Goal: Task Accomplishment & Management: Use online tool/utility

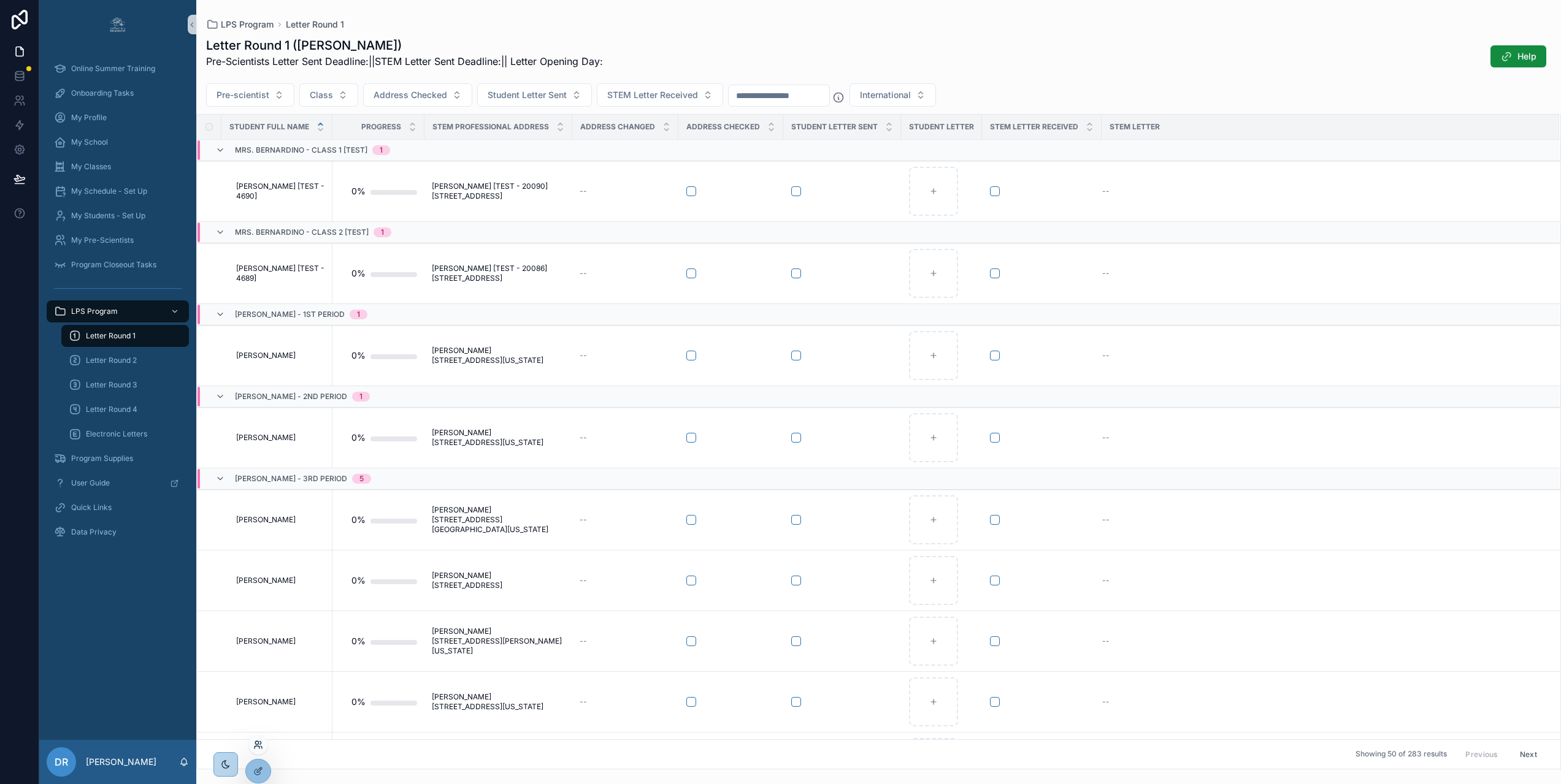
click at [259, 744] on icon at bounding box center [258, 744] width 10 height 10
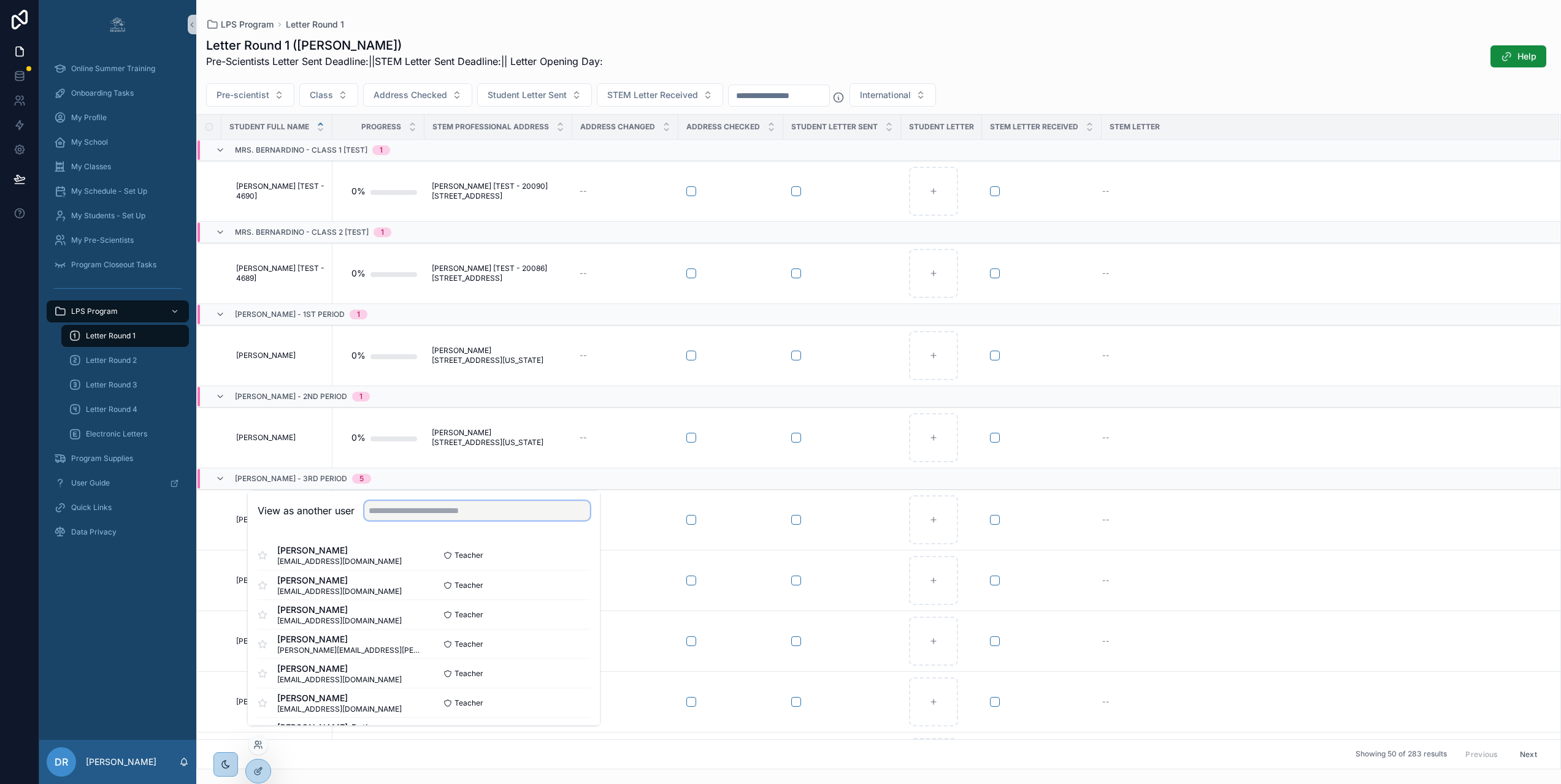
click at [405, 520] on input "text" at bounding box center [477, 511] width 226 height 19
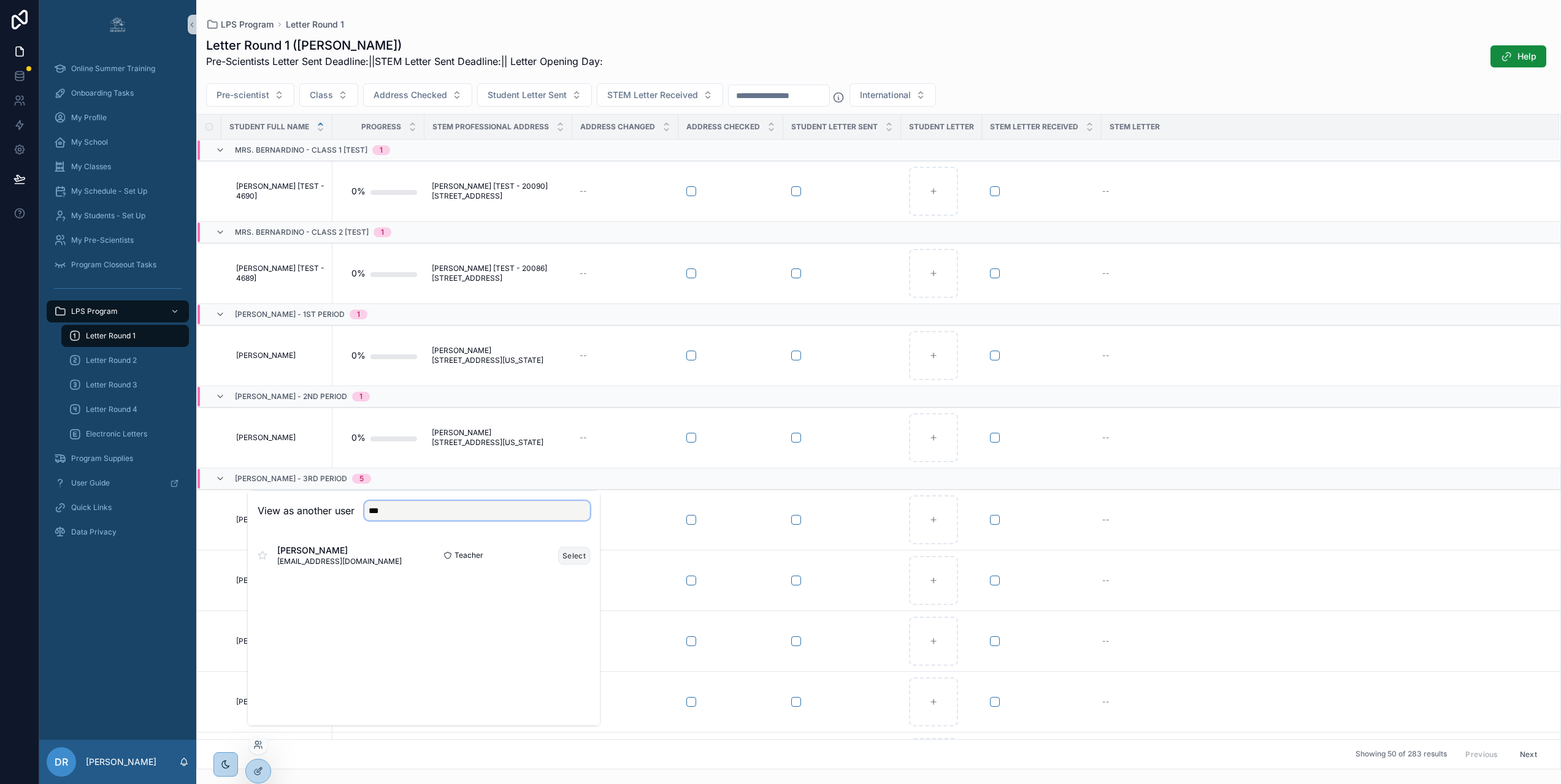
type input "***"
click at [567, 562] on button "Select" at bounding box center [574, 555] width 32 height 18
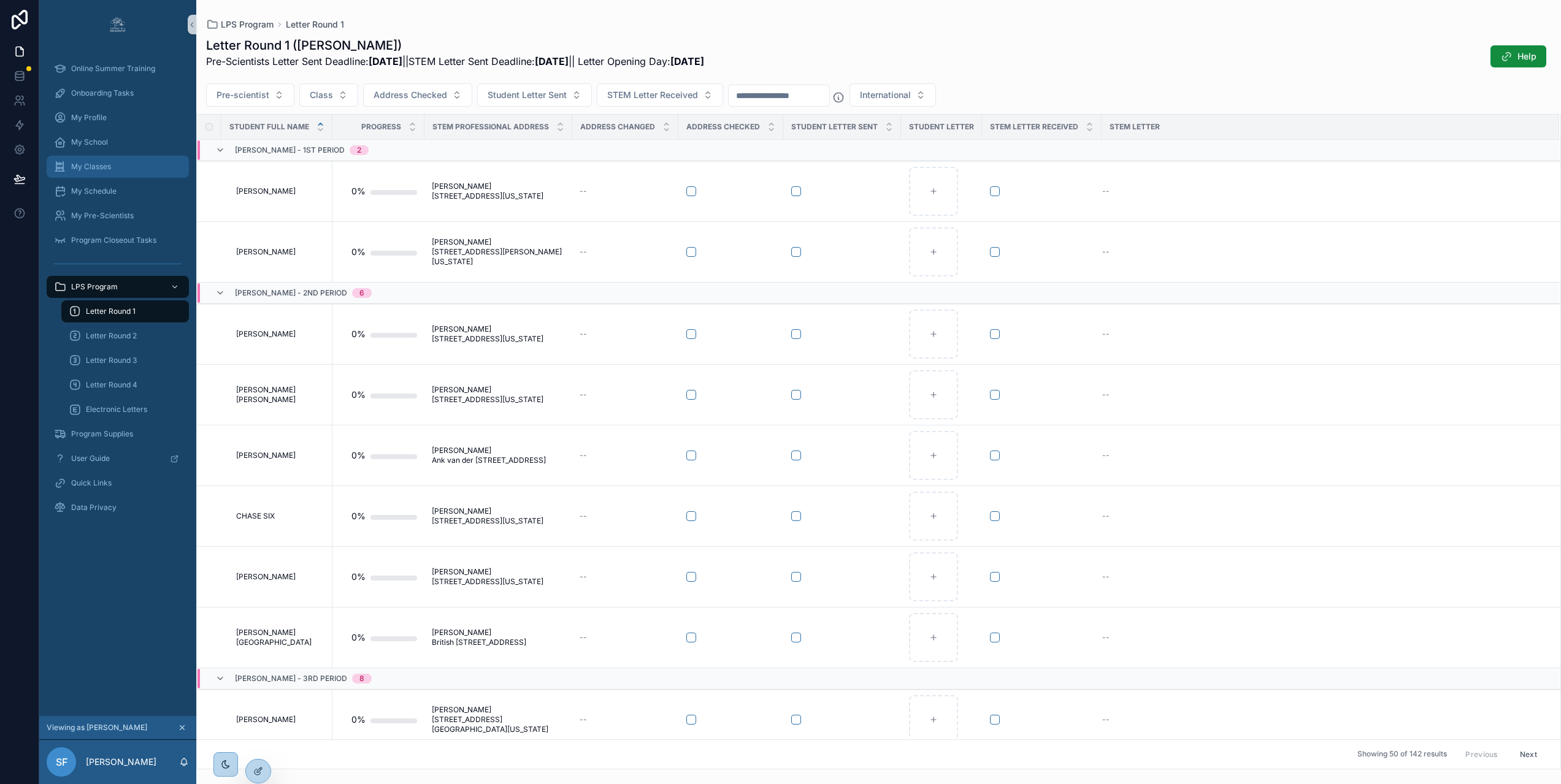
click at [138, 159] on div "My Classes" at bounding box center [118, 167] width 127 height 19
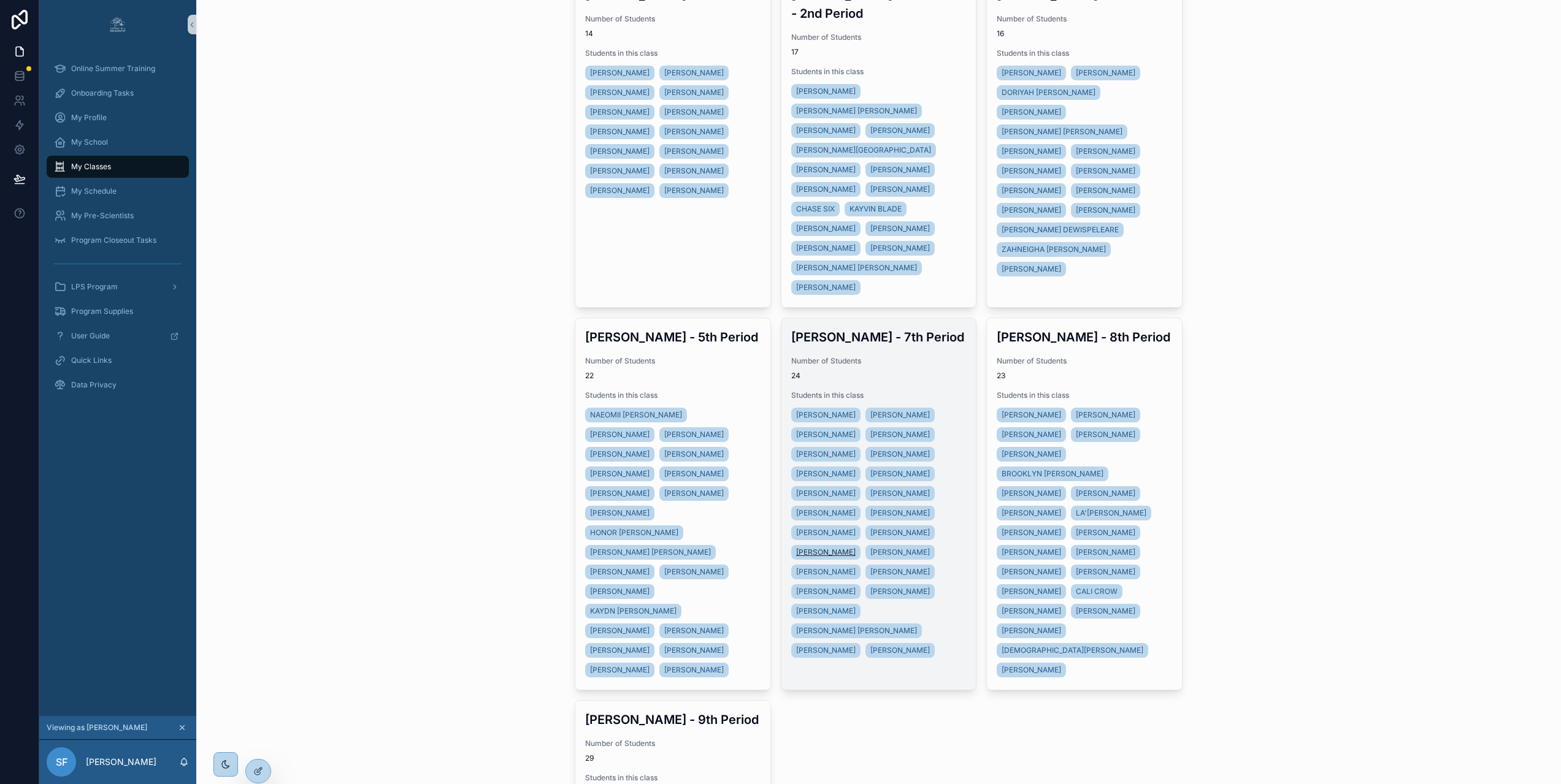
scroll to position [125, 0]
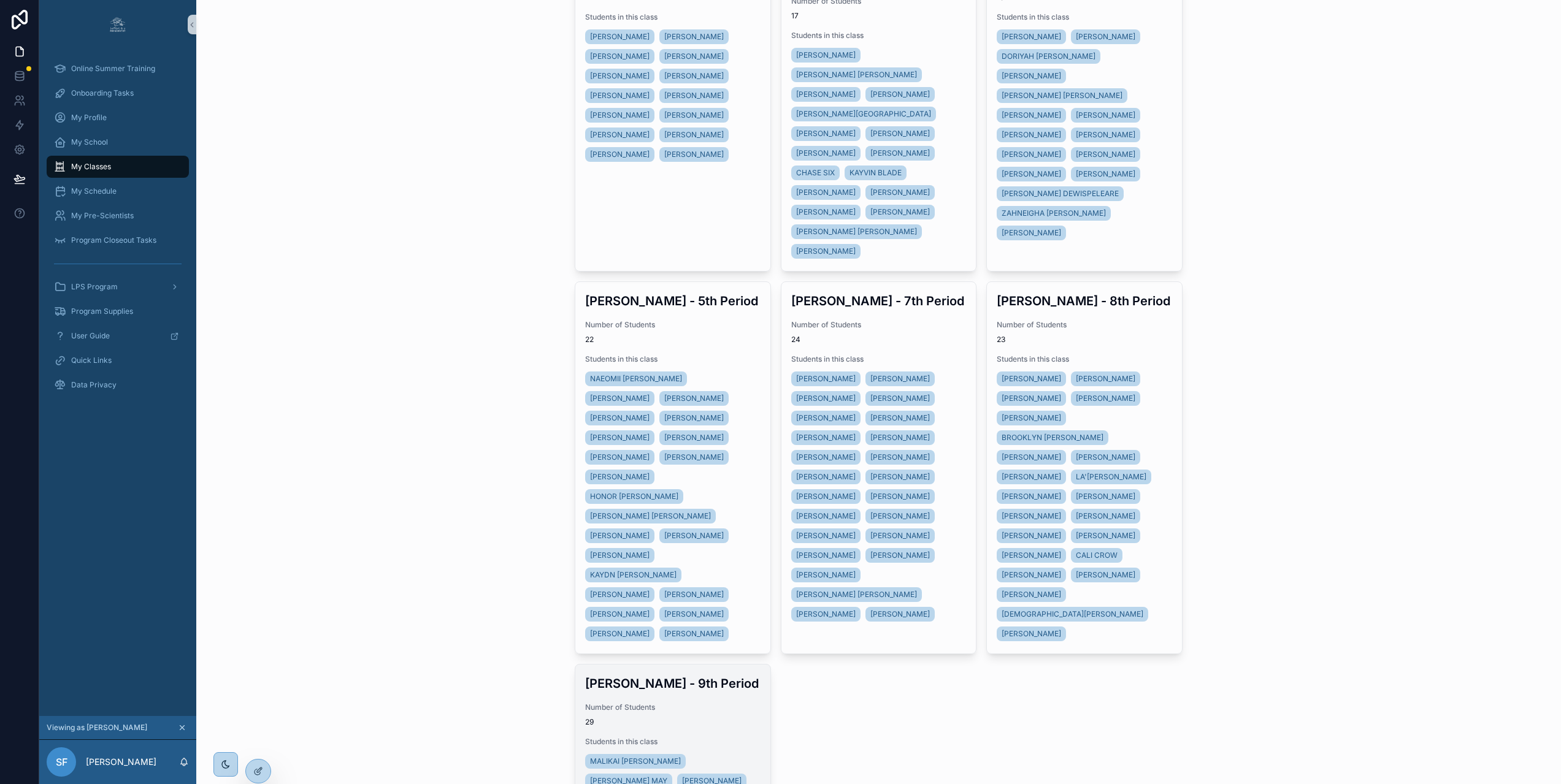
click at [704, 702] on span "Number of Students" at bounding box center [673, 707] width 175 height 10
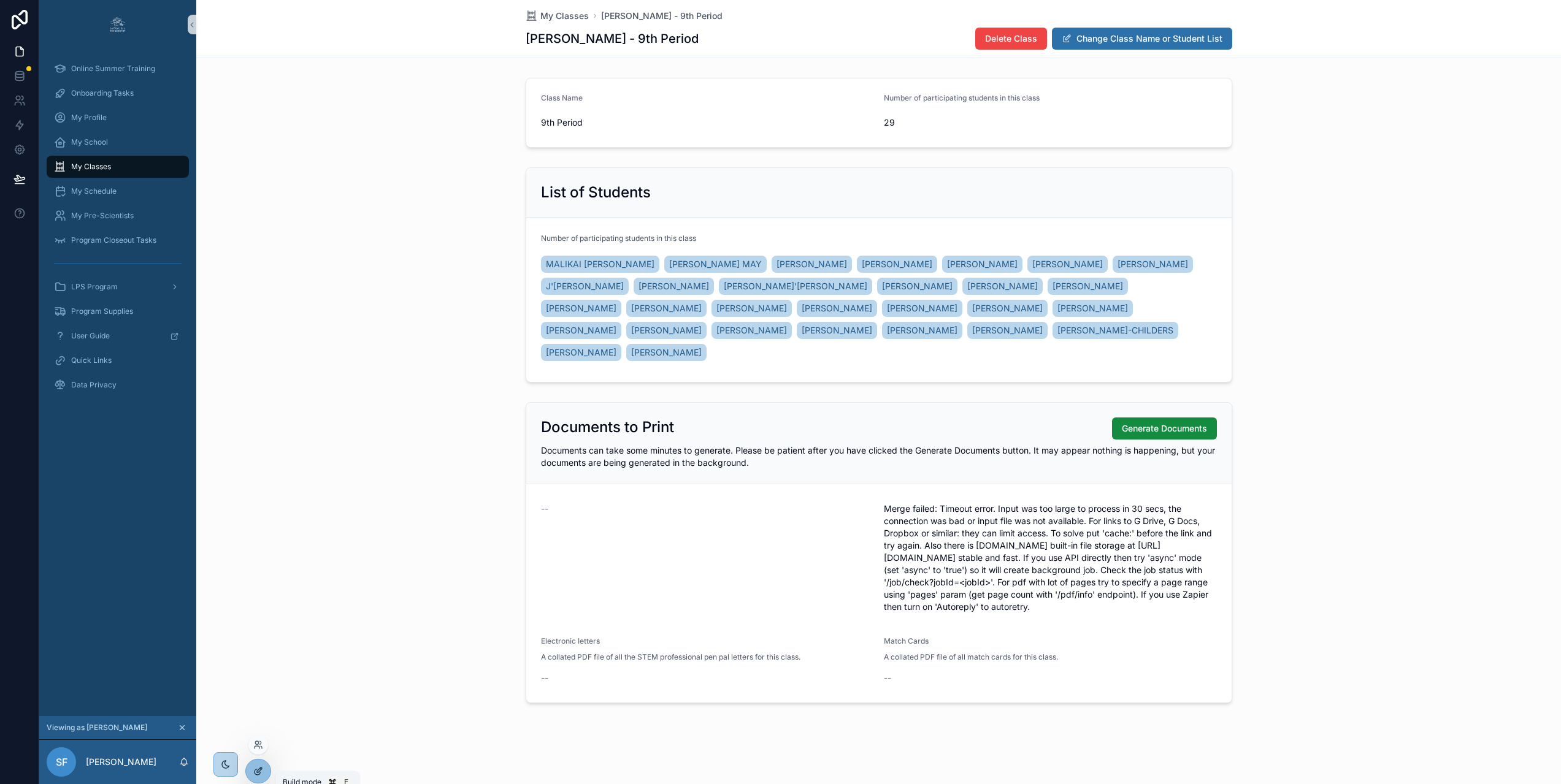
click at [257, 768] on icon at bounding box center [258, 771] width 10 height 10
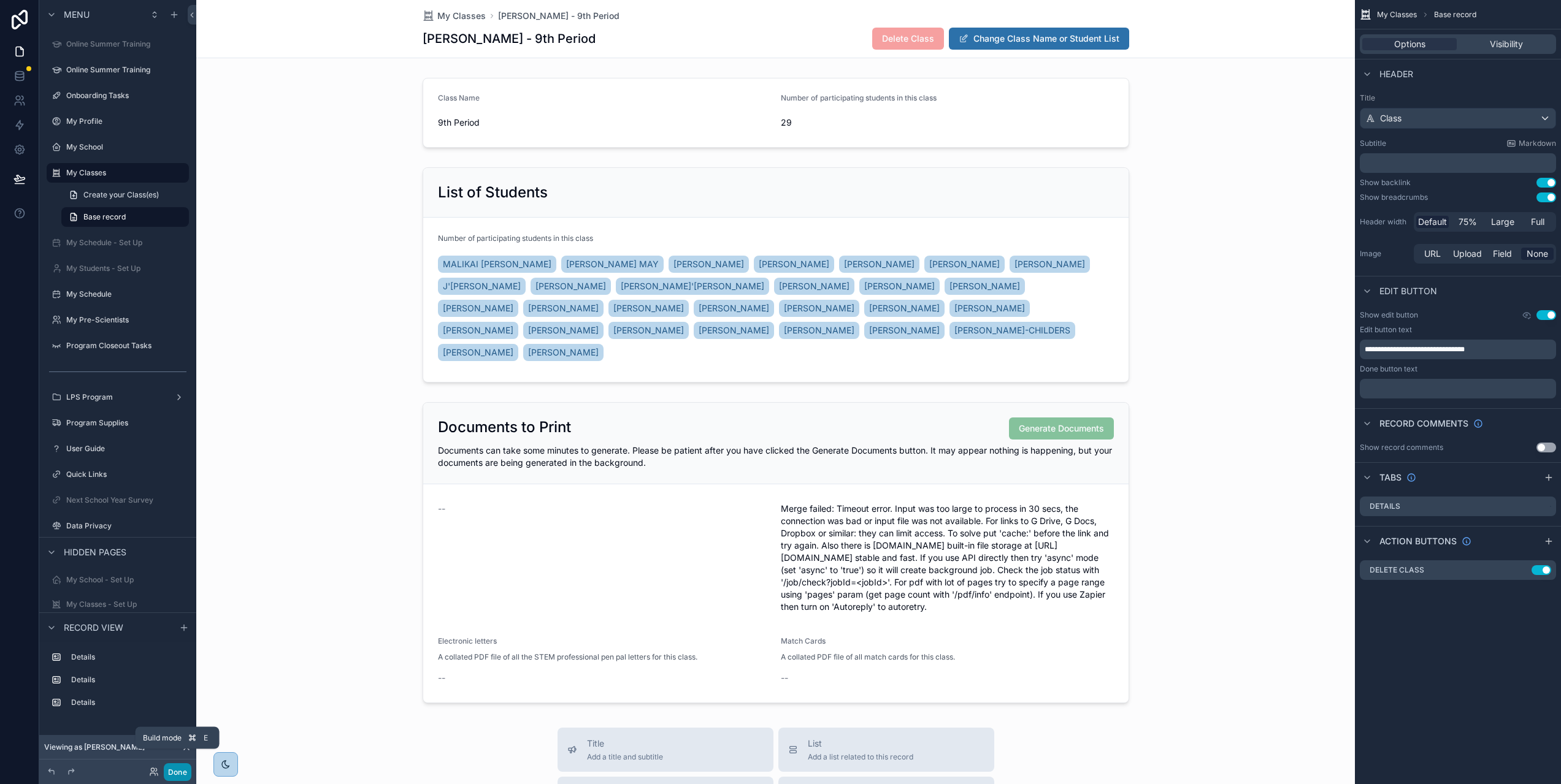
click at [175, 772] on button "Done" at bounding box center [177, 772] width 27 height 18
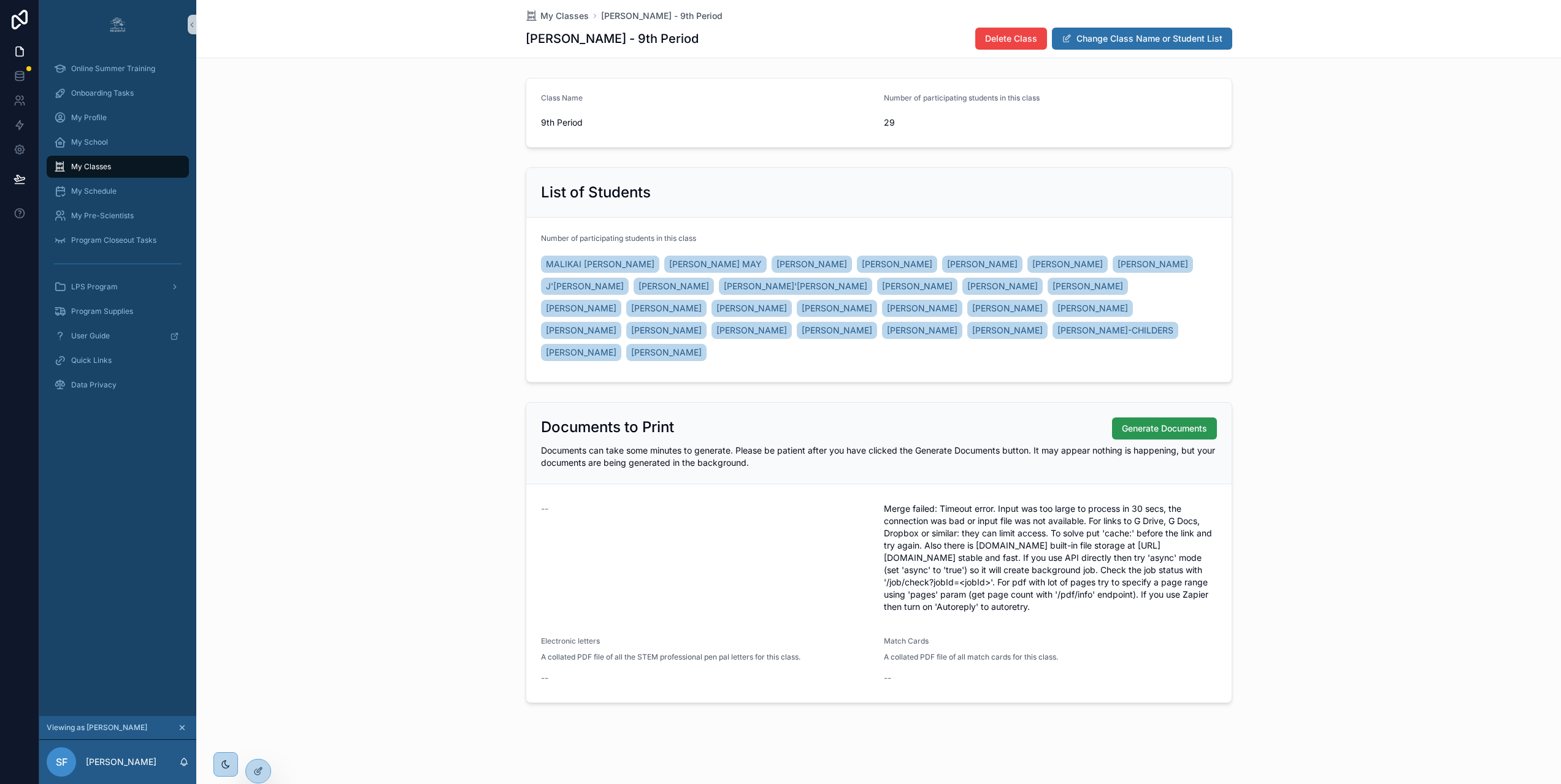
click at [1181, 425] on span "Generate Documents" at bounding box center [1164, 428] width 85 height 12
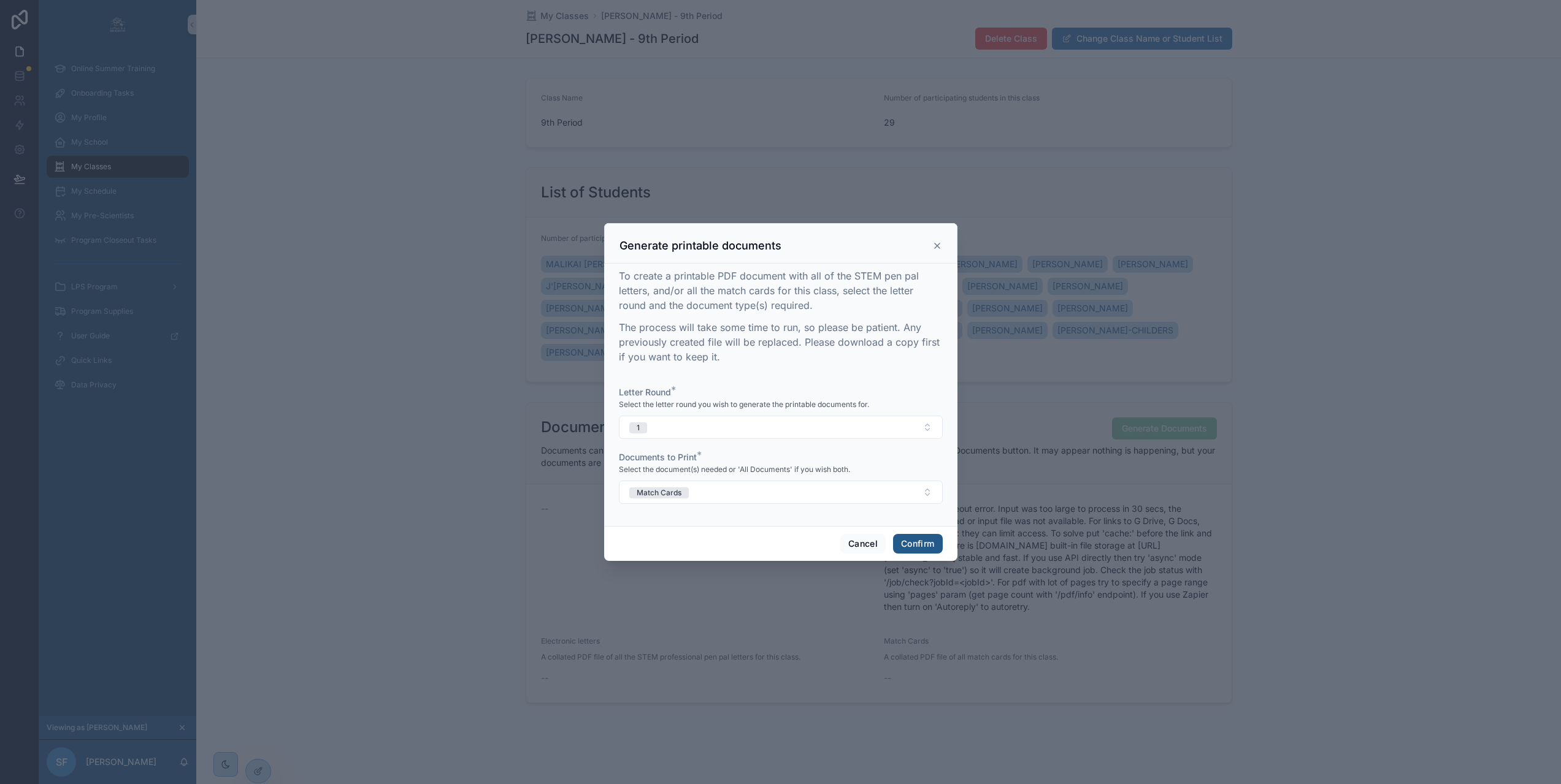
click at [898, 548] on button "Confirm" at bounding box center [917, 544] width 49 height 19
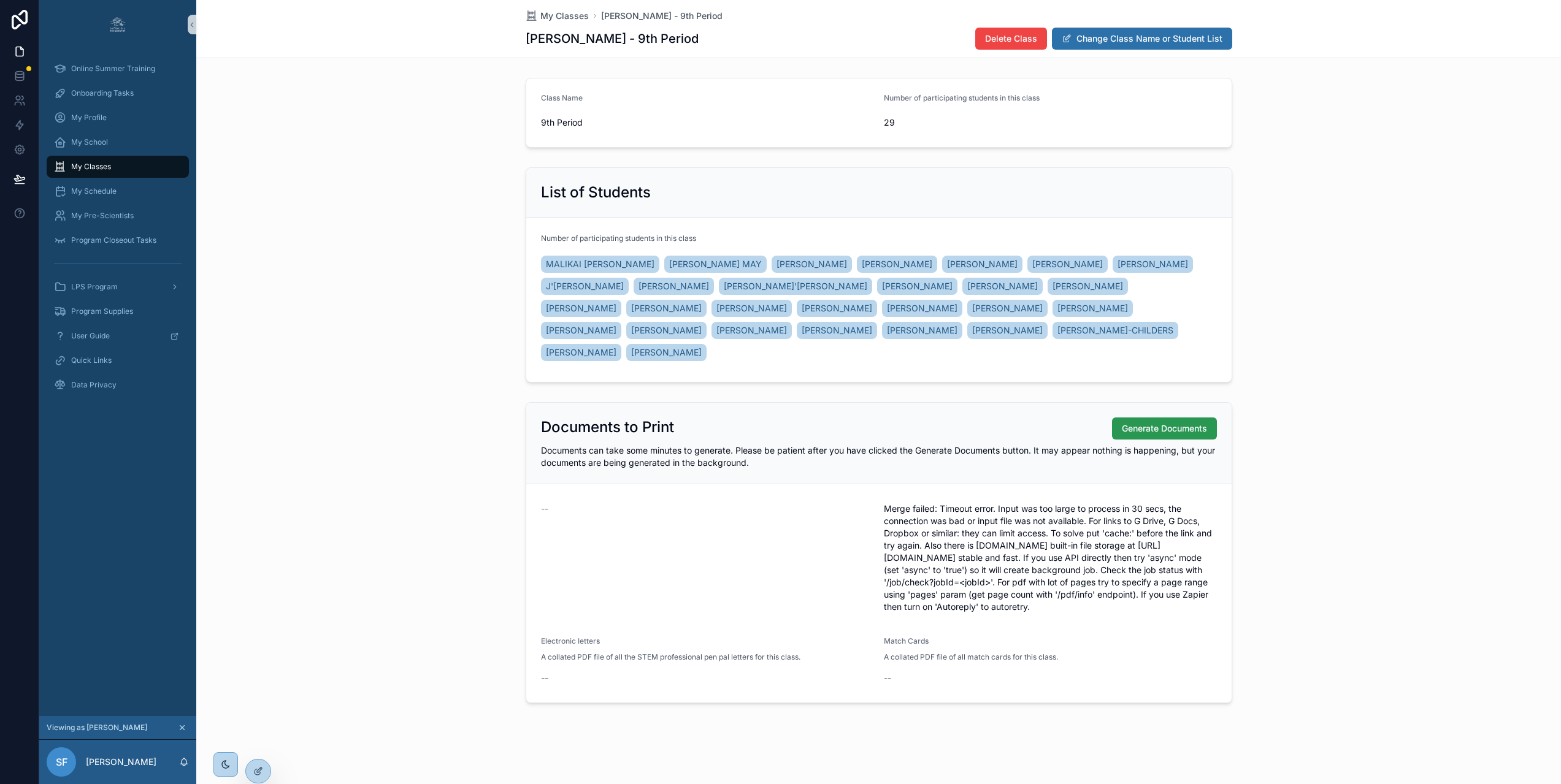
click at [1195, 429] on span "Generate Documents" at bounding box center [1164, 428] width 85 height 12
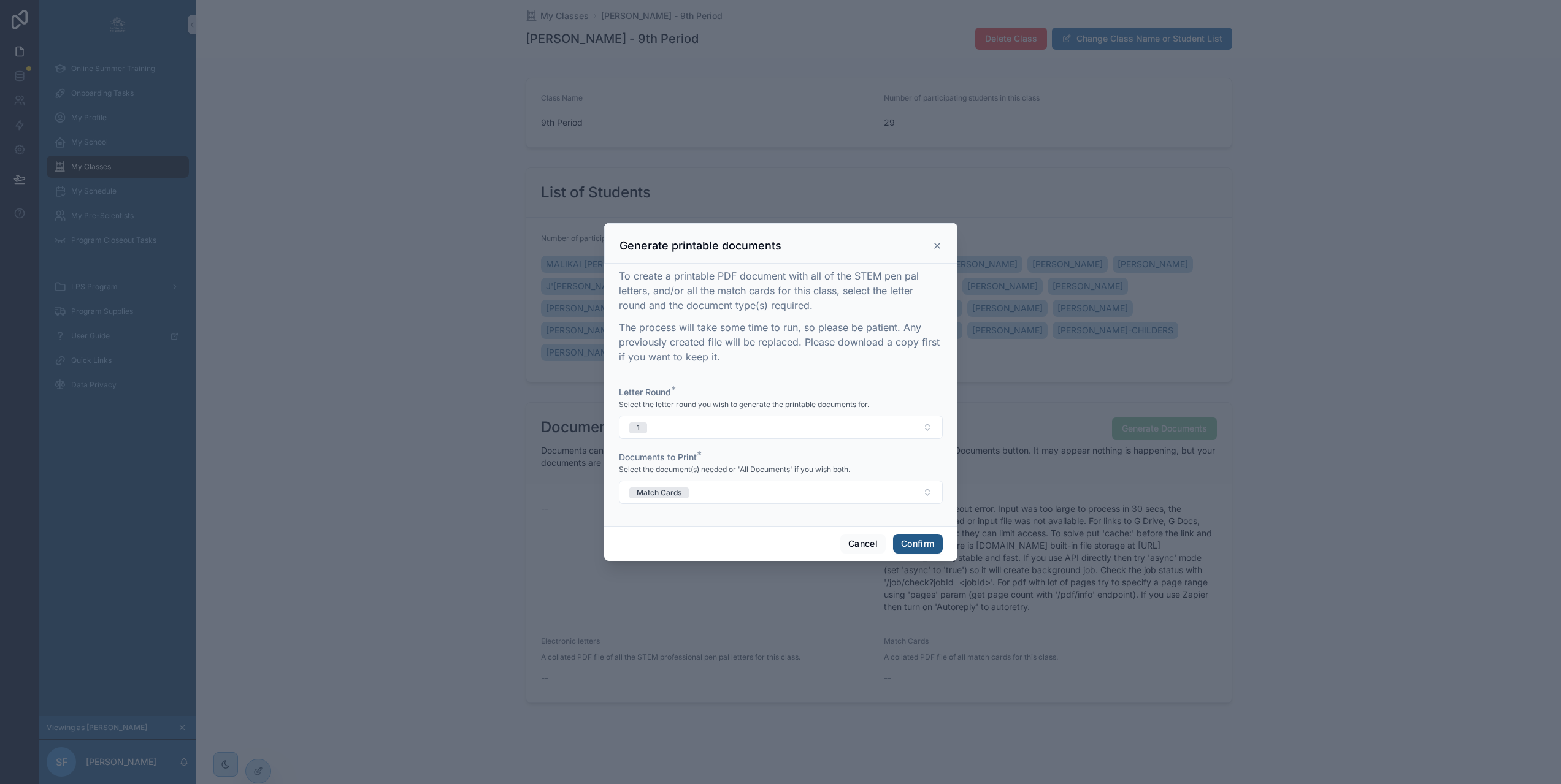
drag, startPoint x: 923, startPoint y: 546, endPoint x: 931, endPoint y: 540, distance: 10.0
click at [923, 546] on button "Confirm" at bounding box center [917, 544] width 49 height 19
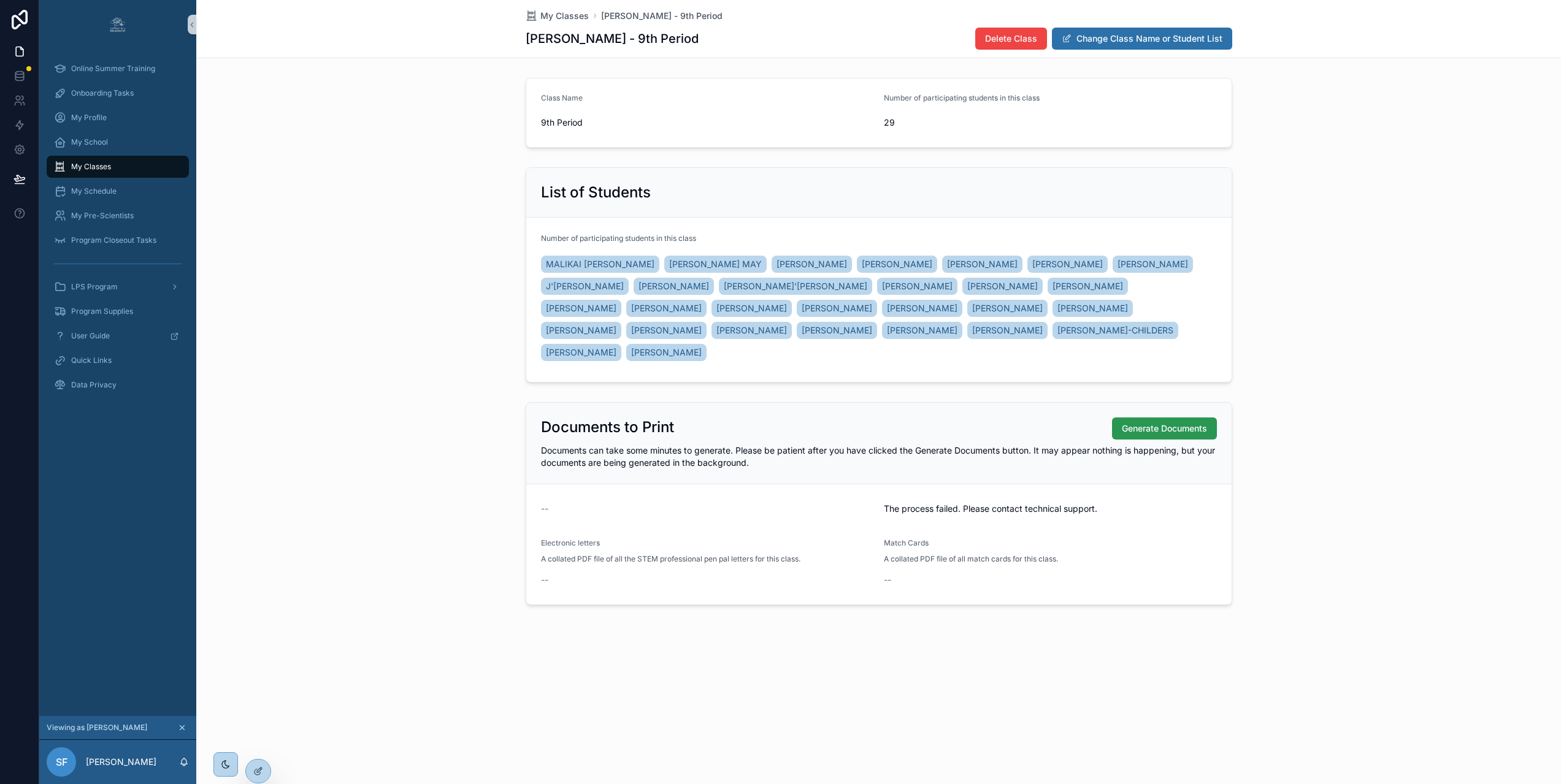
scroll to position [0, 9]
click at [1187, 429] on span "Generate Documents" at bounding box center [1164, 428] width 85 height 12
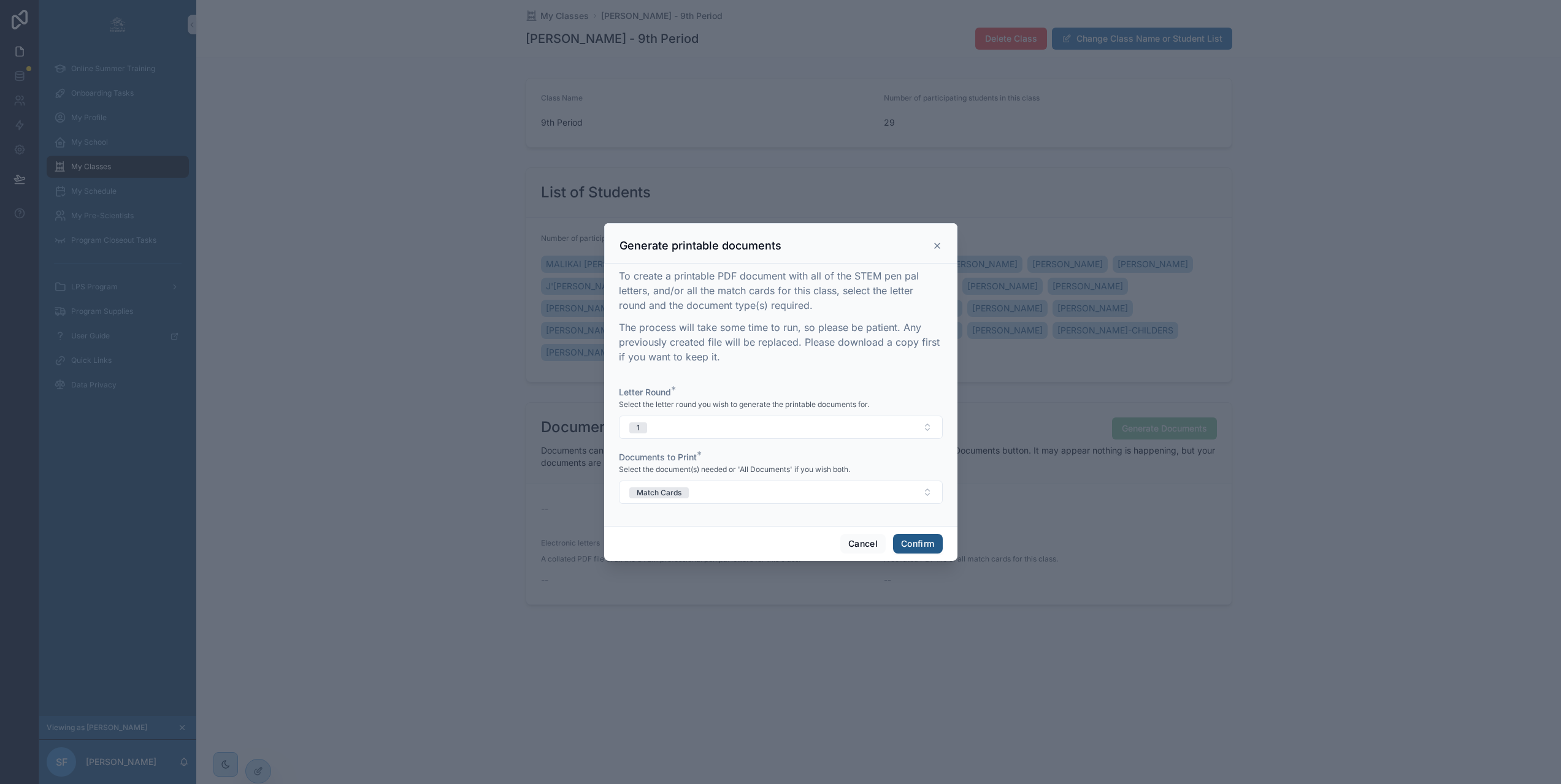
click at [916, 550] on button "Confirm" at bounding box center [917, 544] width 49 height 19
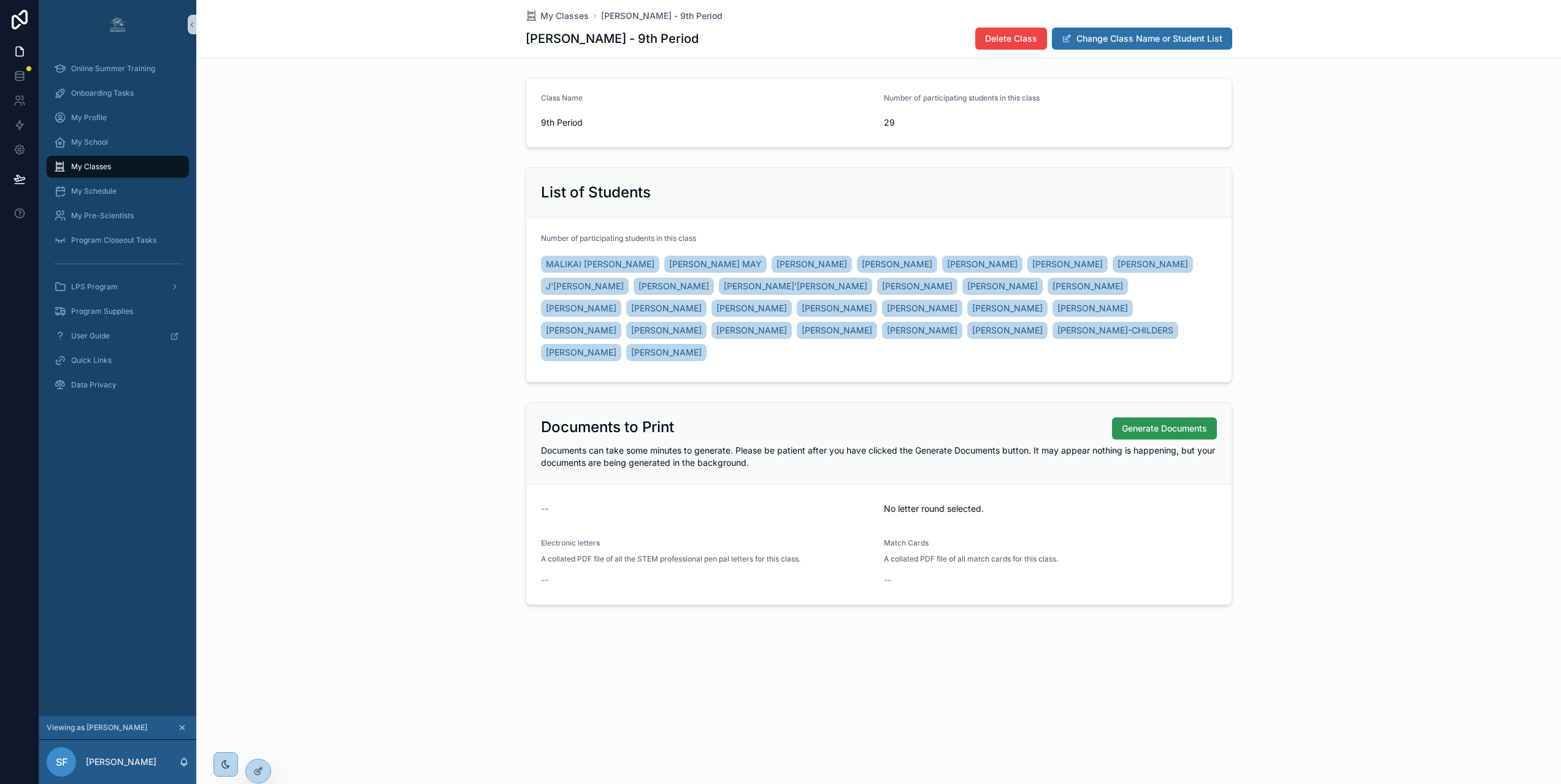
click at [1140, 431] on span "Generate Documents" at bounding box center [1164, 428] width 85 height 12
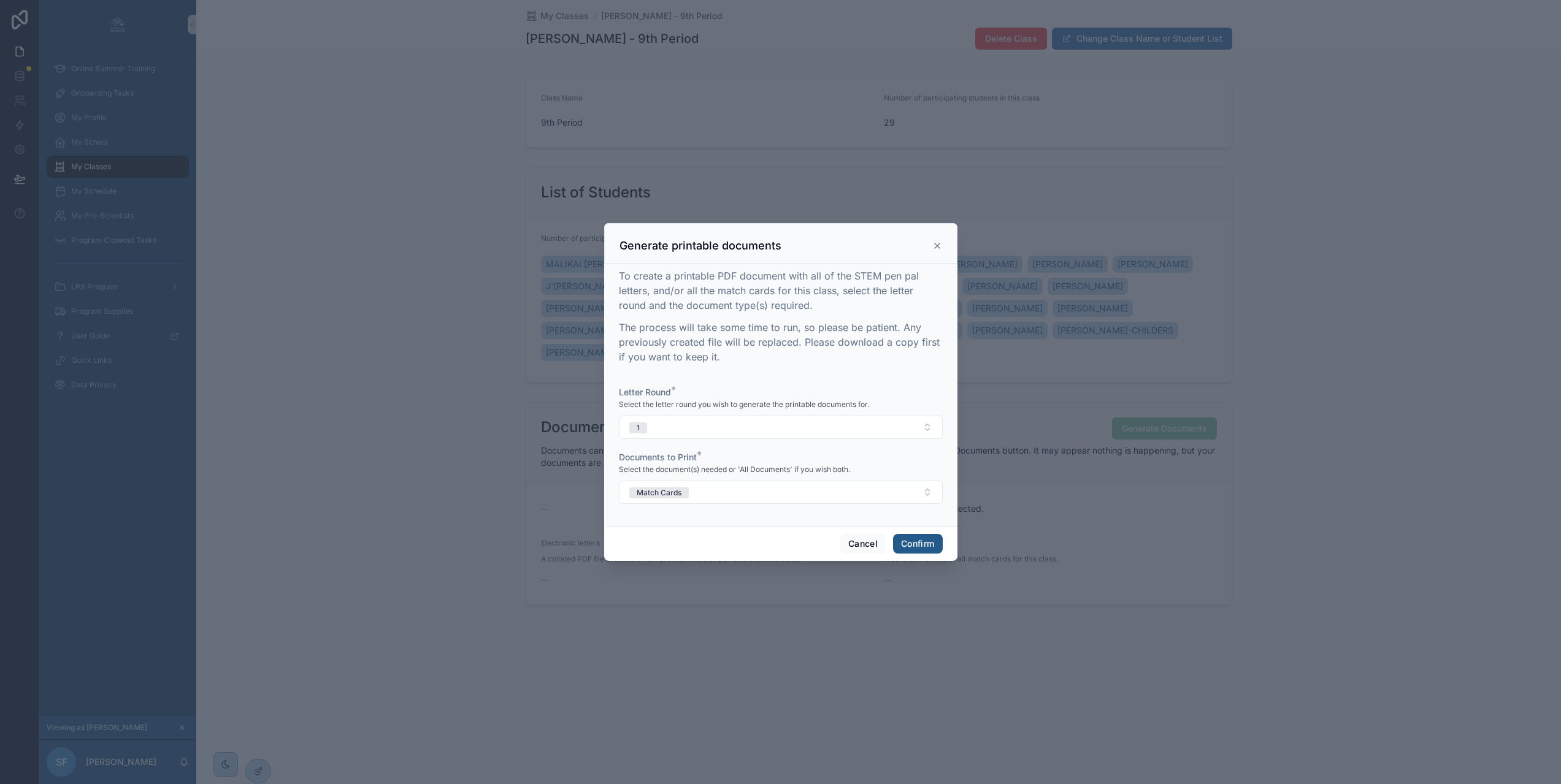
click at [907, 547] on button "Confirm" at bounding box center [917, 544] width 49 height 19
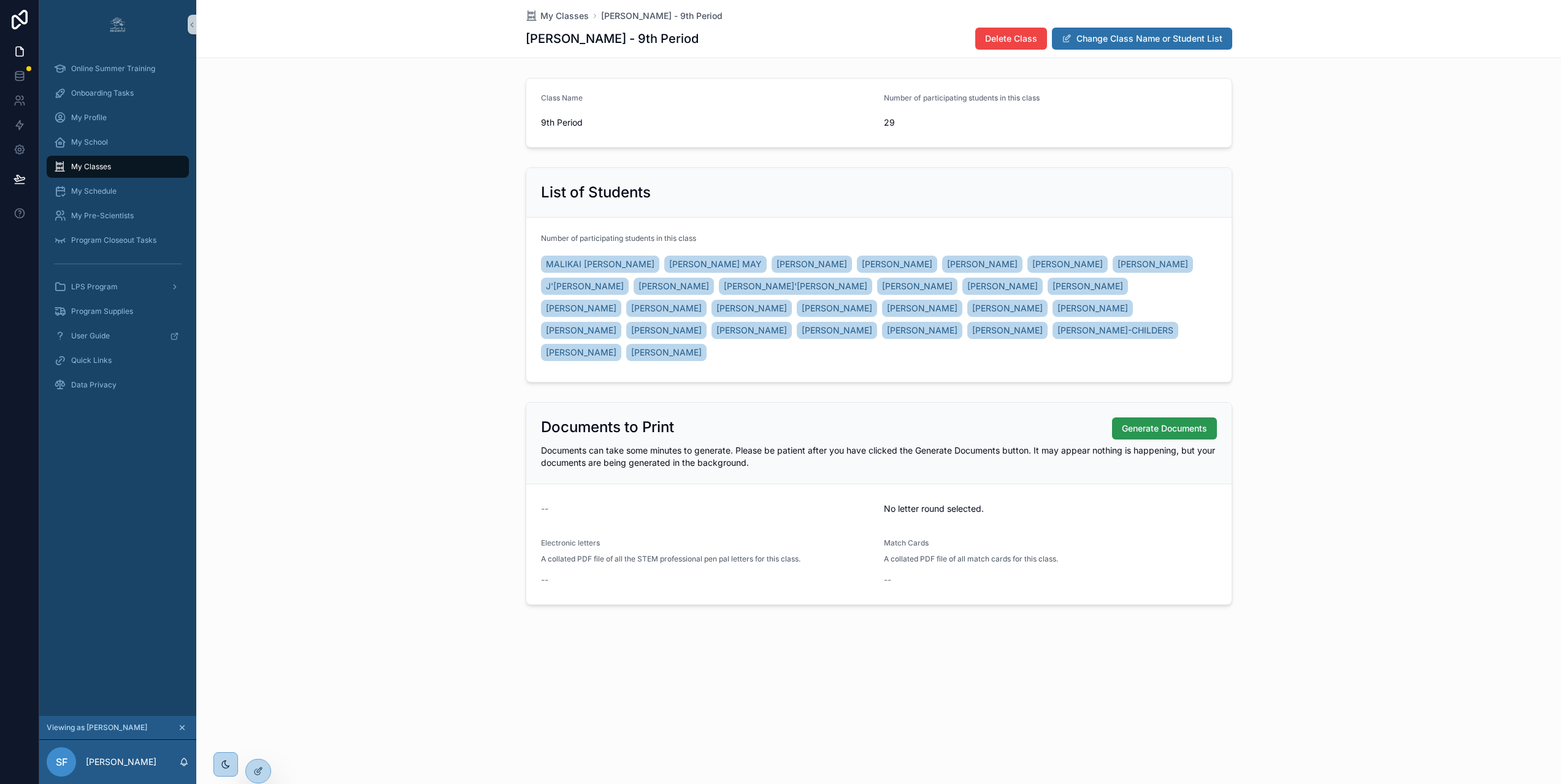
click at [1159, 433] on span "Generate Documents" at bounding box center [1164, 428] width 85 height 12
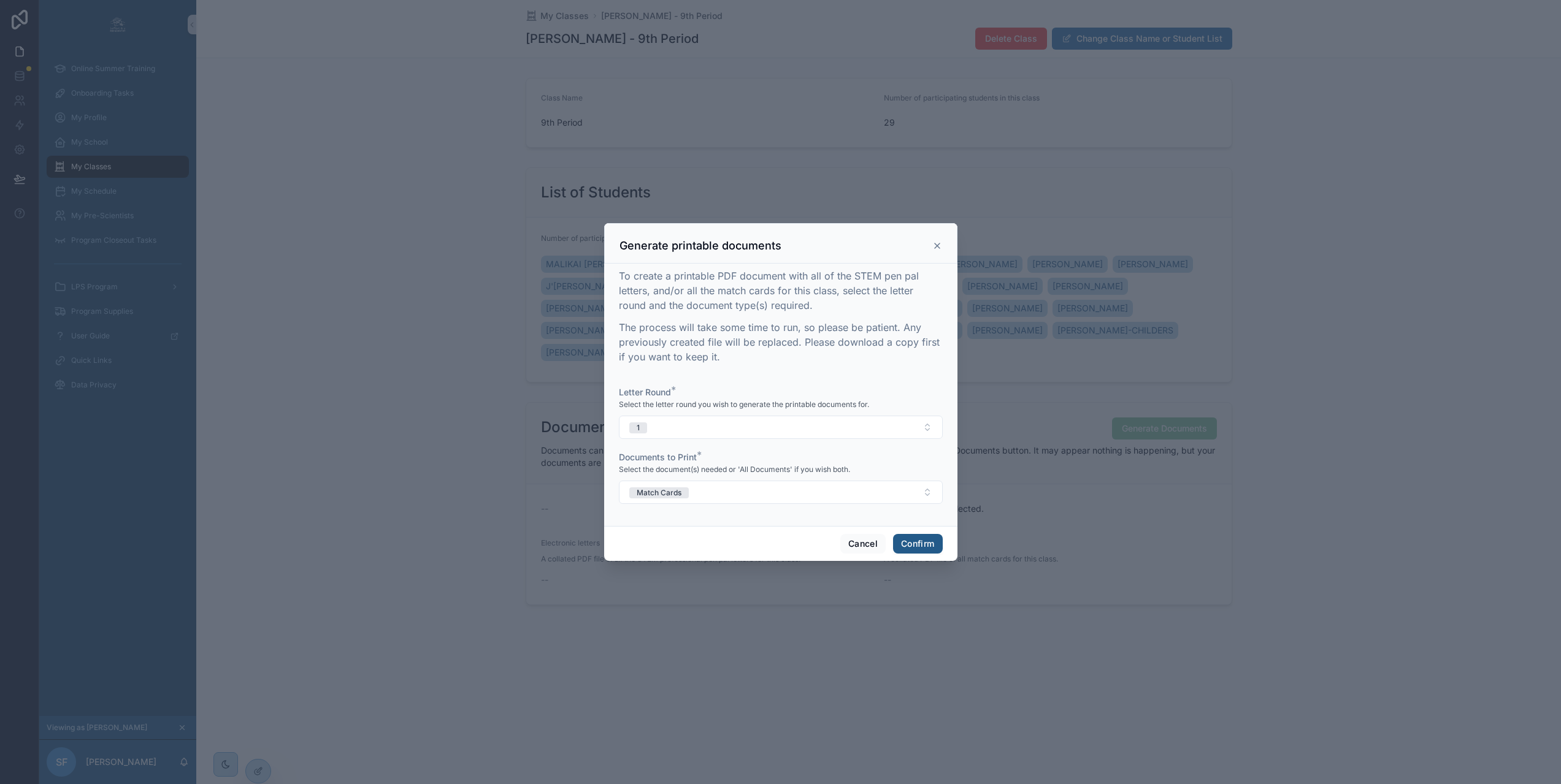
click at [909, 551] on button "Confirm" at bounding box center [917, 544] width 49 height 19
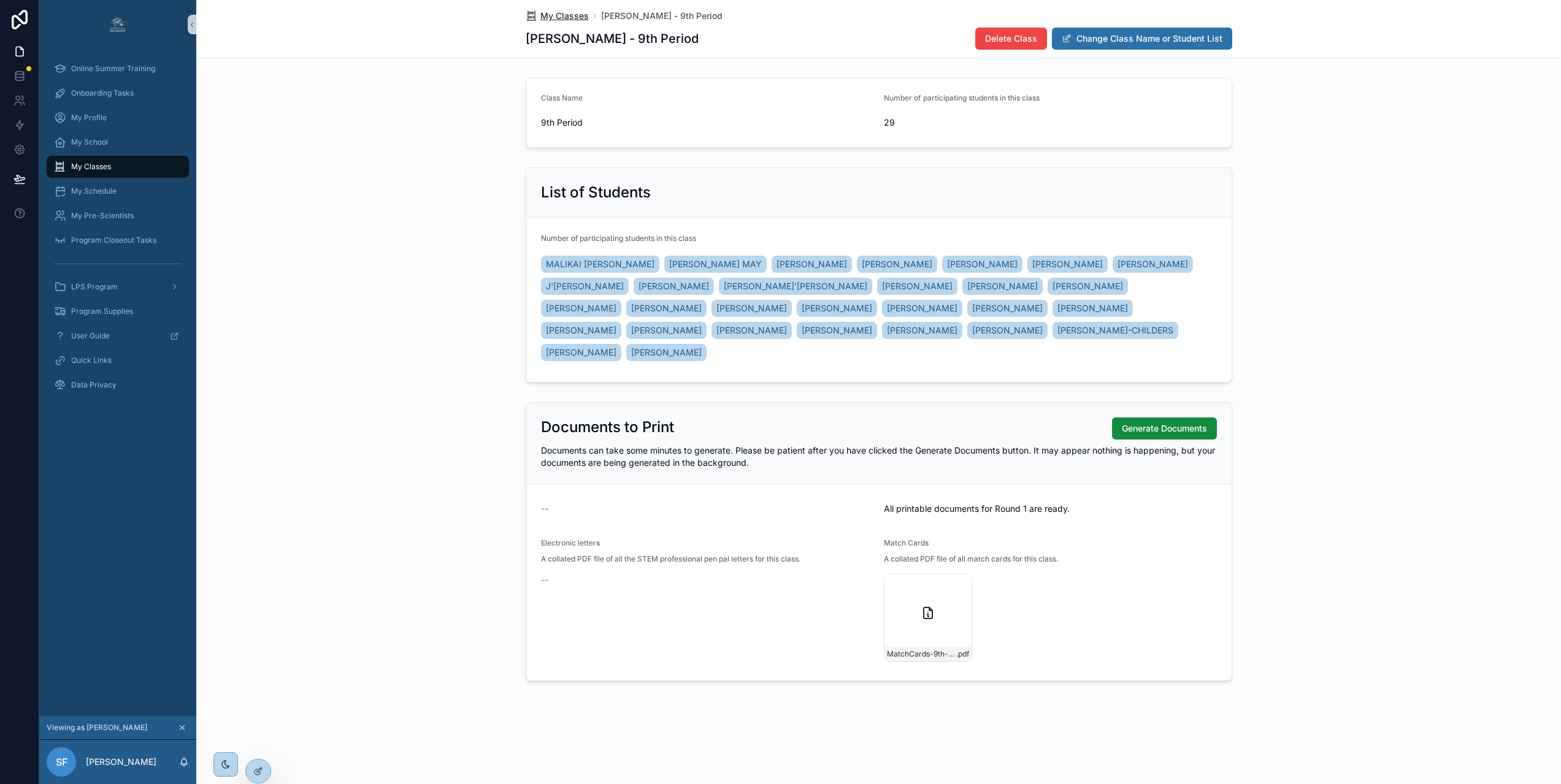
click at [563, 16] on span "My Classes" at bounding box center [564, 16] width 49 height 12
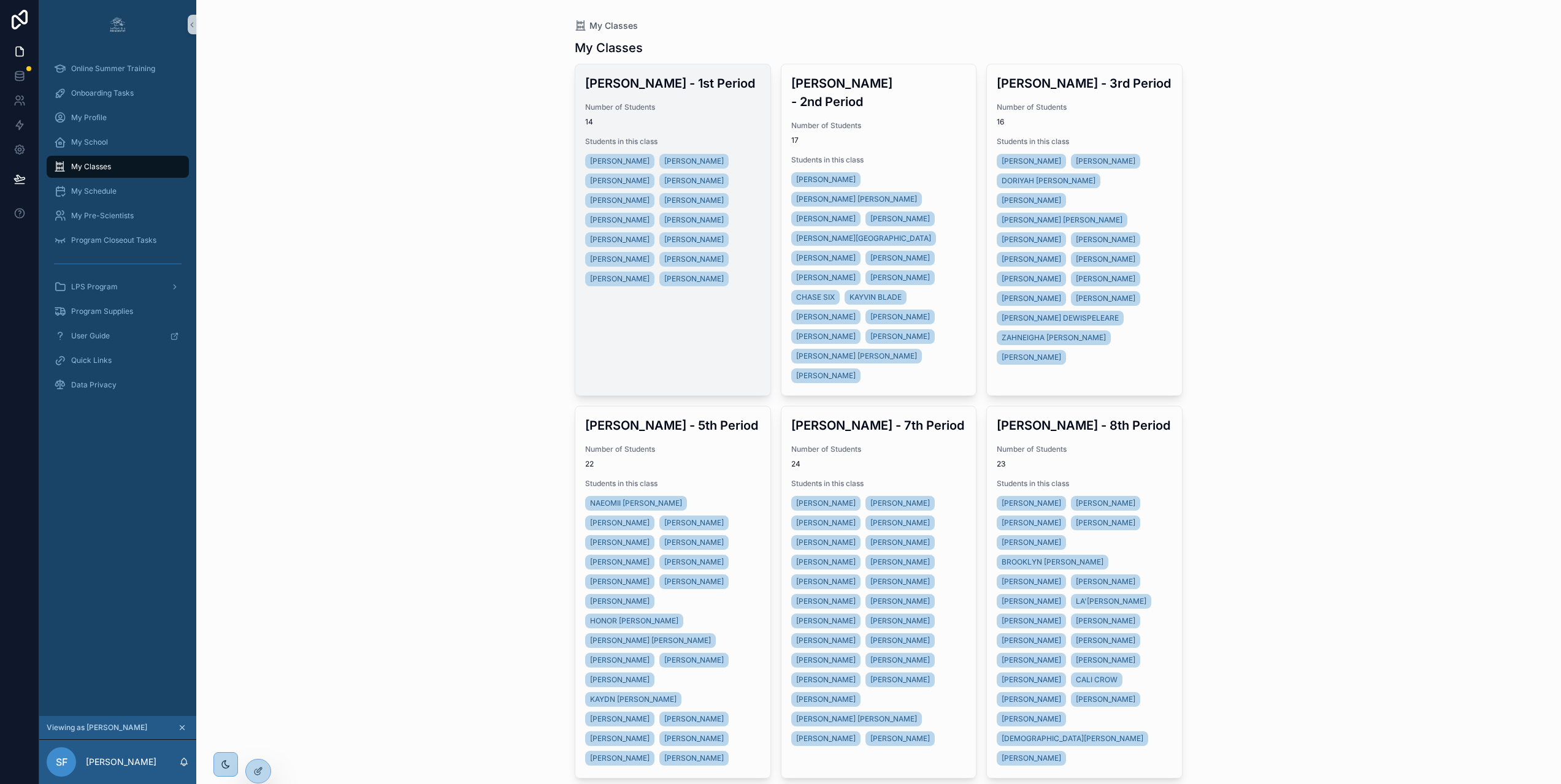
click at [714, 120] on span "14" at bounding box center [673, 121] width 175 height 10
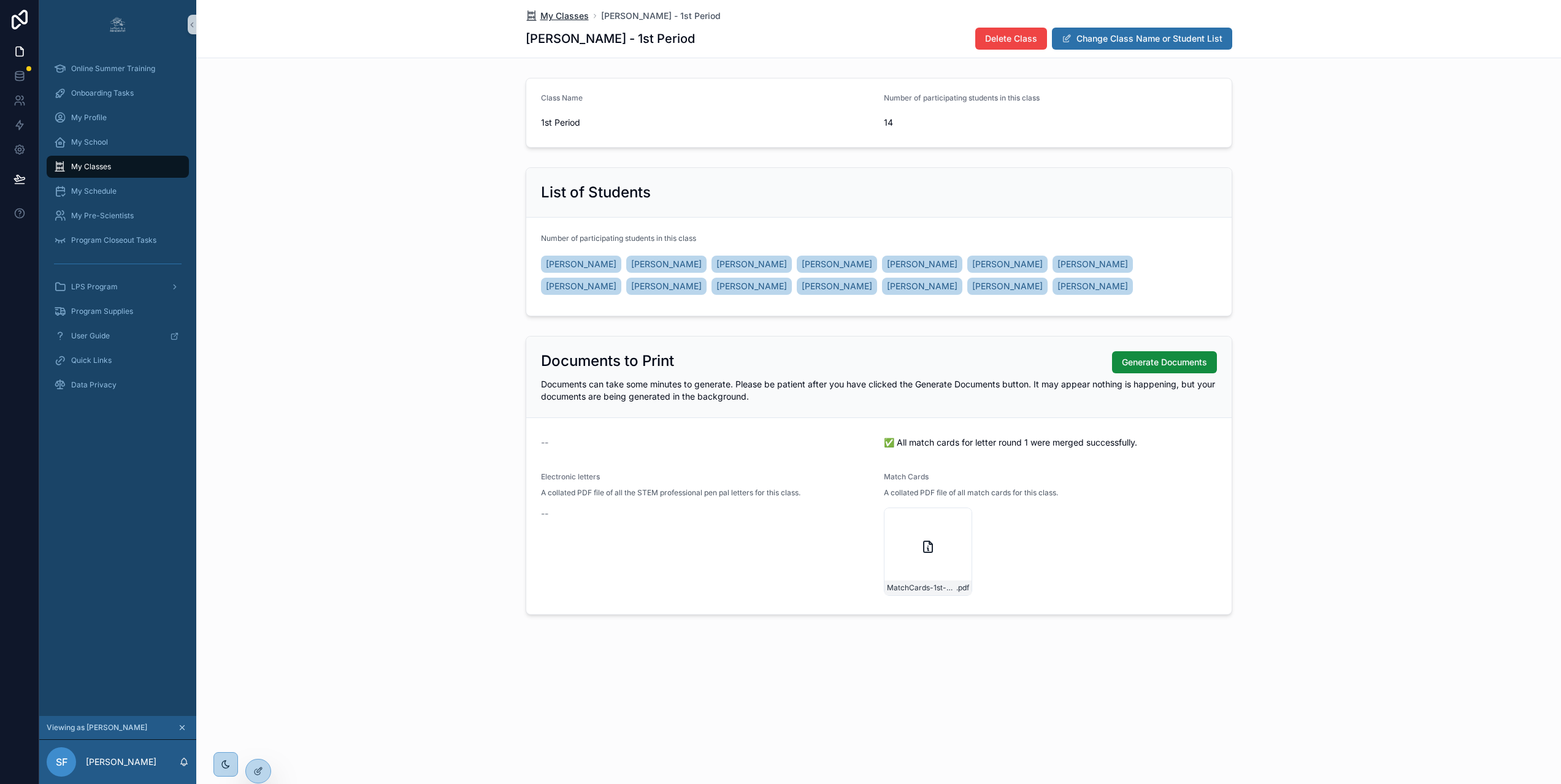
click at [563, 18] on span "My Classes" at bounding box center [564, 16] width 49 height 12
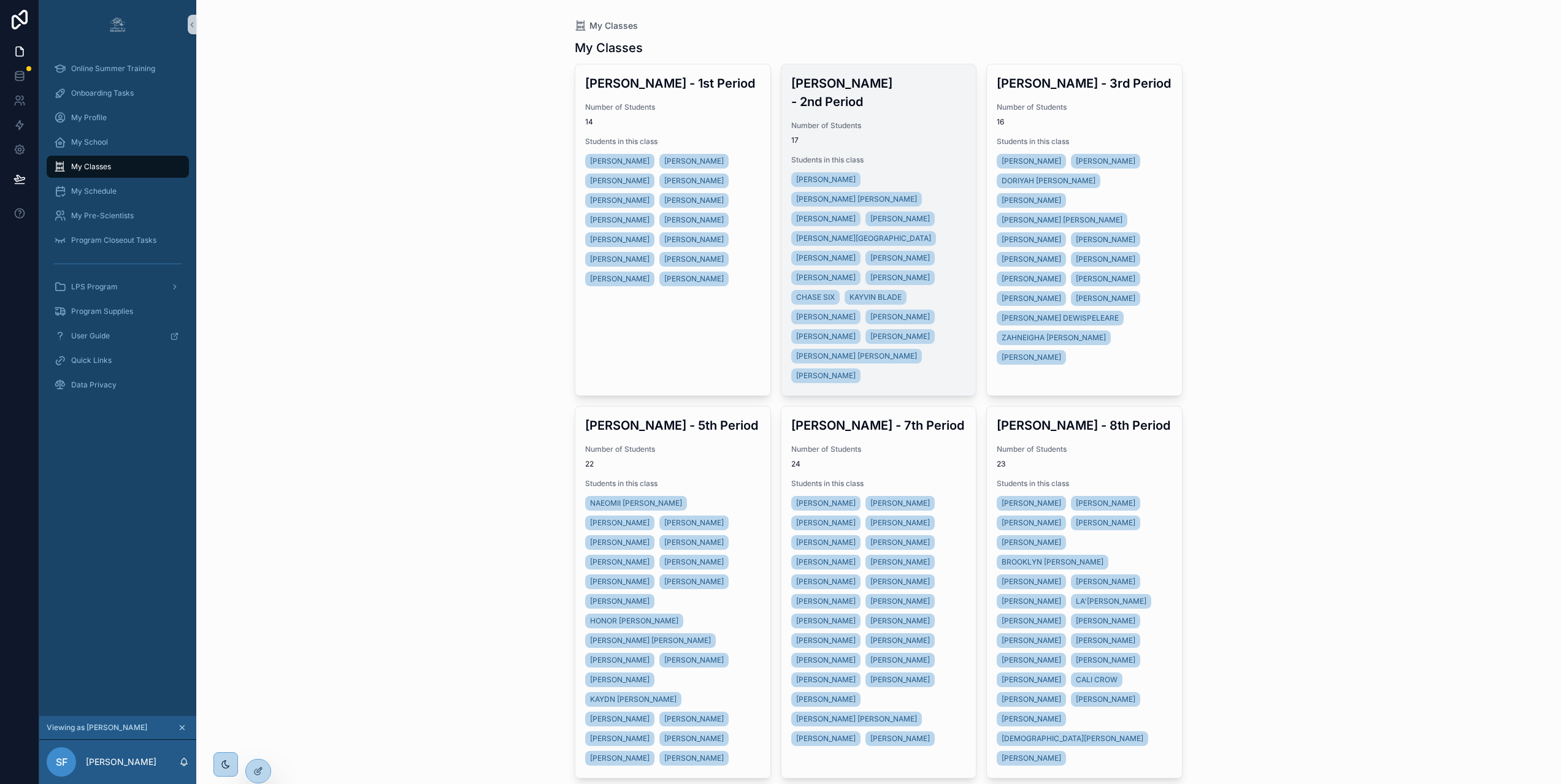
click at [886, 121] on div "Number of Students 17" at bounding box center [879, 133] width 175 height 25
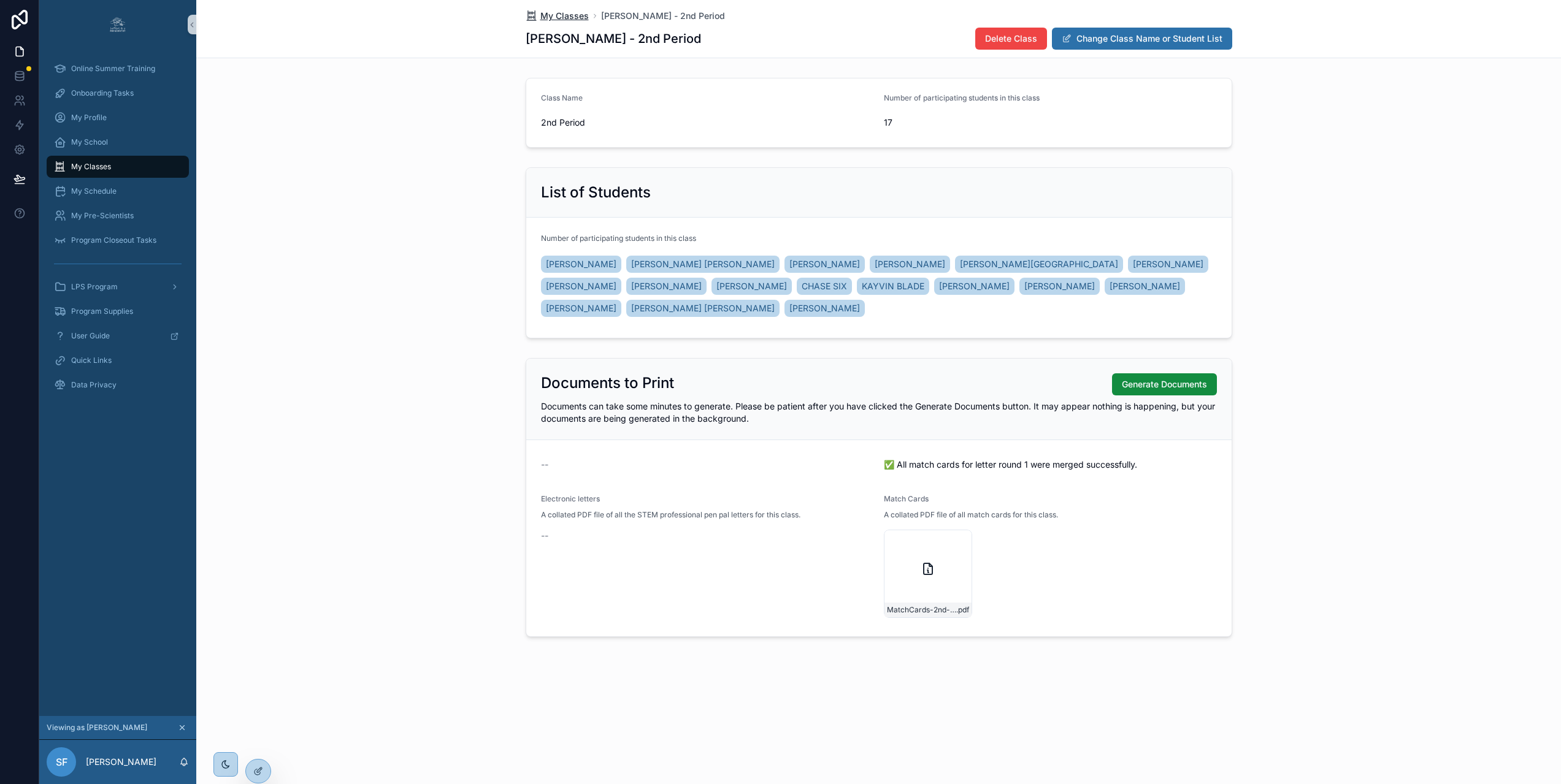
click at [566, 17] on span "My Classes" at bounding box center [564, 16] width 49 height 12
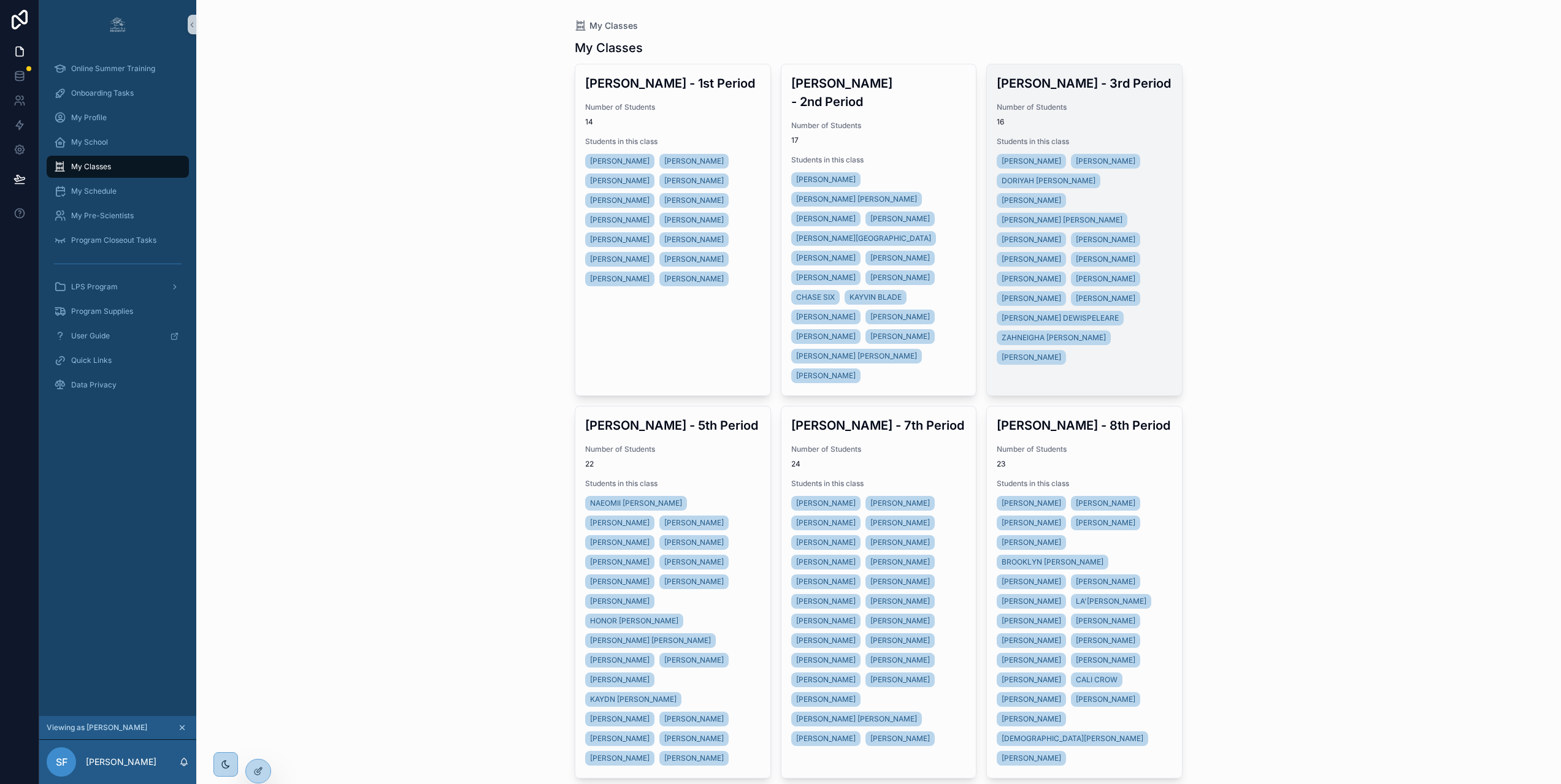
click at [1139, 127] on div "Mrs. Farmer - 3rd Period Number of Students 16 Students in this class MARSHALL …" at bounding box center [1084, 220] width 195 height 312
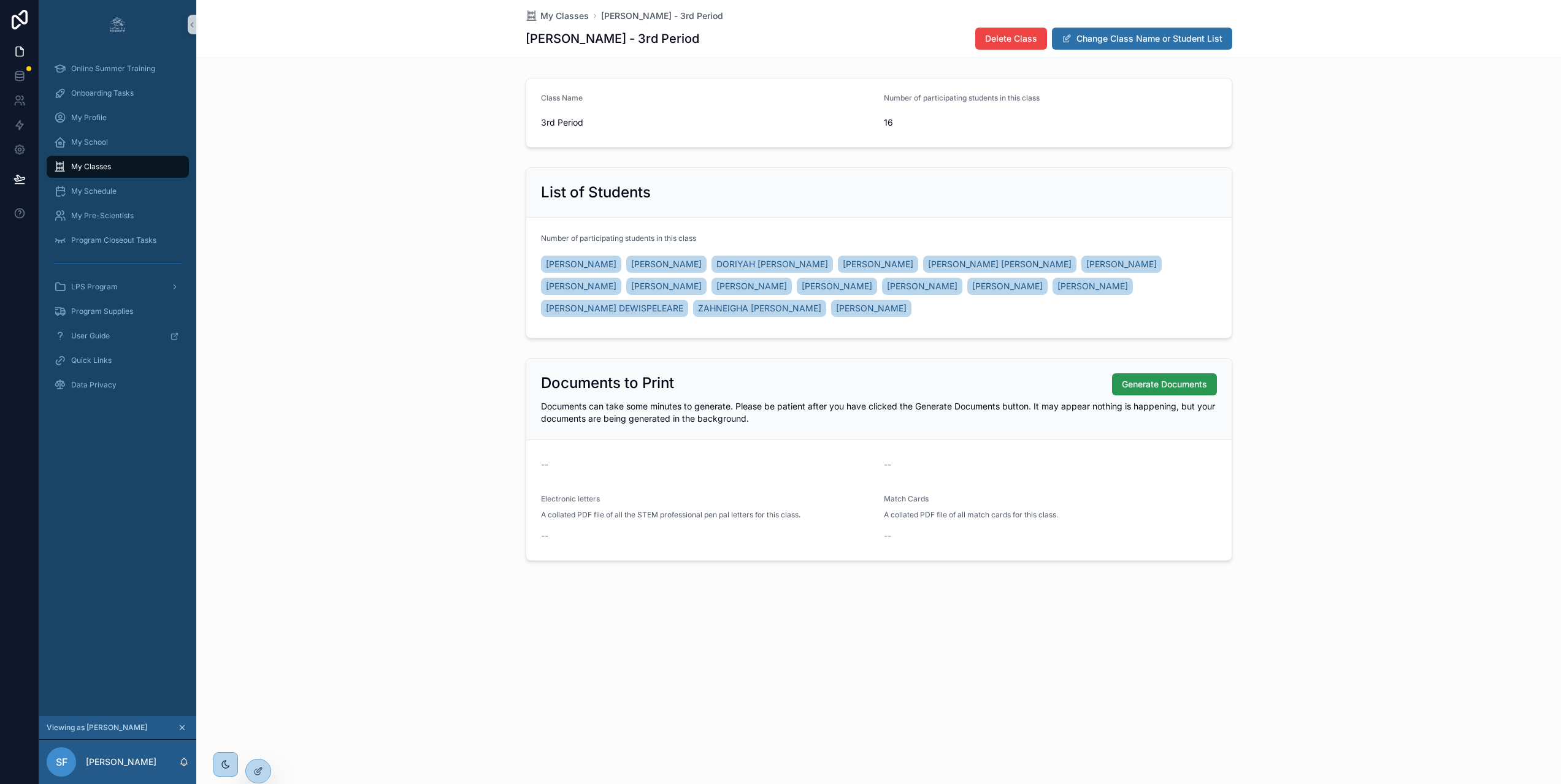
click at [1170, 382] on span "Generate Documents" at bounding box center [1164, 384] width 85 height 12
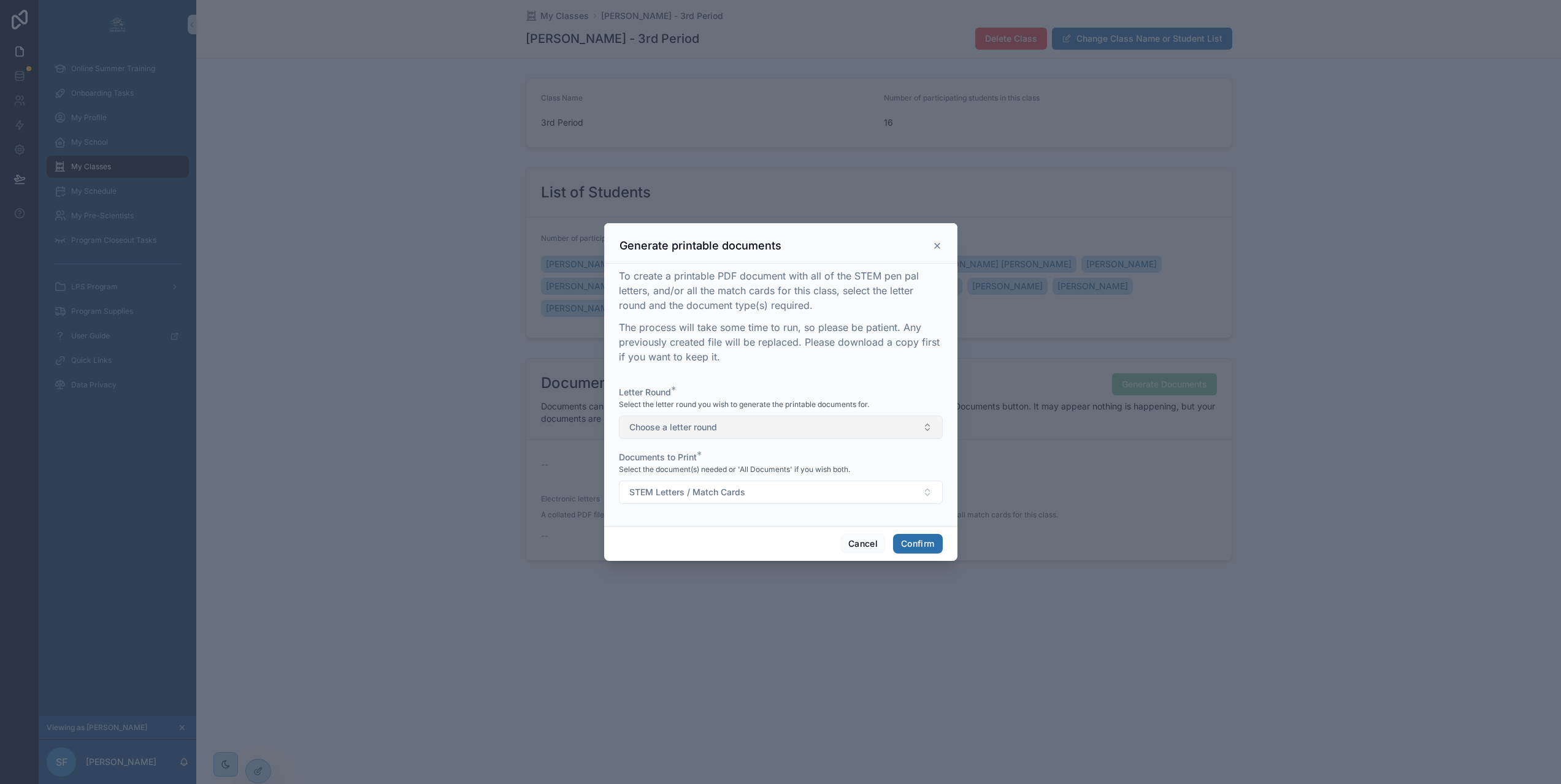
click at [873, 438] on button "Choose a letter round" at bounding box center [780, 427] width 324 height 23
click at [841, 483] on div "1" at bounding box center [775, 481] width 318 height 18
click at [779, 494] on button "STEM Letters / Match Cards" at bounding box center [780, 492] width 324 height 23
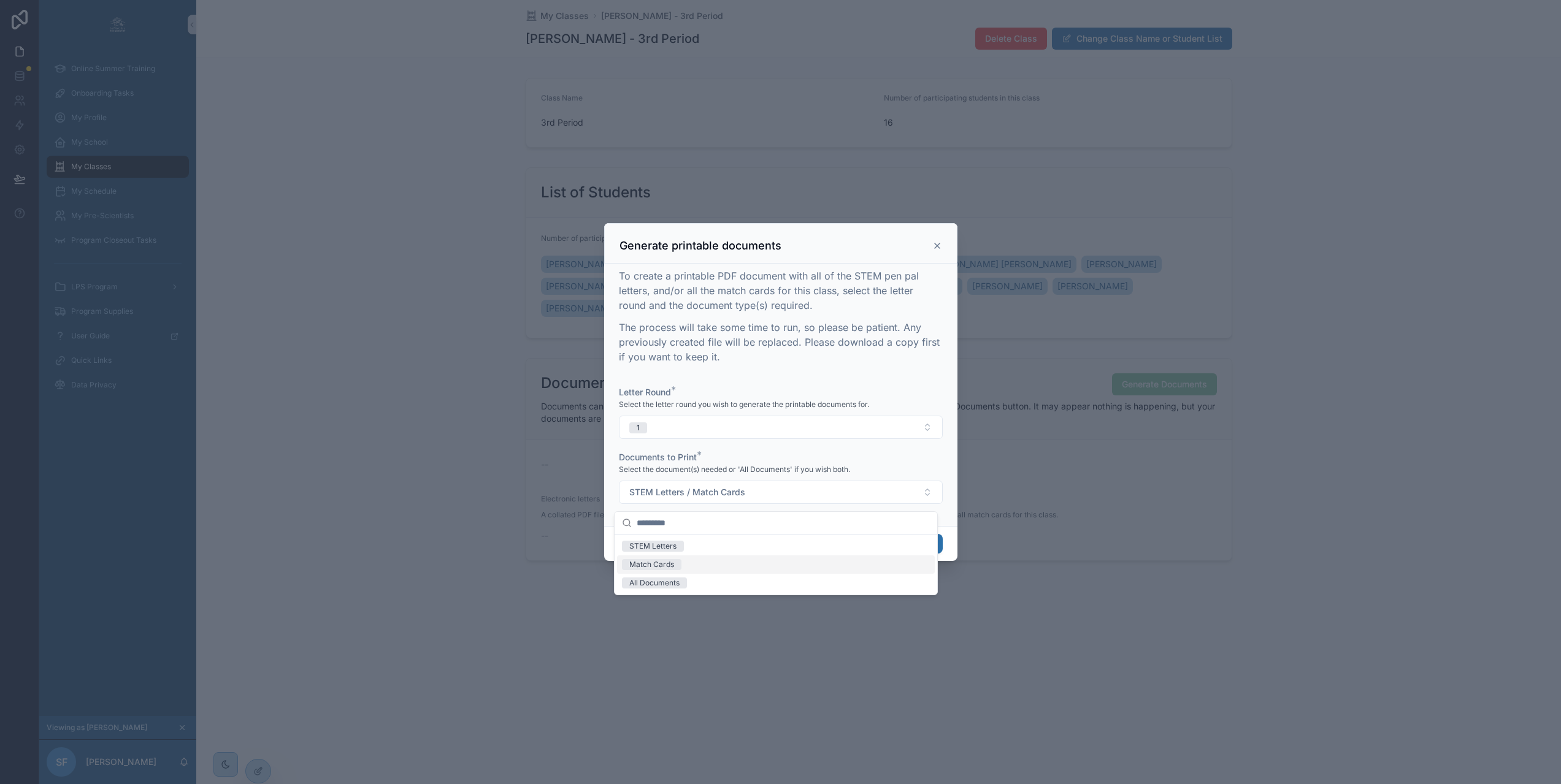
click at [723, 563] on div "Match Cards" at bounding box center [775, 564] width 318 height 18
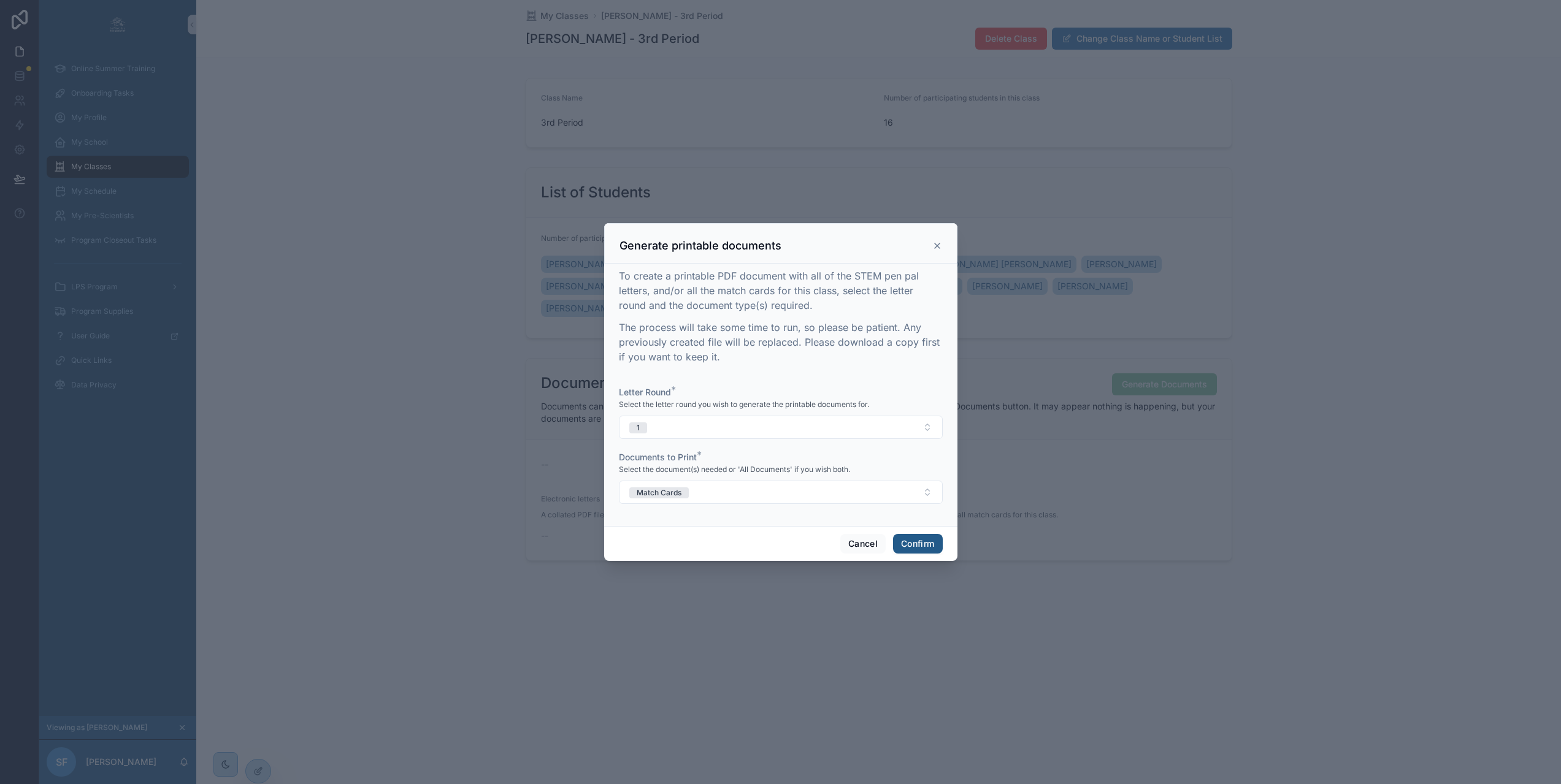
click at [910, 549] on button "Confirm" at bounding box center [917, 544] width 49 height 19
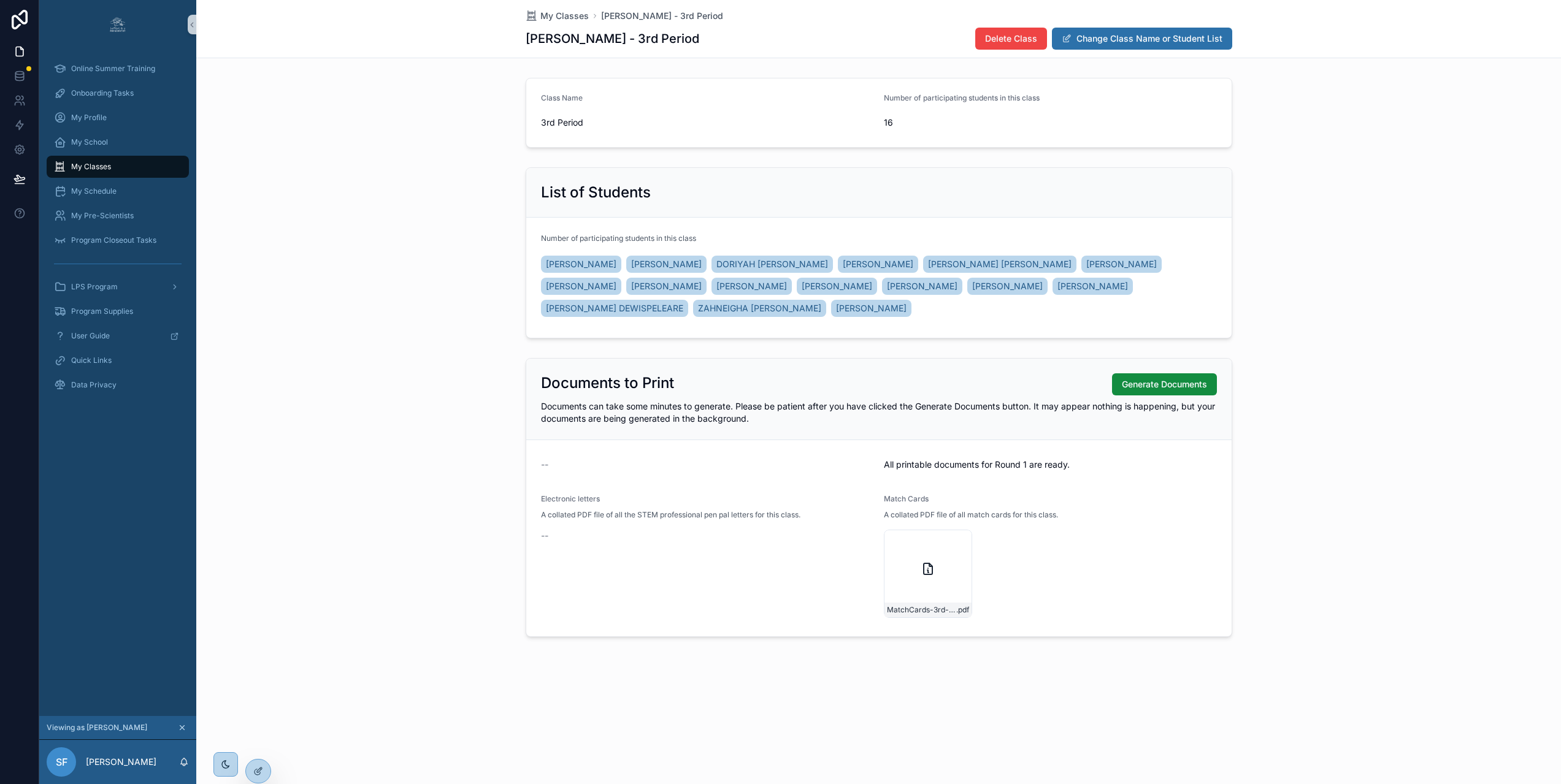
click at [1082, 472] on div "All printable documents for Round 1 are ready." at bounding box center [1050, 464] width 333 height 19
drag, startPoint x: 1063, startPoint y: 466, endPoint x: 872, endPoint y: 472, distance: 191.1
click at [872, 472] on form "-- All printable documents for Round 1 are ready. Electronic letters A collated…" at bounding box center [879, 538] width 705 height 196
copy form "All printable documents for Round 1 are ready"
click at [565, 16] on span "My Classes" at bounding box center [564, 16] width 49 height 12
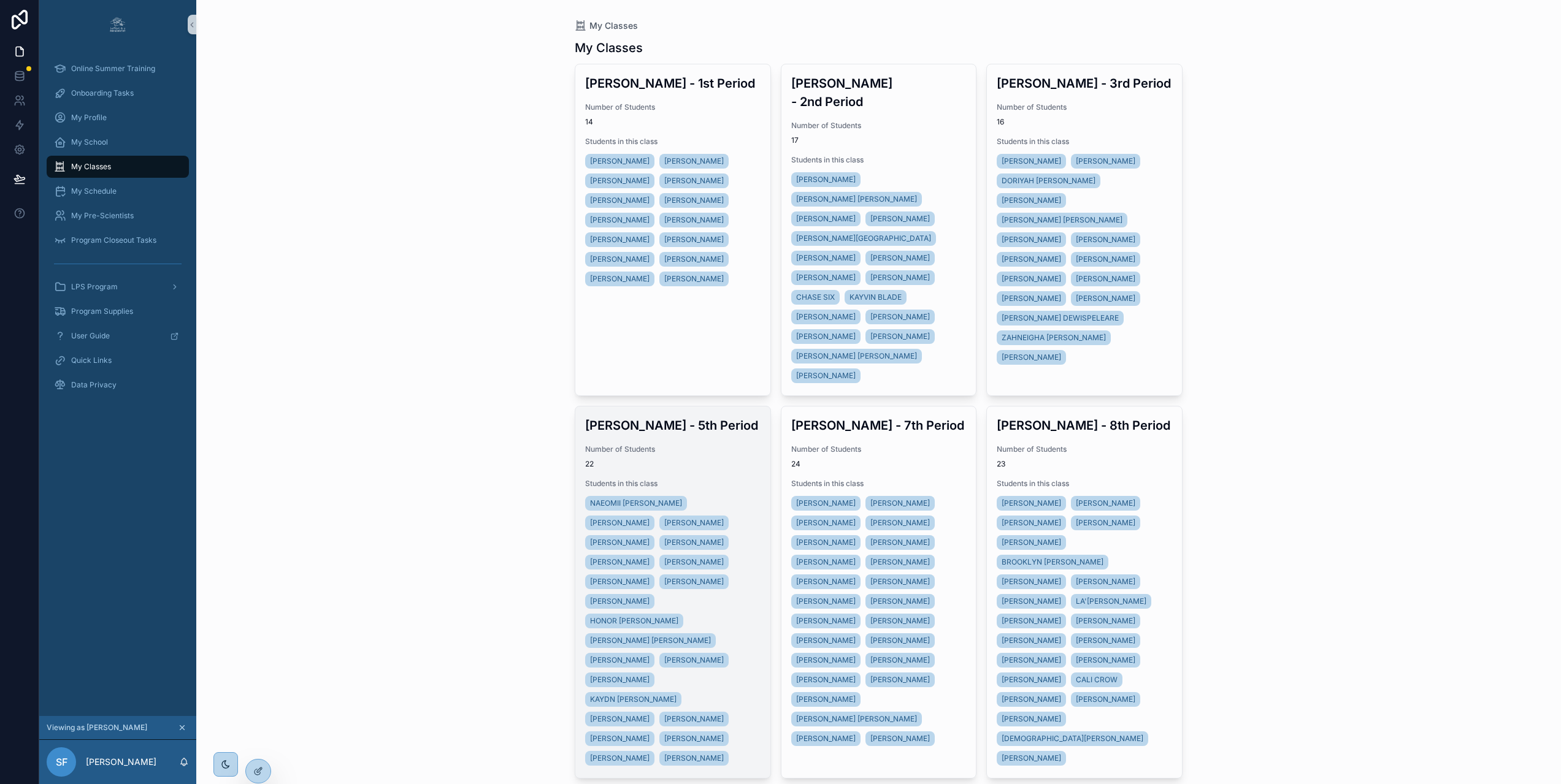
click at [713, 440] on div "Mrs. Farmer - 5th Period Number of Students 22 Students in this class NAEOMII L…" at bounding box center [673, 592] width 195 height 372
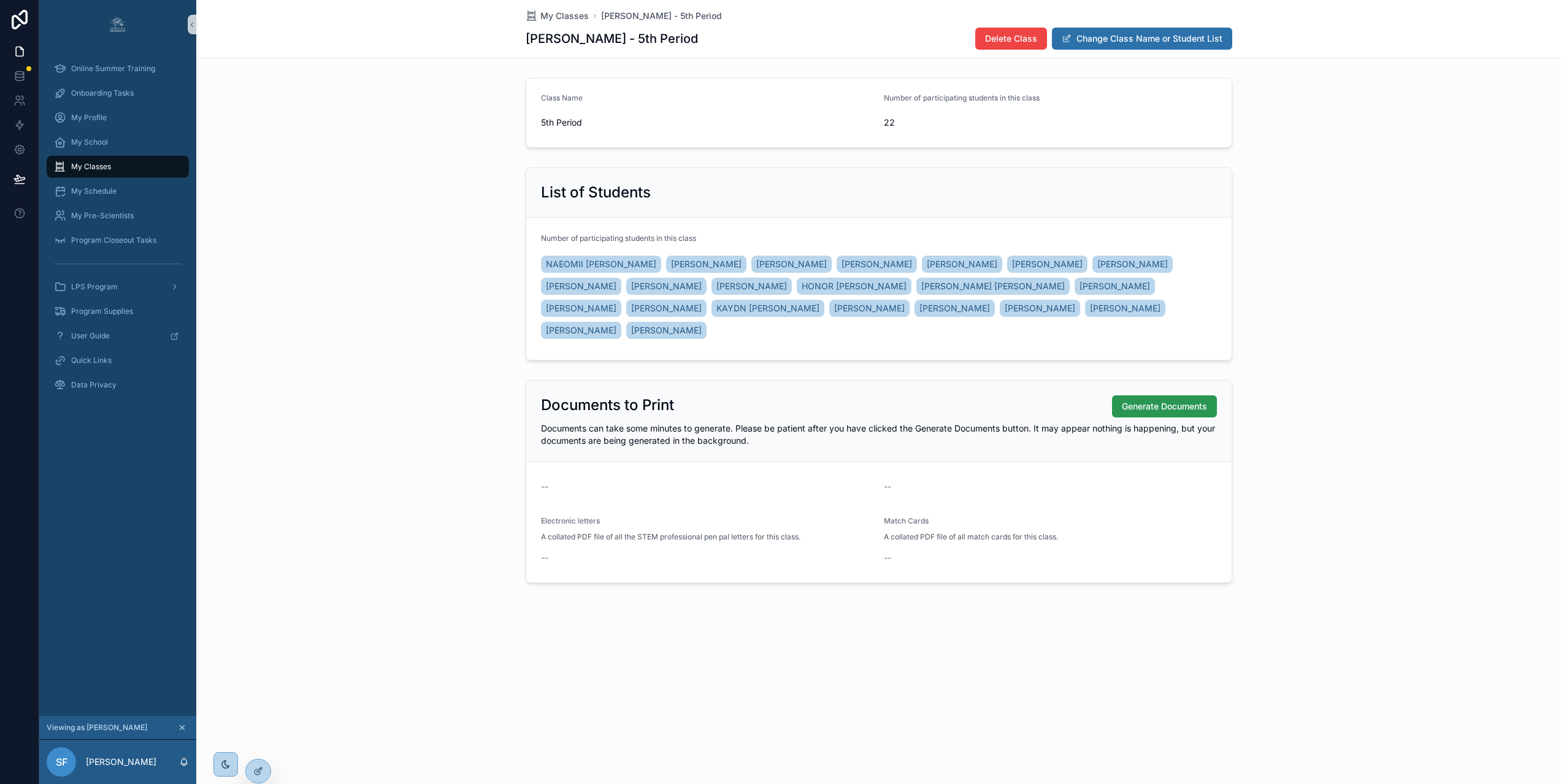
click at [1148, 400] on span "Generate Documents" at bounding box center [1164, 406] width 85 height 12
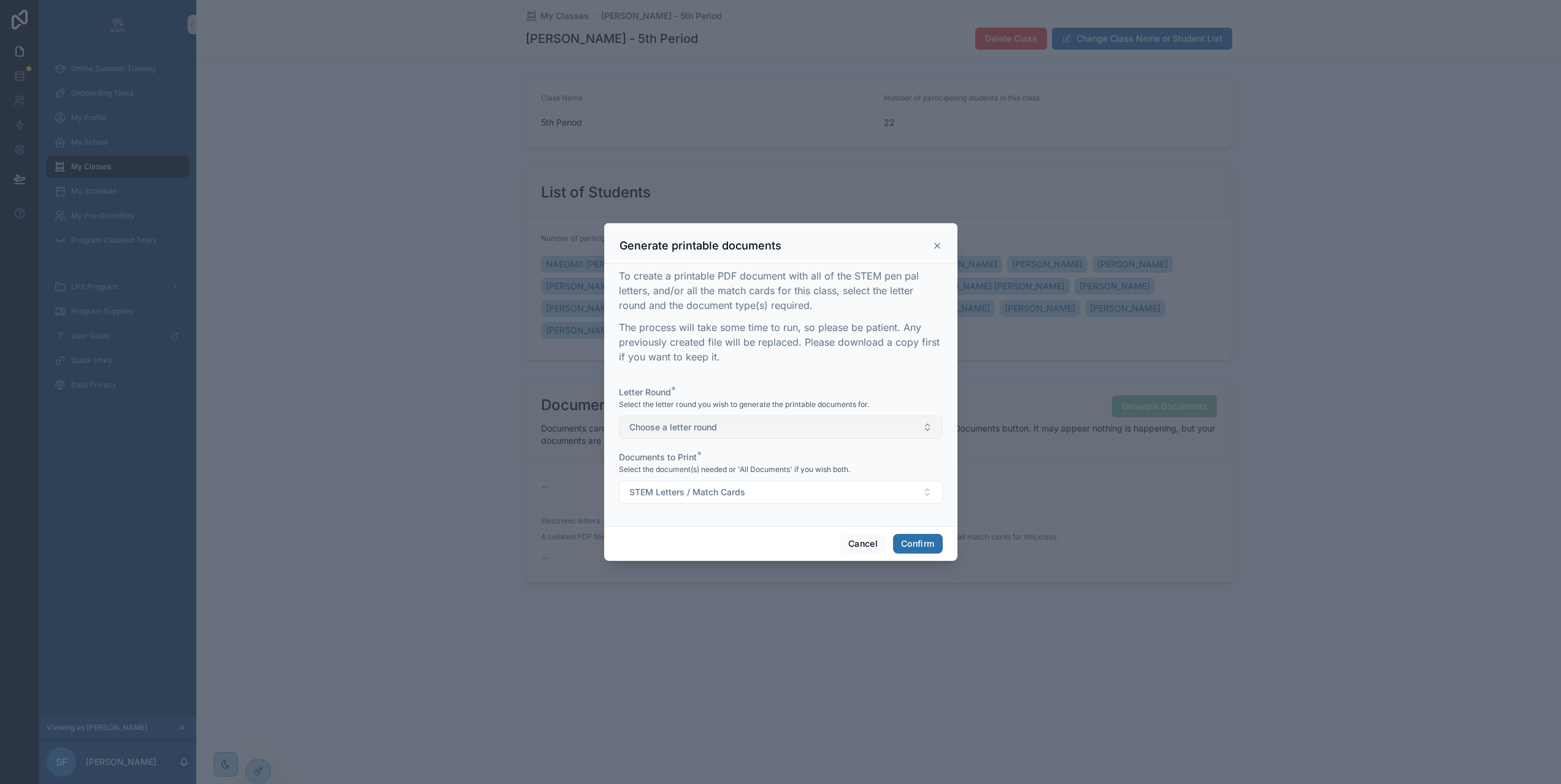
click at [842, 430] on button "Choose a letter round" at bounding box center [780, 427] width 324 height 23
click at [778, 485] on div "1" at bounding box center [775, 481] width 318 height 18
click at [771, 494] on button "STEM Letters / Match Cards" at bounding box center [780, 492] width 324 height 23
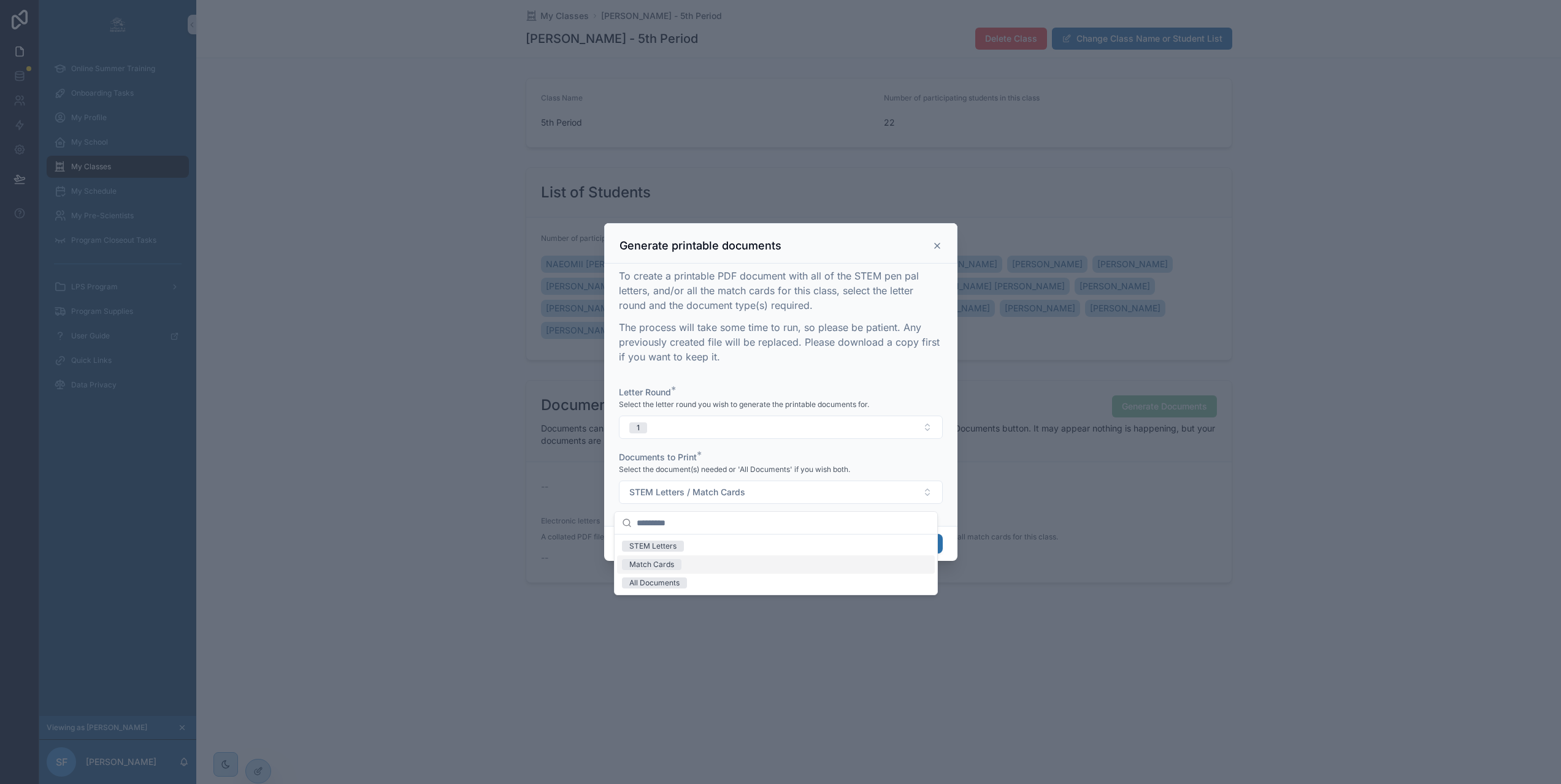
click at [756, 568] on div "Match Cards" at bounding box center [775, 564] width 318 height 18
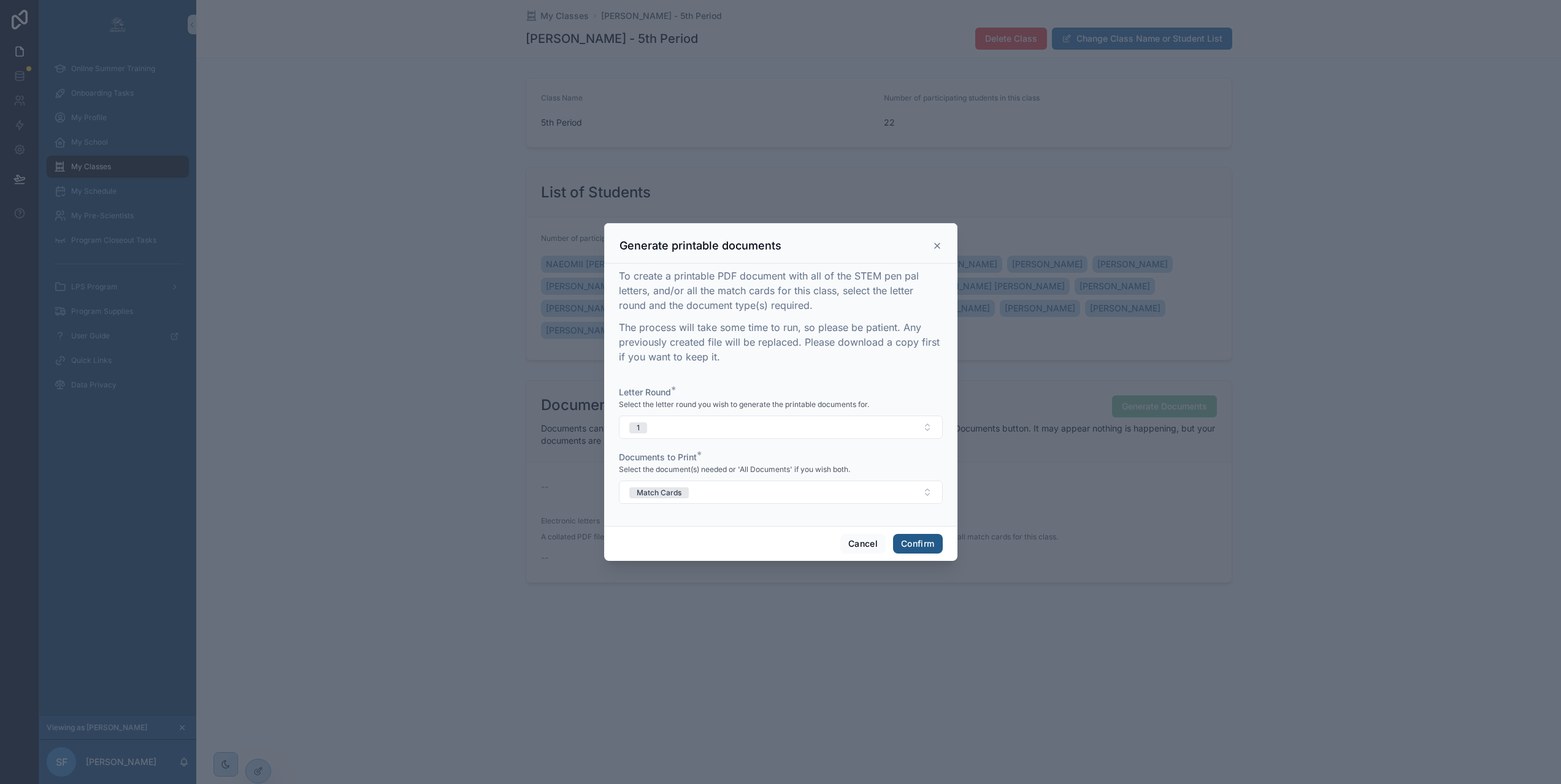
click at [909, 553] on button "Confirm" at bounding box center [917, 544] width 49 height 19
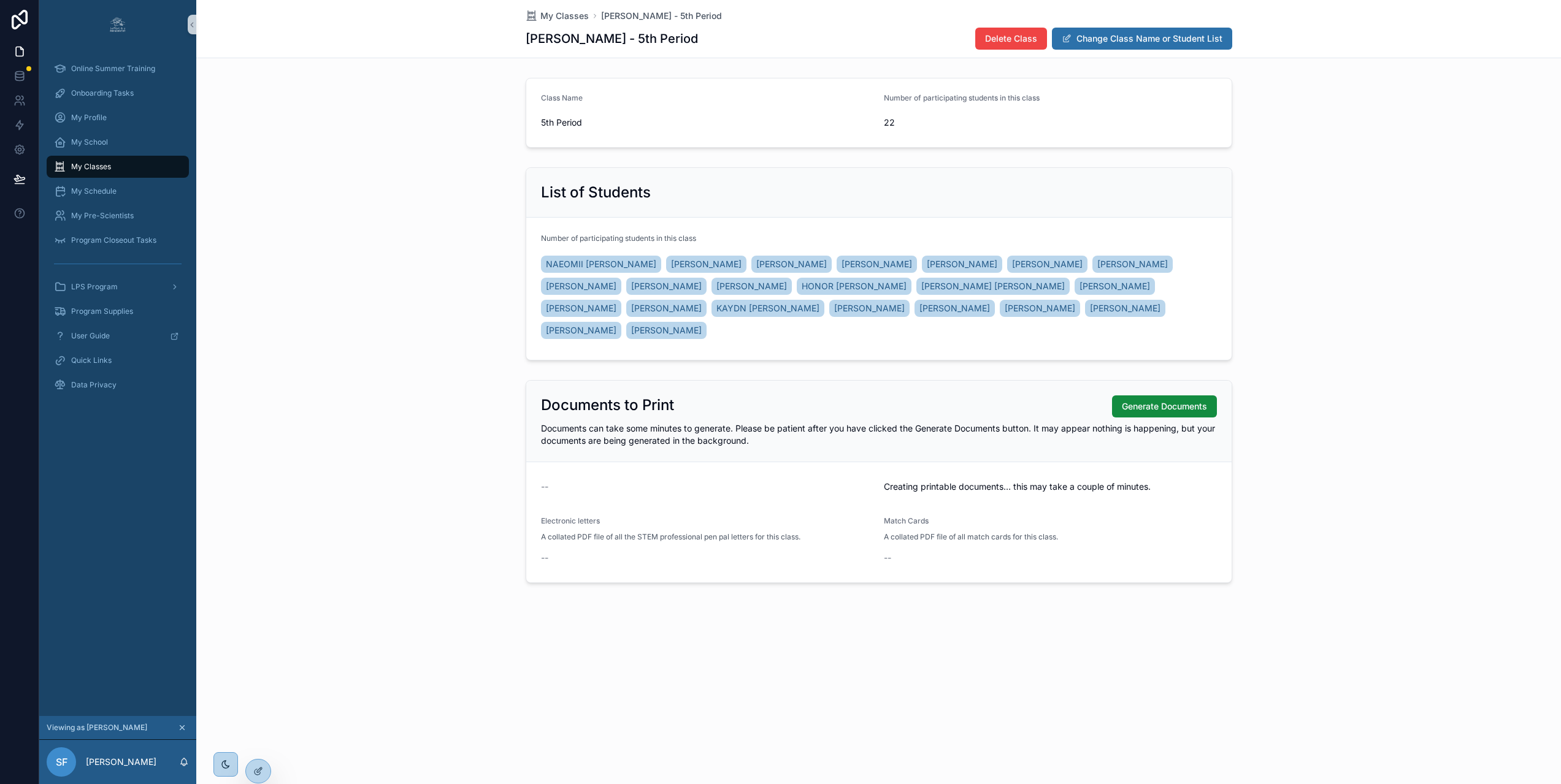
click at [466, 138] on div "Class Name 5th Period Number of participating students in this class 22" at bounding box center [879, 112] width 1365 height 80
click at [554, 20] on span "My Classes" at bounding box center [564, 16] width 49 height 12
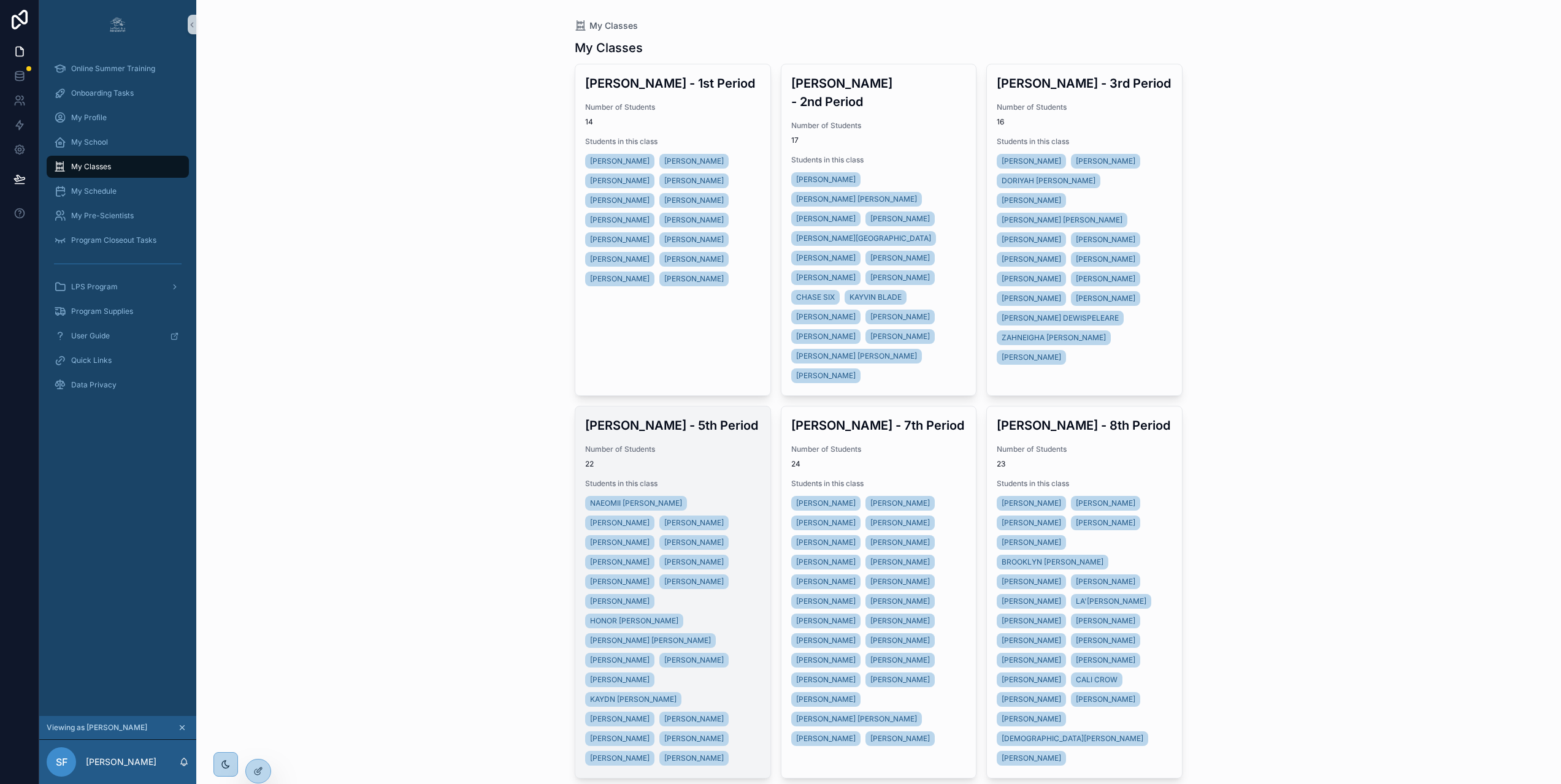
click at [729, 459] on span "22" at bounding box center [673, 464] width 175 height 10
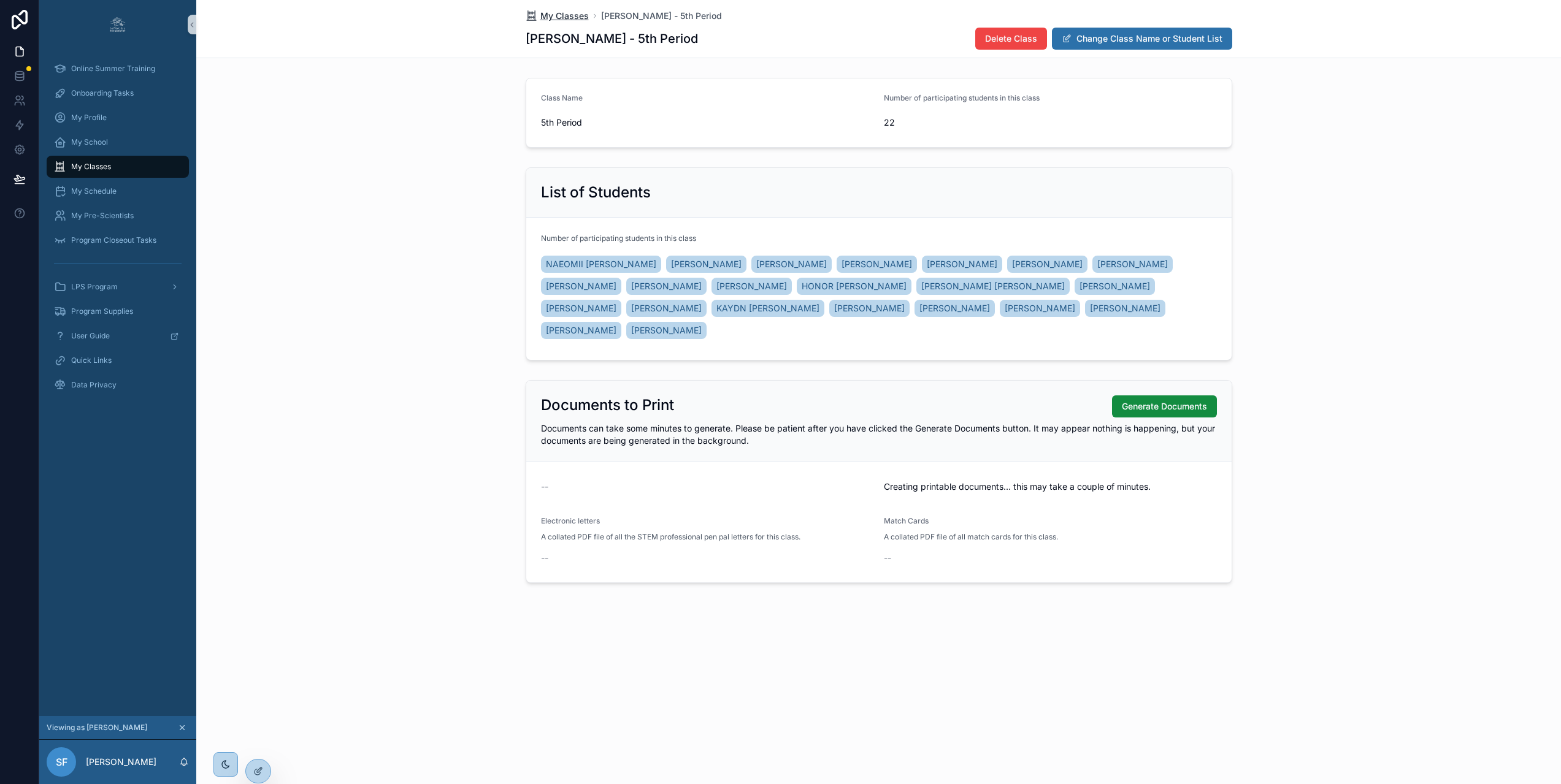
click at [562, 17] on span "My Classes" at bounding box center [564, 16] width 49 height 12
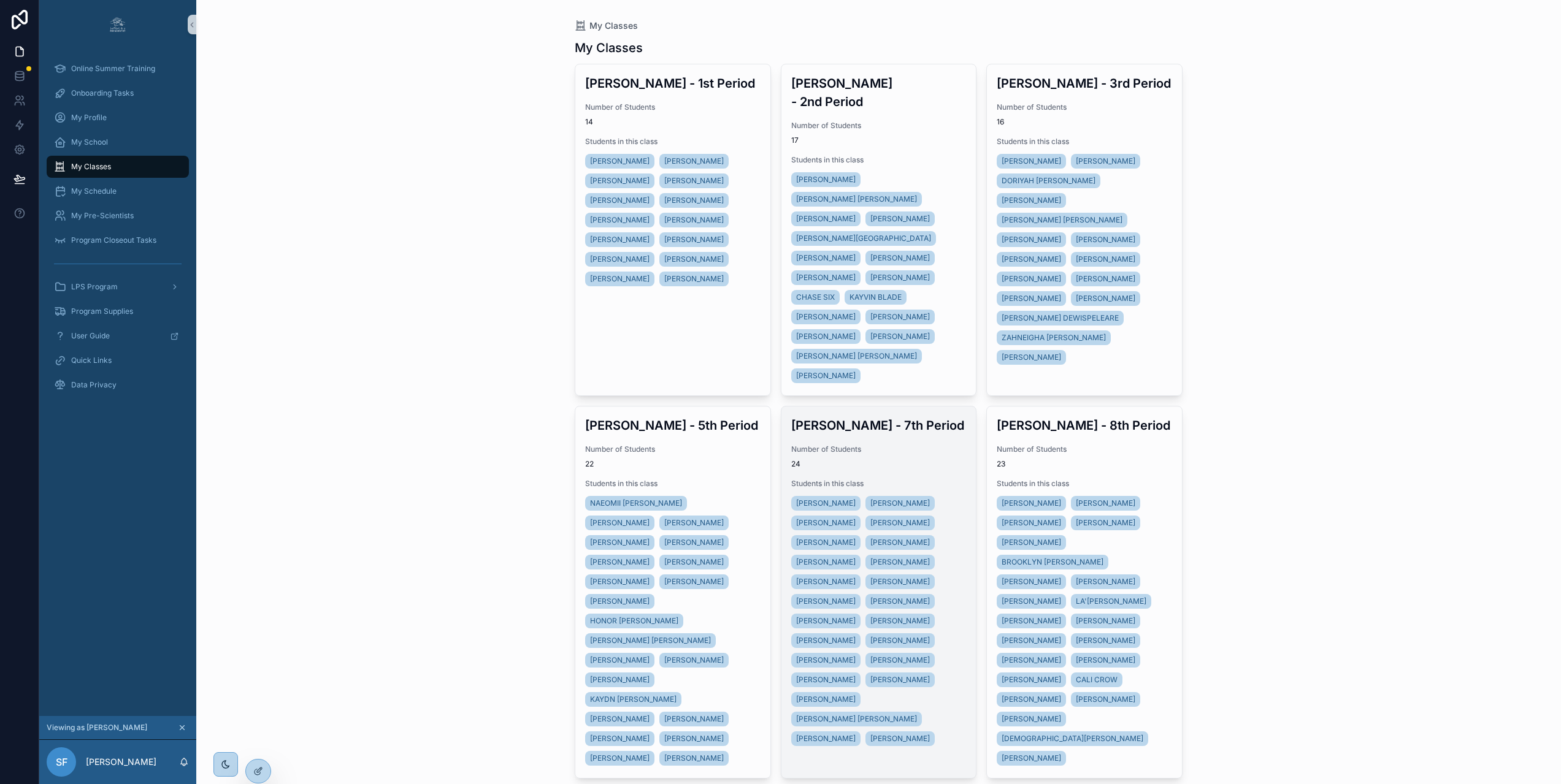
click at [881, 444] on span "Number of Students" at bounding box center [879, 449] width 175 height 10
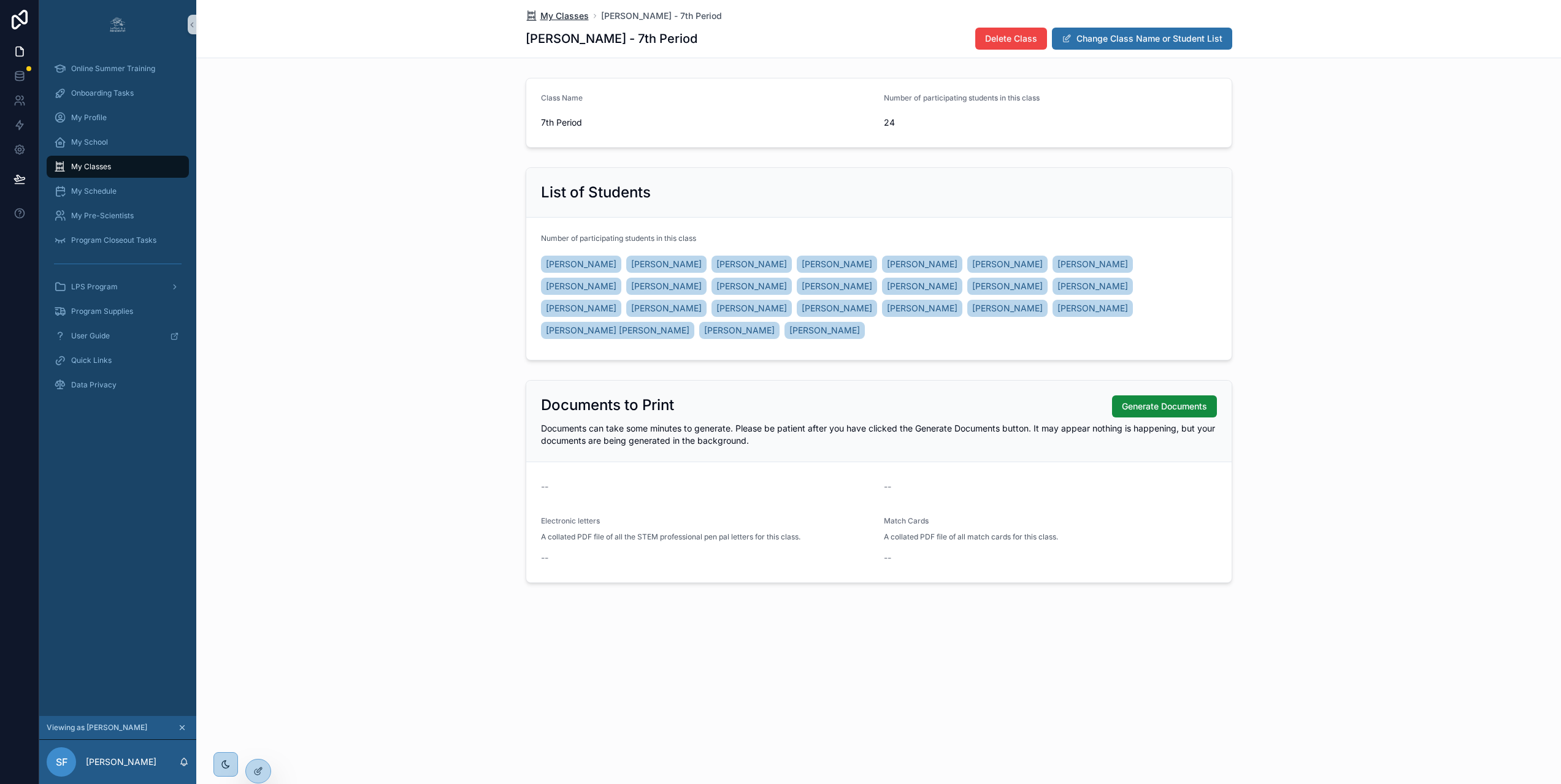
click at [564, 18] on span "My Classes" at bounding box center [564, 16] width 49 height 12
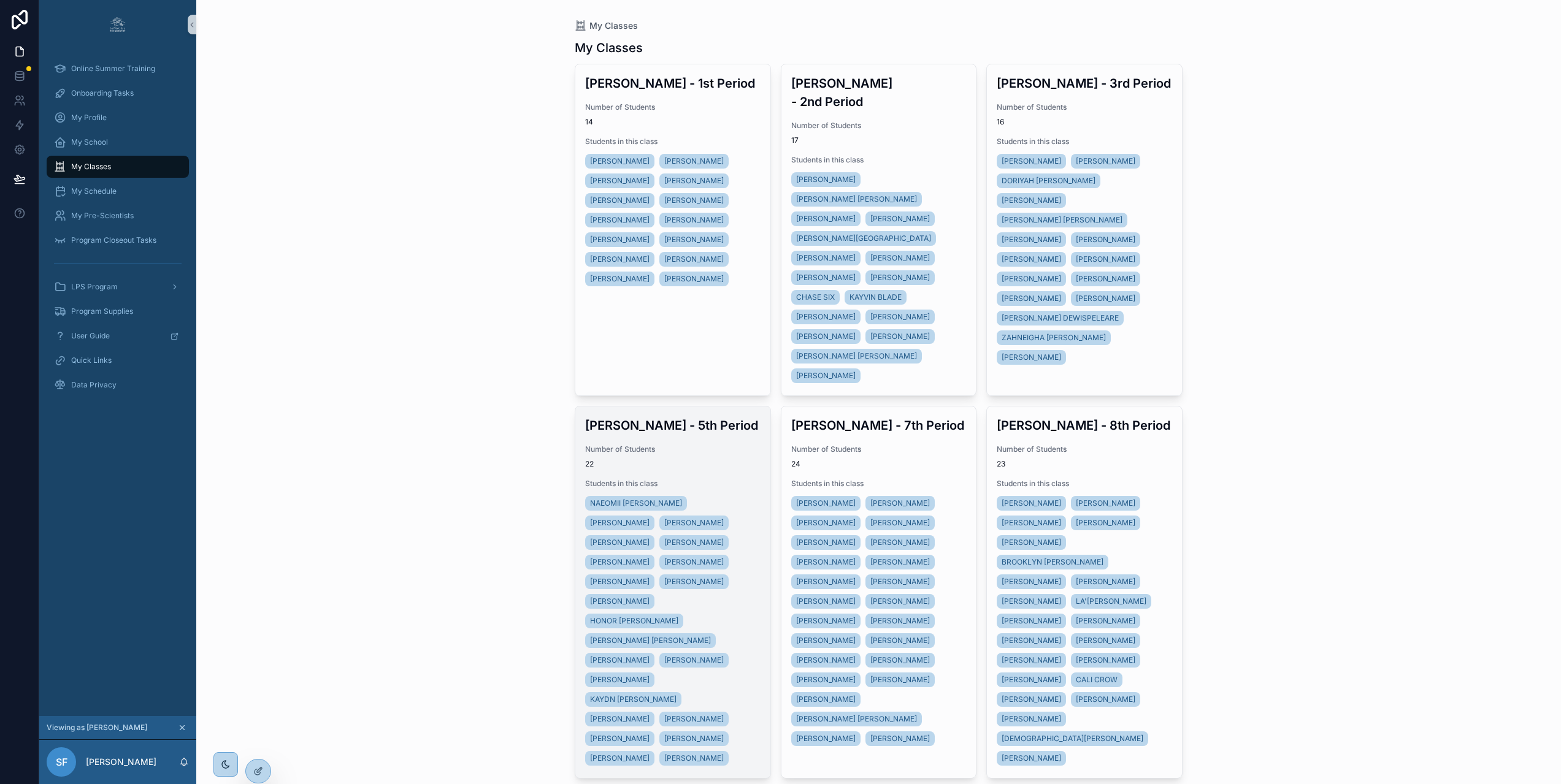
click at [721, 438] on div "Mrs. Farmer - 5th Period Number of Students 22 Students in this class NAEOMII L…" at bounding box center [673, 592] width 195 height 372
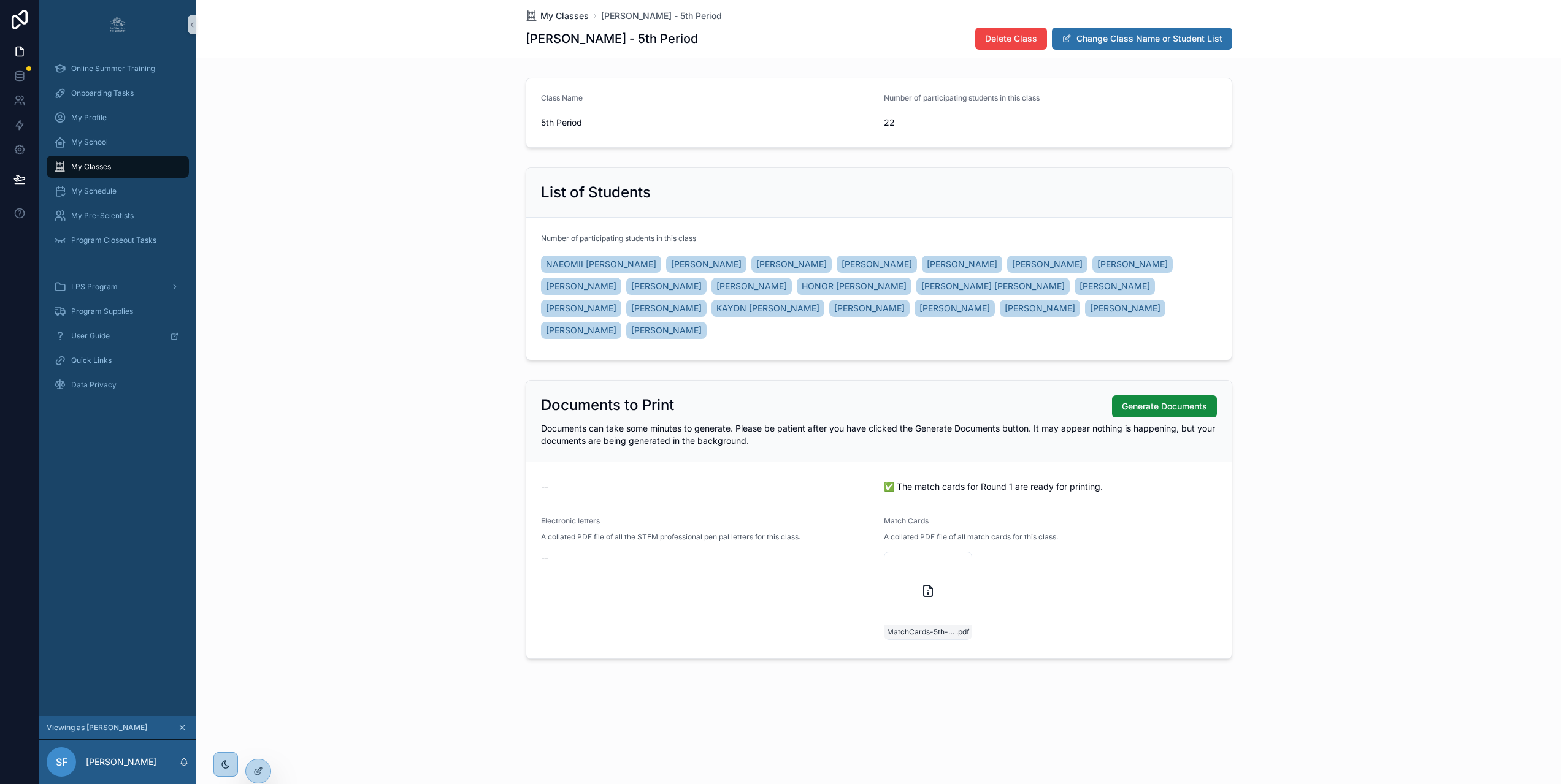
click at [560, 16] on span "My Classes" at bounding box center [564, 16] width 49 height 12
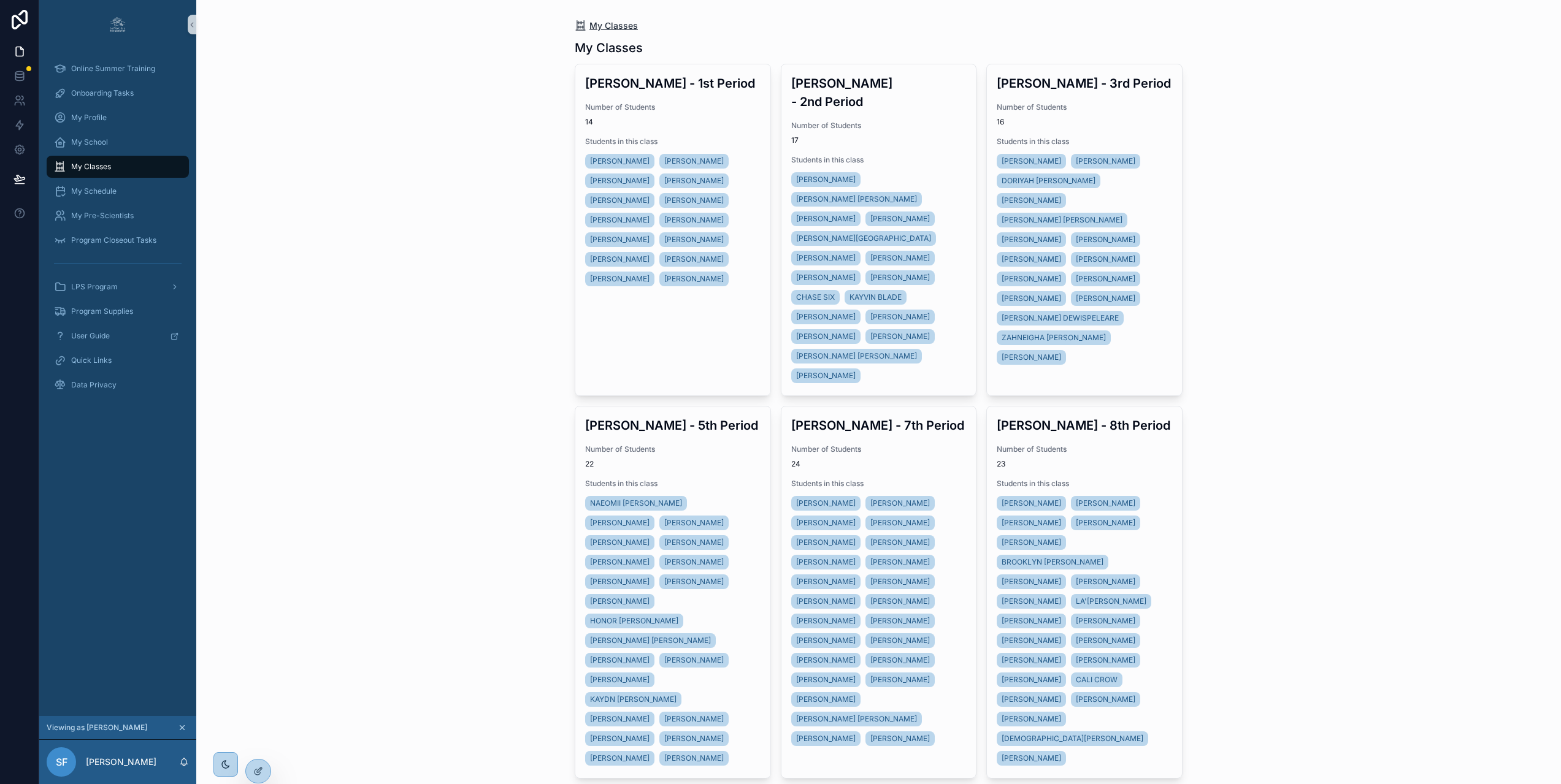
click at [602, 23] on span "My Classes" at bounding box center [613, 25] width 49 height 12
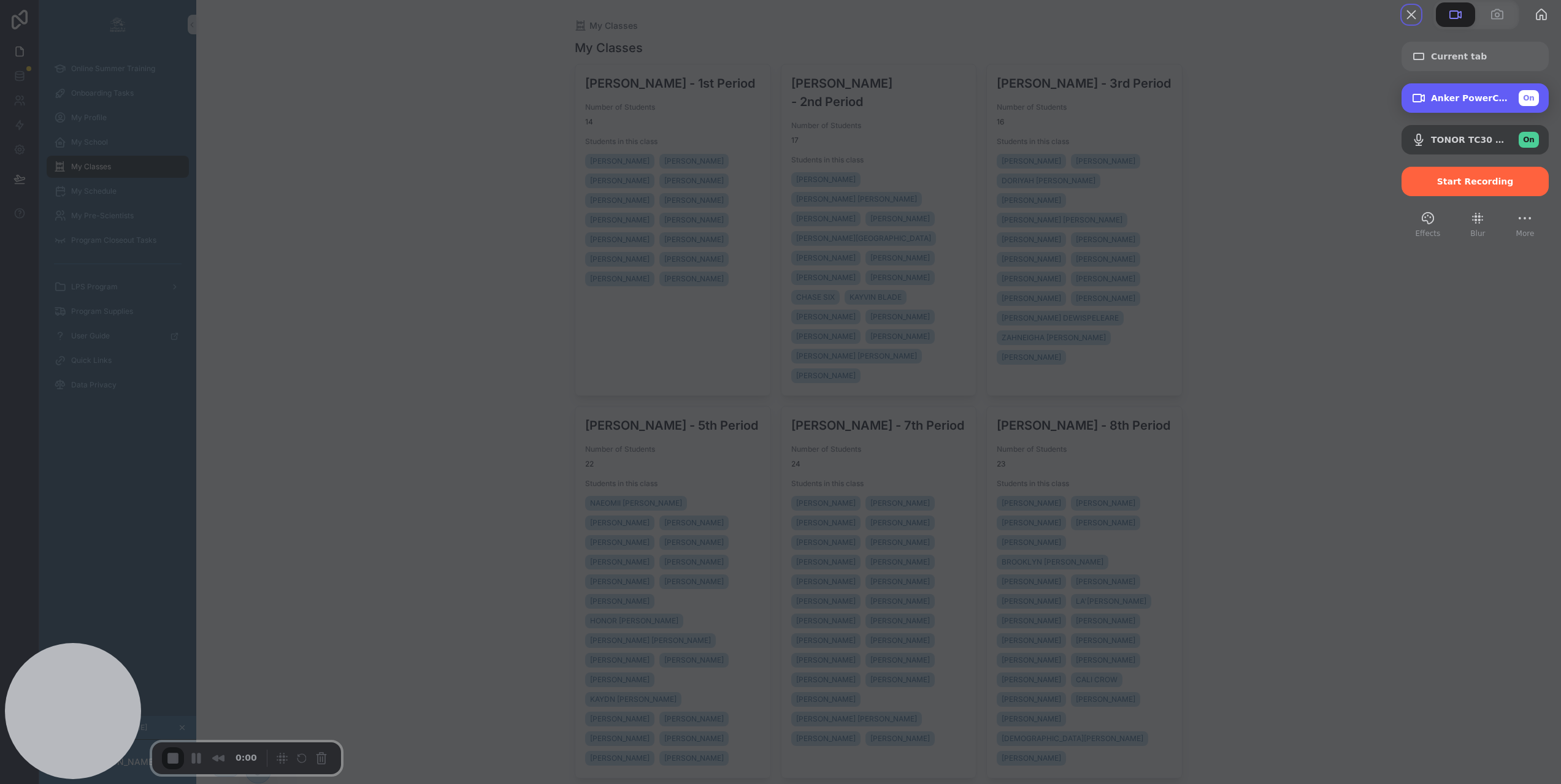
click at [1441, 103] on span "Anker PowerConf C200 (291a:3369)" at bounding box center [1470, 97] width 78 height 10
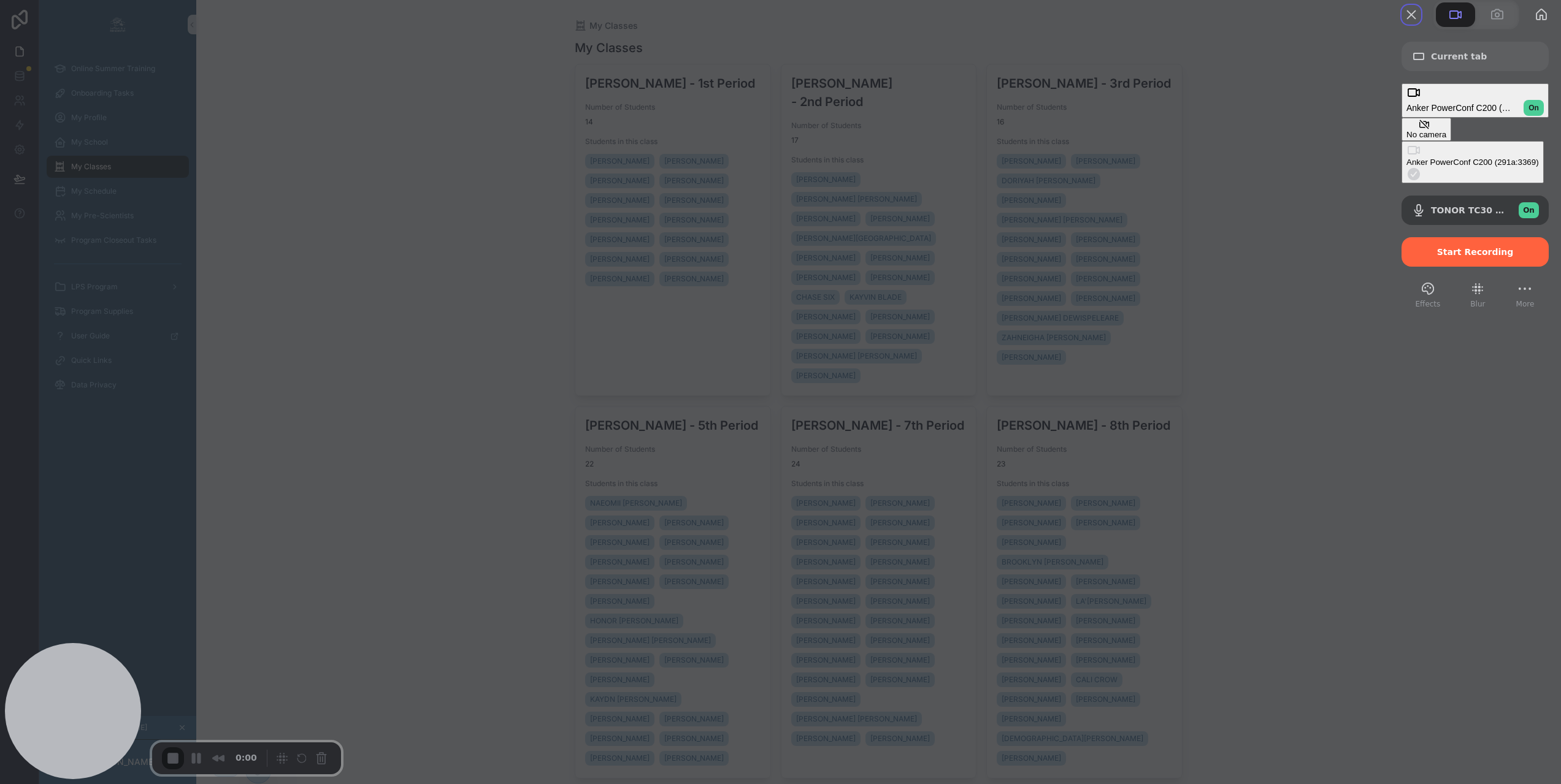
click at [1406, 130] on div "No camera" at bounding box center [1426, 134] width 40 height 9
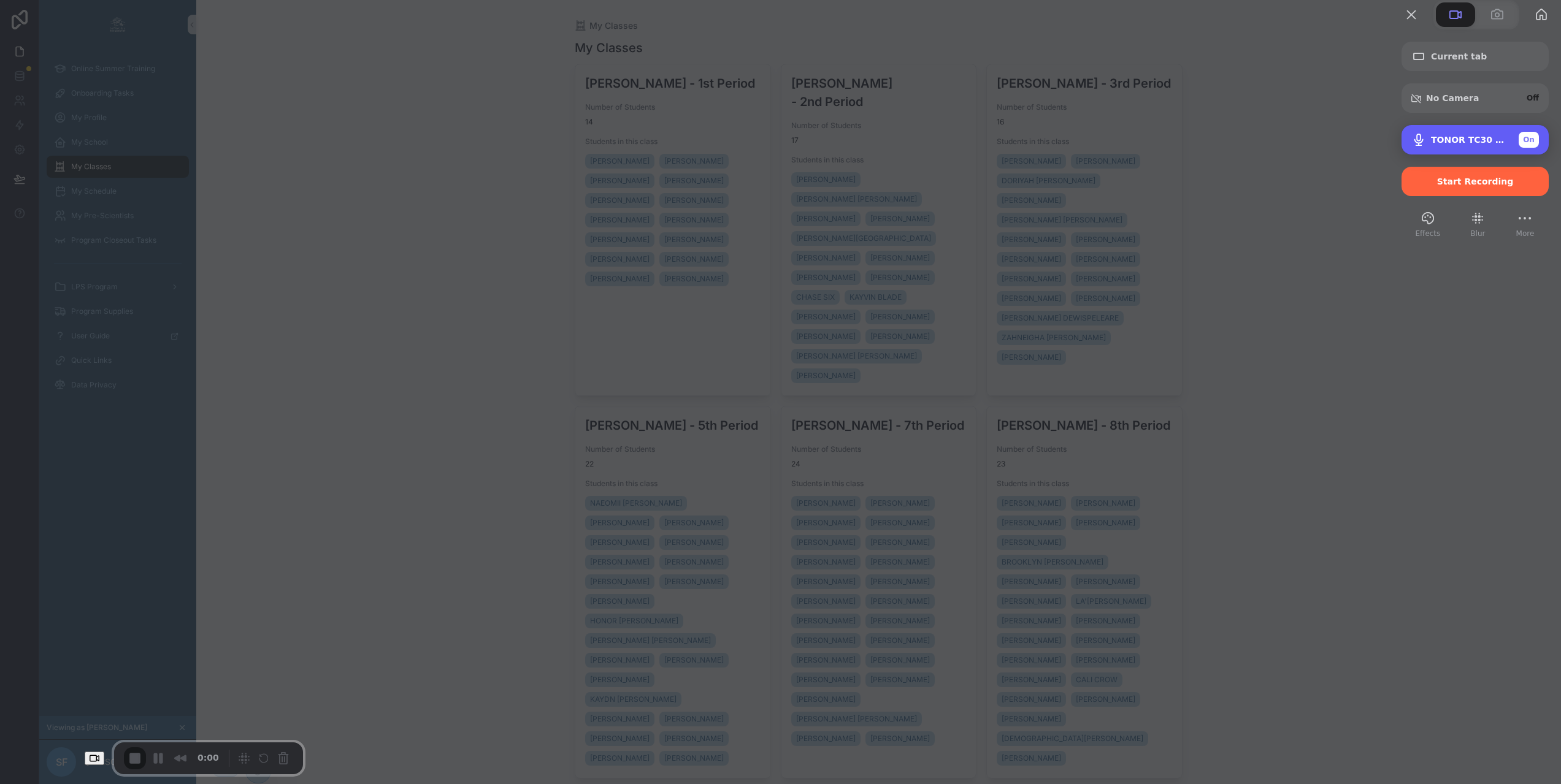
click at [1455, 145] on span "TONOR TC30 Audio Device (0d8c:0134)" at bounding box center [1470, 140] width 78 height 10
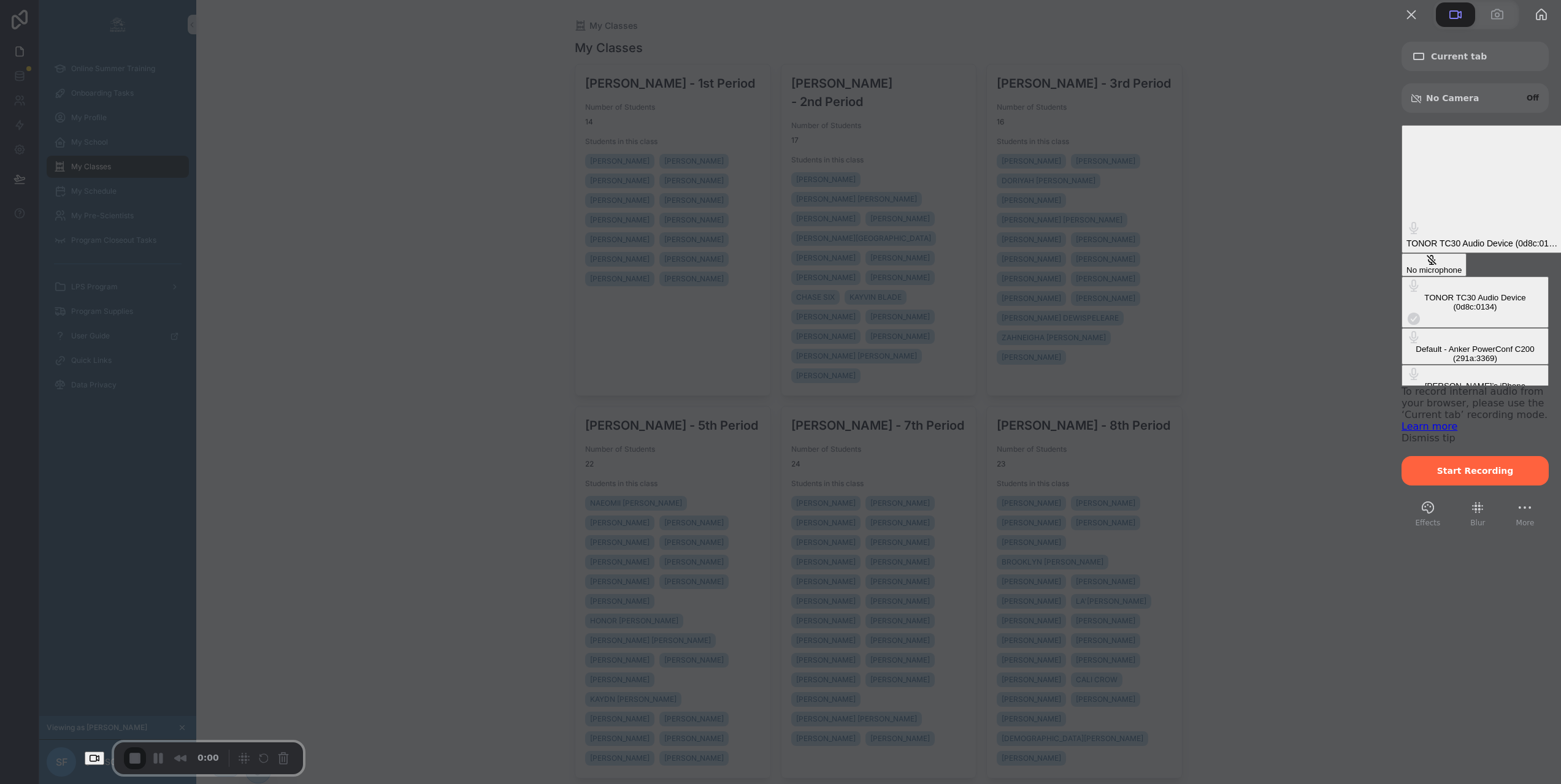
click at [1406, 266] on div "No microphone" at bounding box center [1434, 270] width 55 height 9
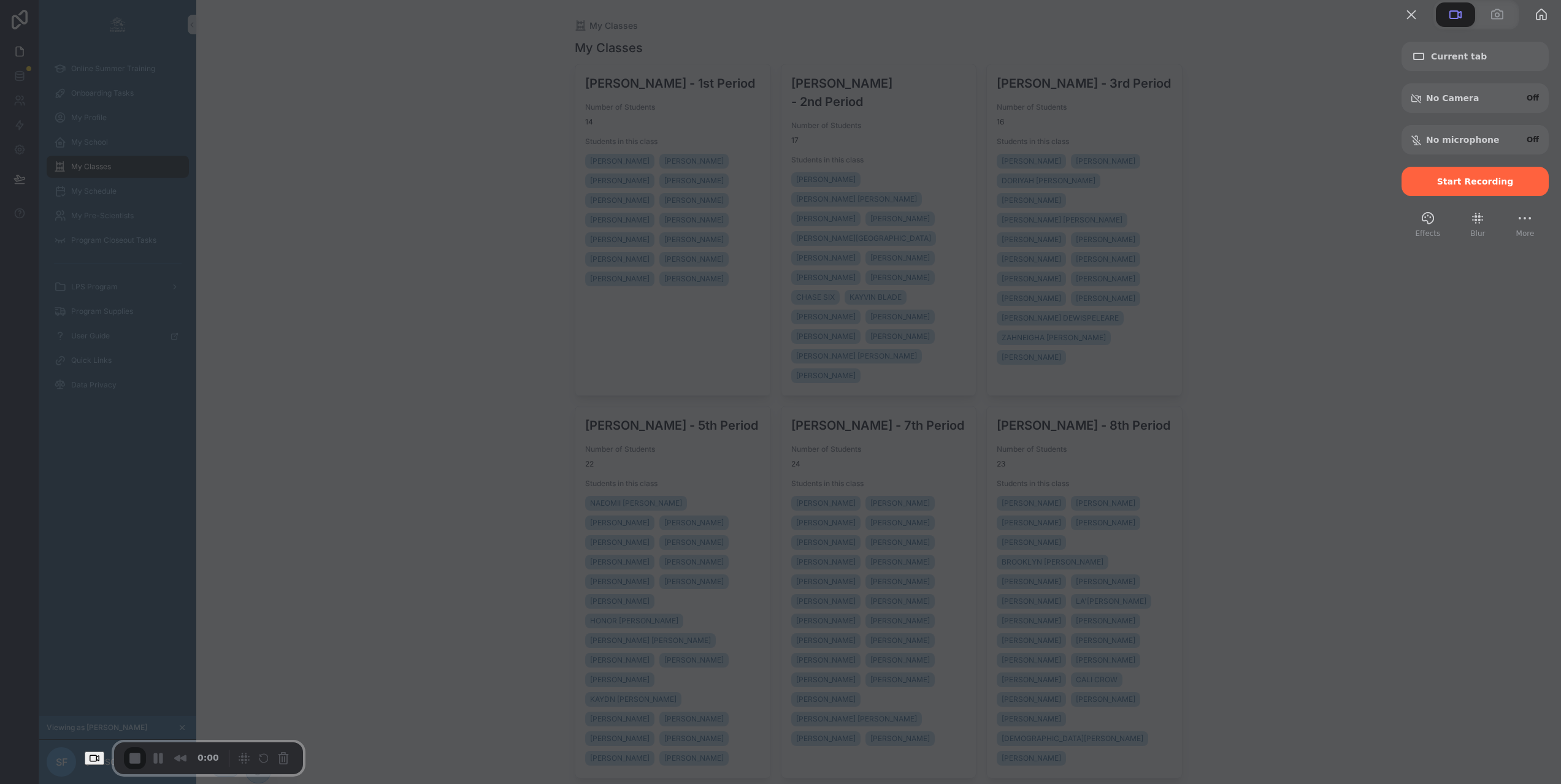
click at [1456, 186] on span "Start Recording" at bounding box center [1475, 181] width 77 height 10
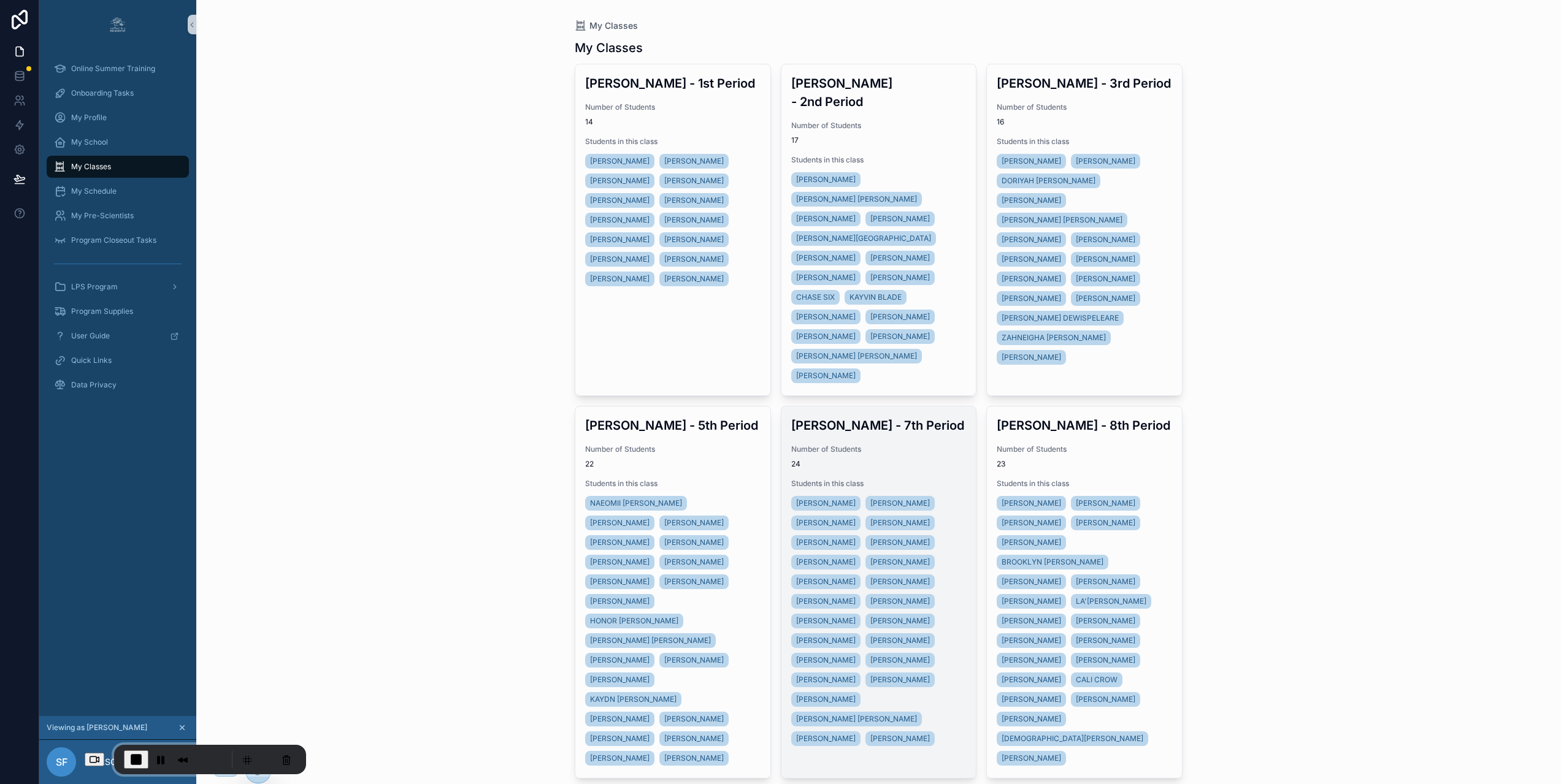
click at [909, 444] on span "Number of Students" at bounding box center [879, 449] width 175 height 10
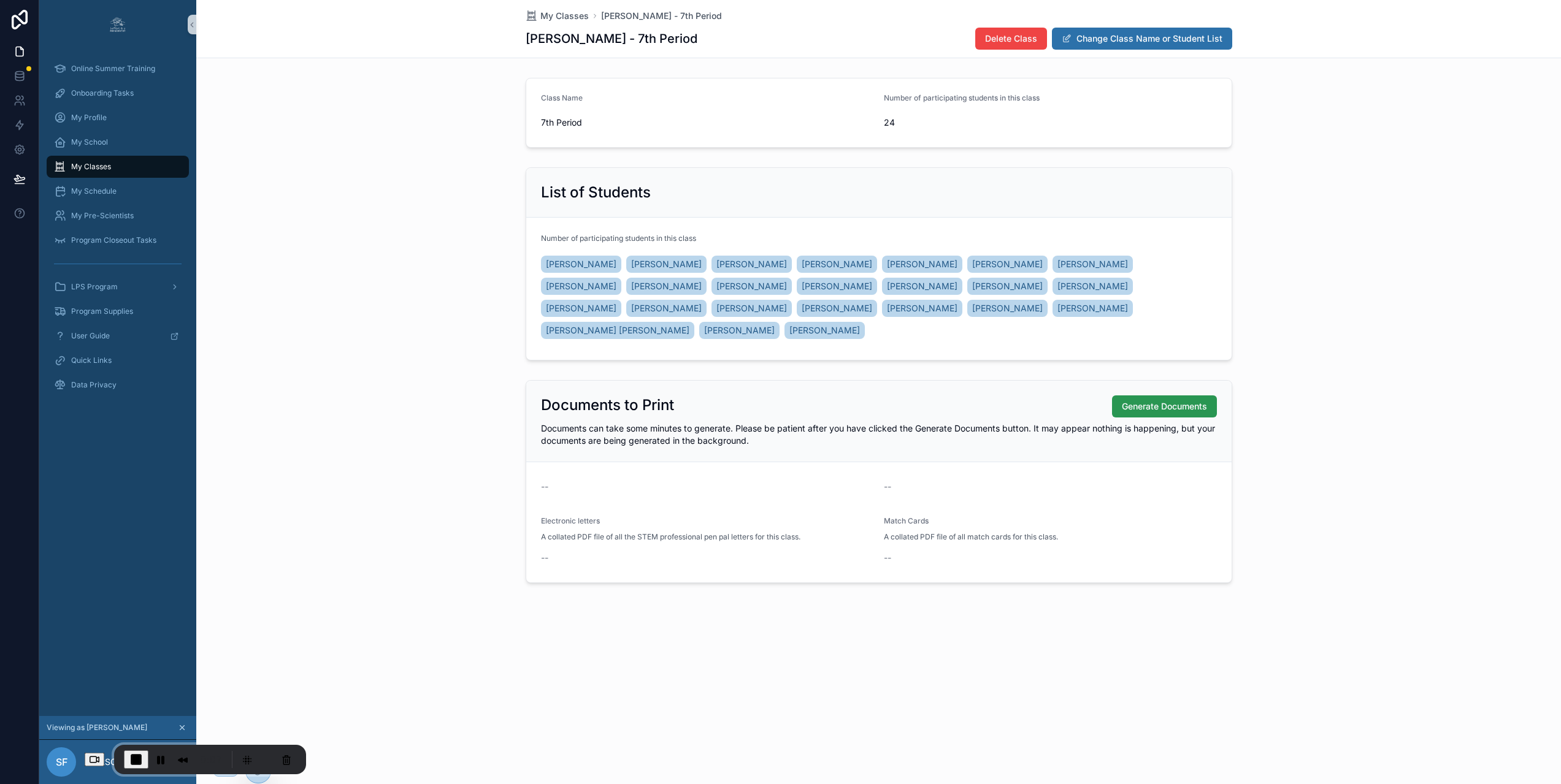
click at [1148, 400] on span "Generate Documents" at bounding box center [1164, 406] width 85 height 12
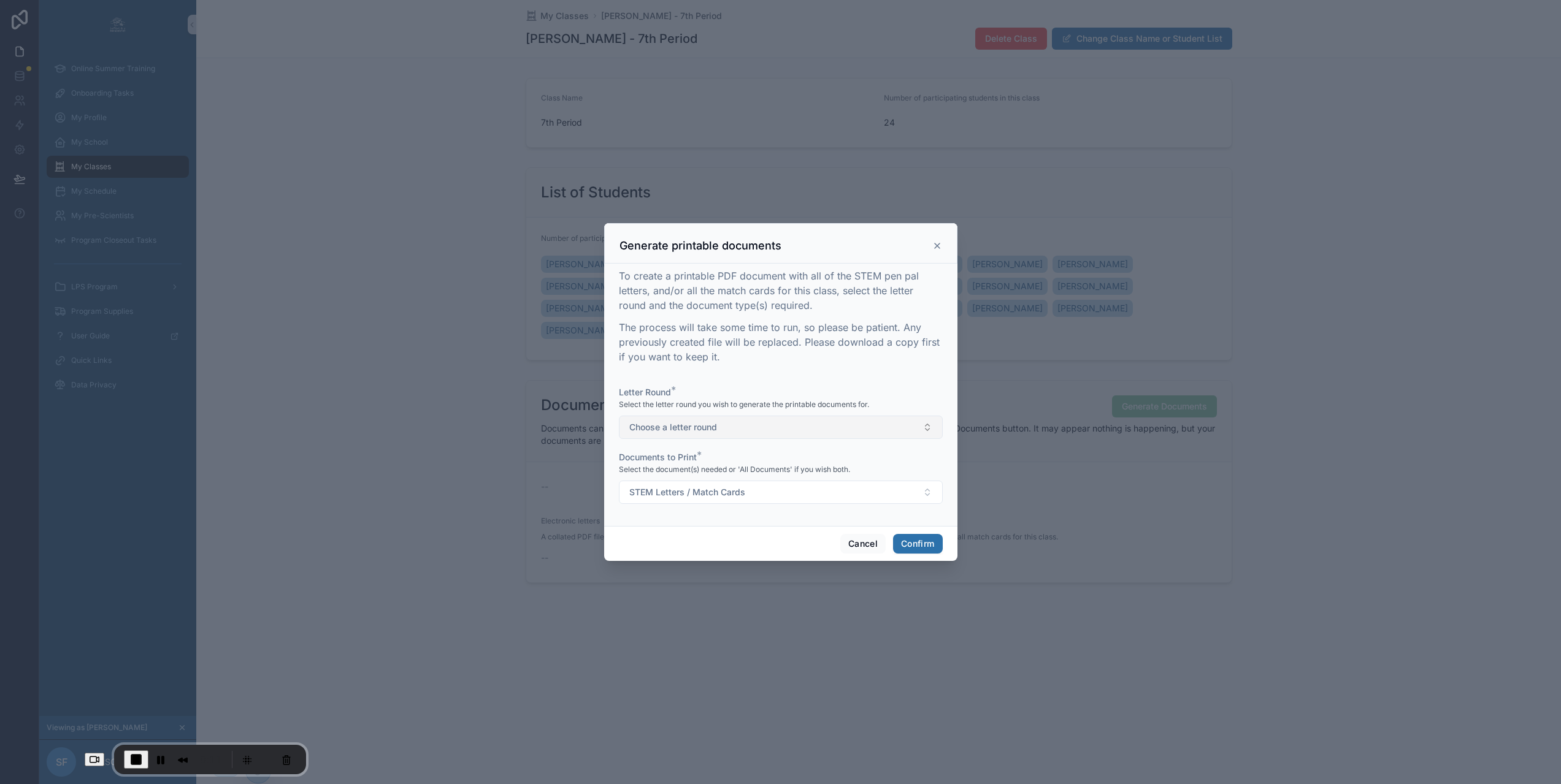
click at [719, 430] on button "Choose a letter round" at bounding box center [780, 427] width 324 height 23
click at [662, 480] on div "1" at bounding box center [775, 481] width 318 height 18
click at [758, 495] on button "STEM Letters / Match Cards" at bounding box center [780, 492] width 324 height 23
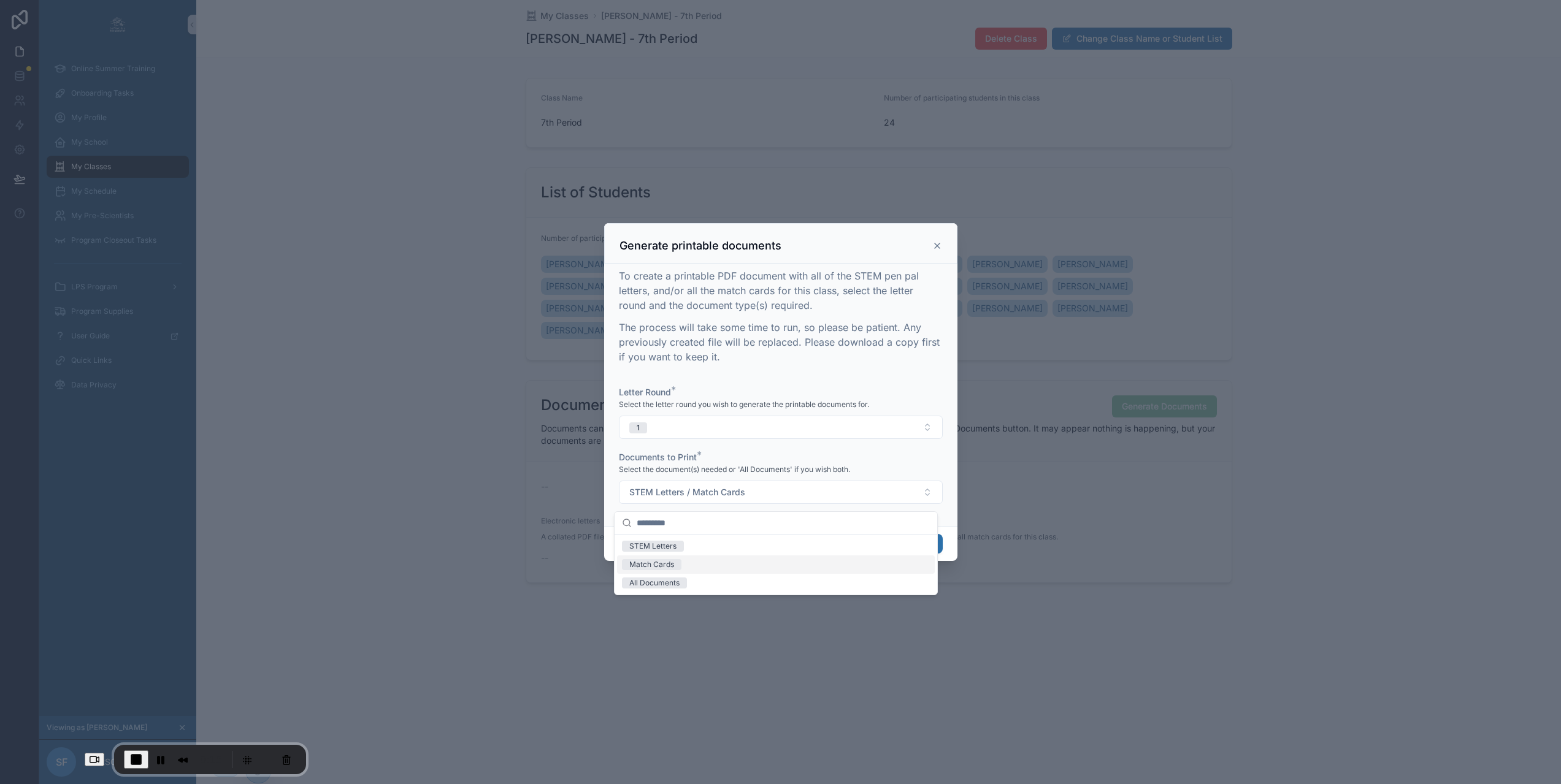
click at [660, 563] on div "Match Cards" at bounding box center [651, 564] width 45 height 11
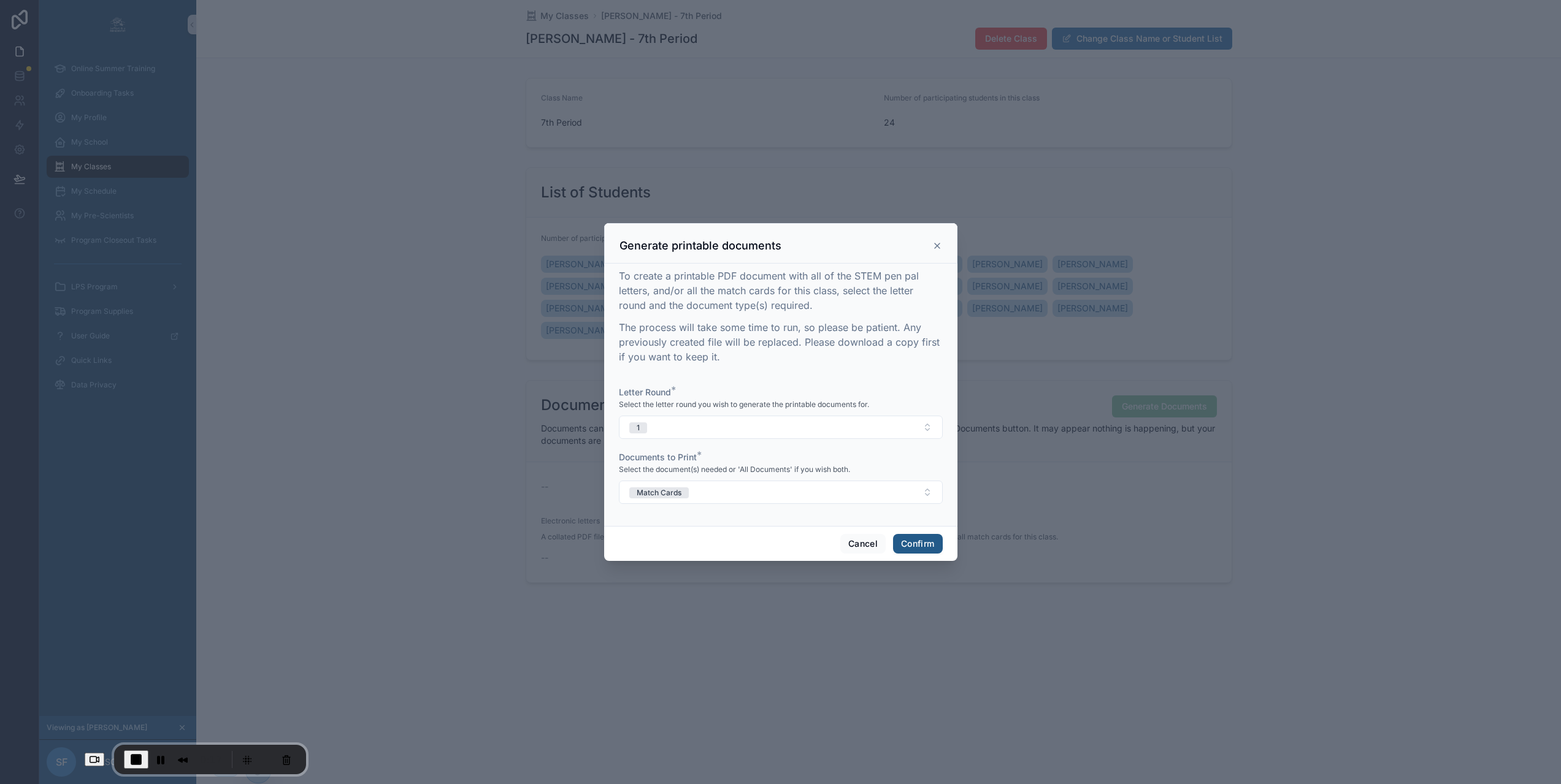
click at [907, 549] on button "Confirm" at bounding box center [917, 544] width 49 height 19
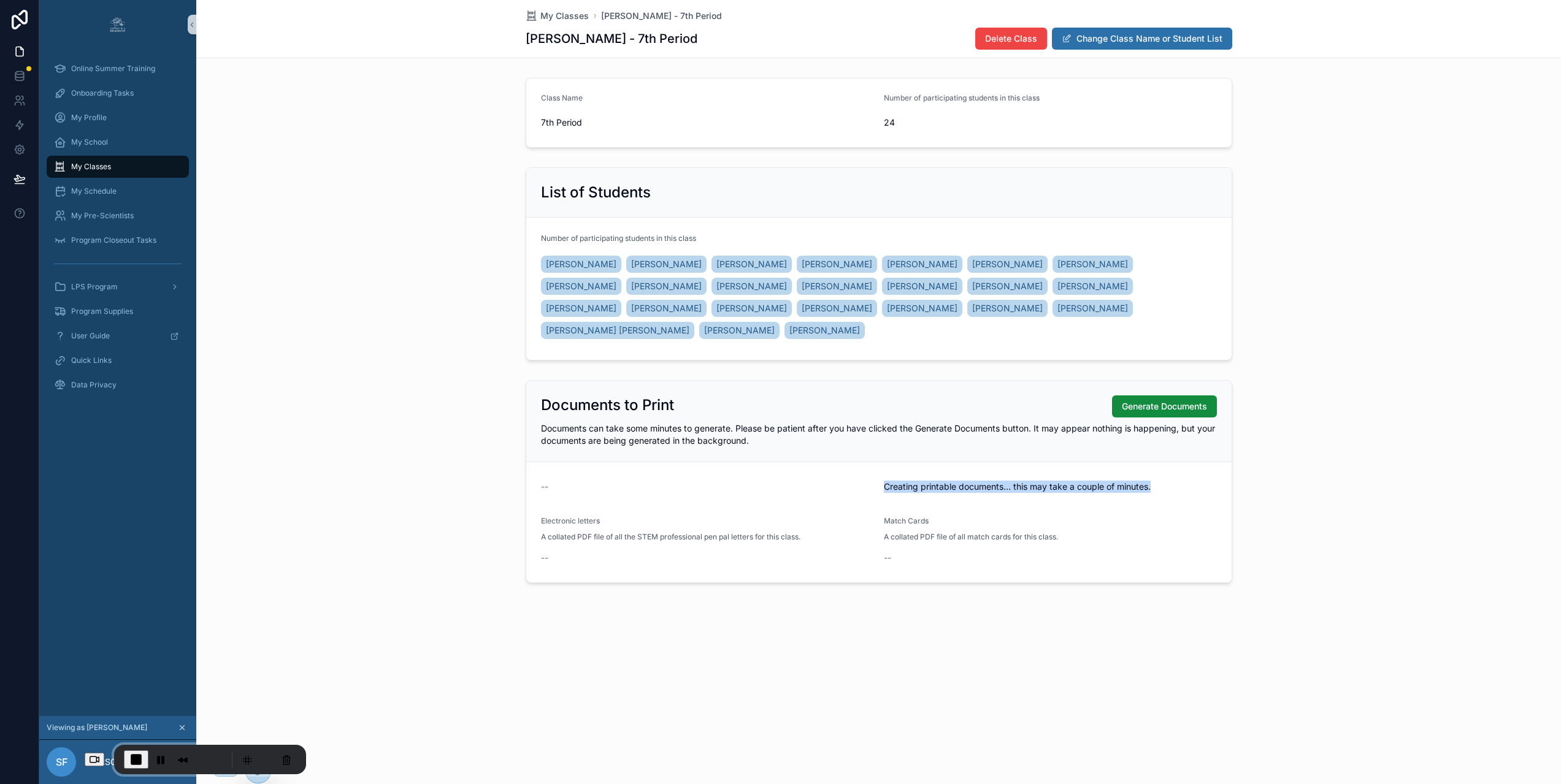
drag, startPoint x: 884, startPoint y: 487, endPoint x: 1165, endPoint y: 487, distance: 281.0
click at [1165, 487] on form "-- Creating printable documents… this may take a couple of minutes. Electronic …" at bounding box center [879, 522] width 705 height 120
click at [1280, 482] on div "Documents to Print Generate Documents Documents can take some minutes to genera…" at bounding box center [879, 481] width 1365 height 212
click at [947, 600] on div "MatchCards-7th-Period---Round-1 .pdf" at bounding box center [928, 596] width 88 height 88
click at [129, 763] on span "End Recording" at bounding box center [136, 759] width 15 height 15
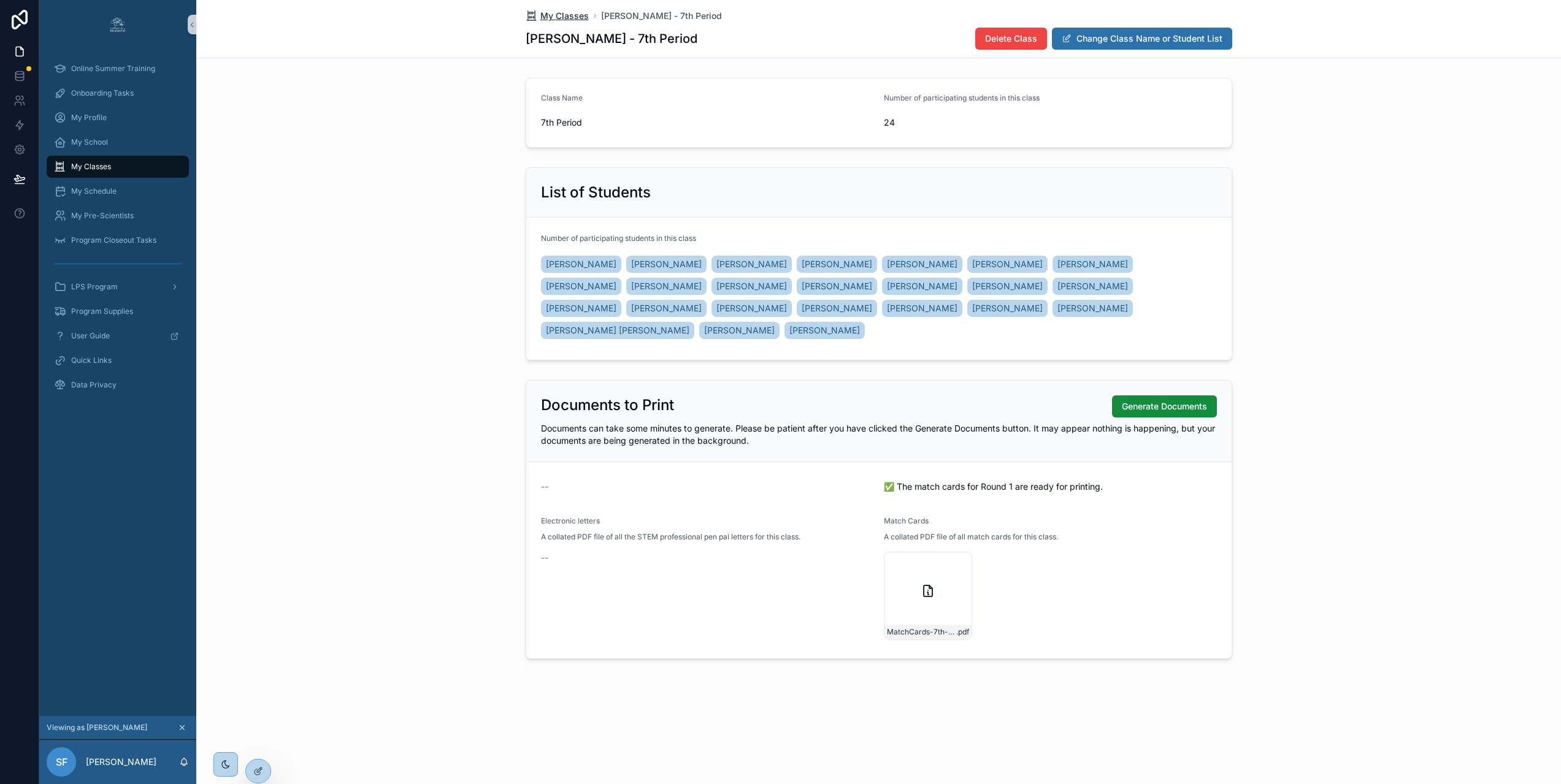
click at [565, 14] on span "My Classes" at bounding box center [564, 16] width 49 height 12
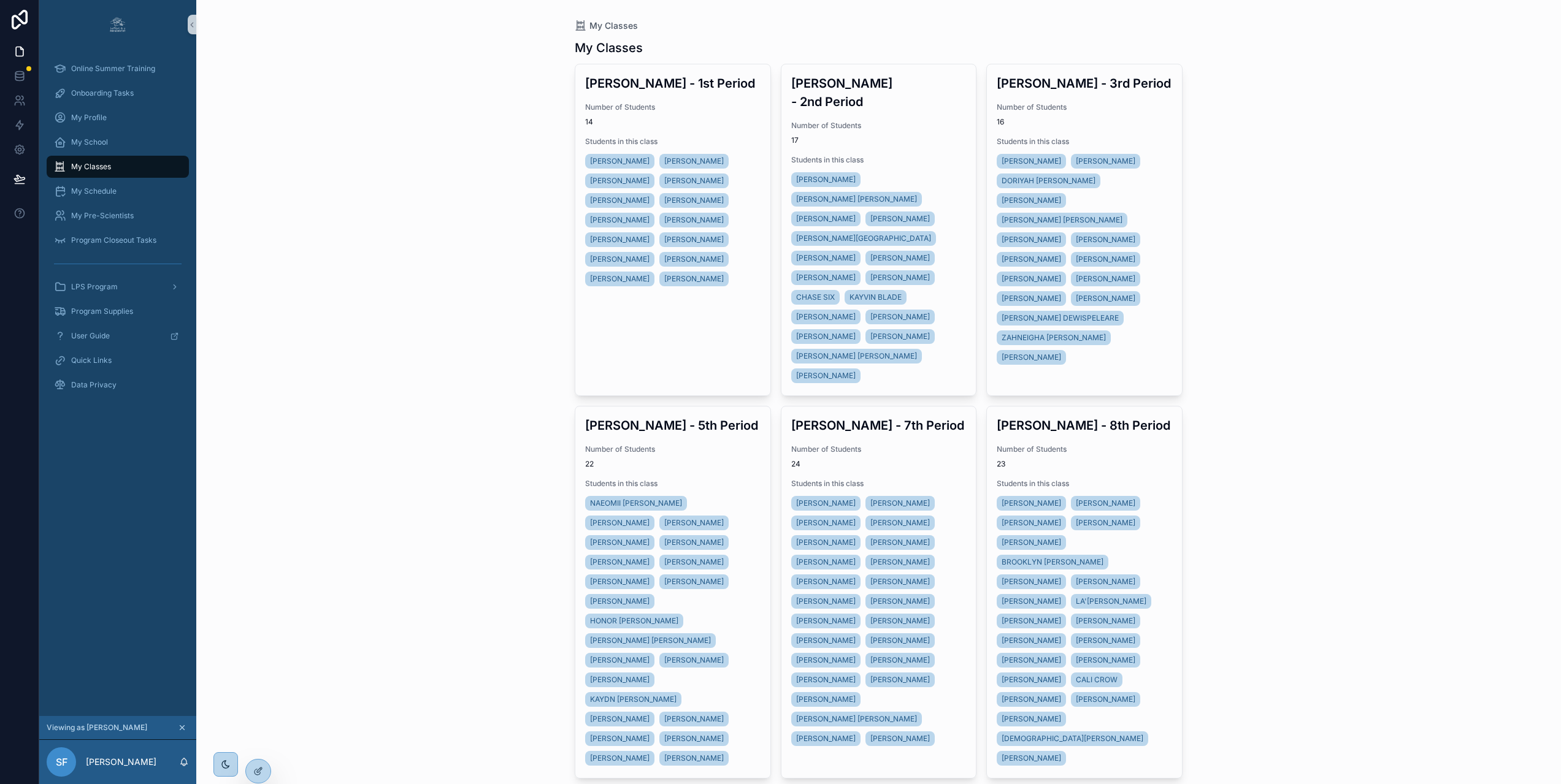
click at [1085, 459] on span "23" at bounding box center [1084, 464] width 175 height 10
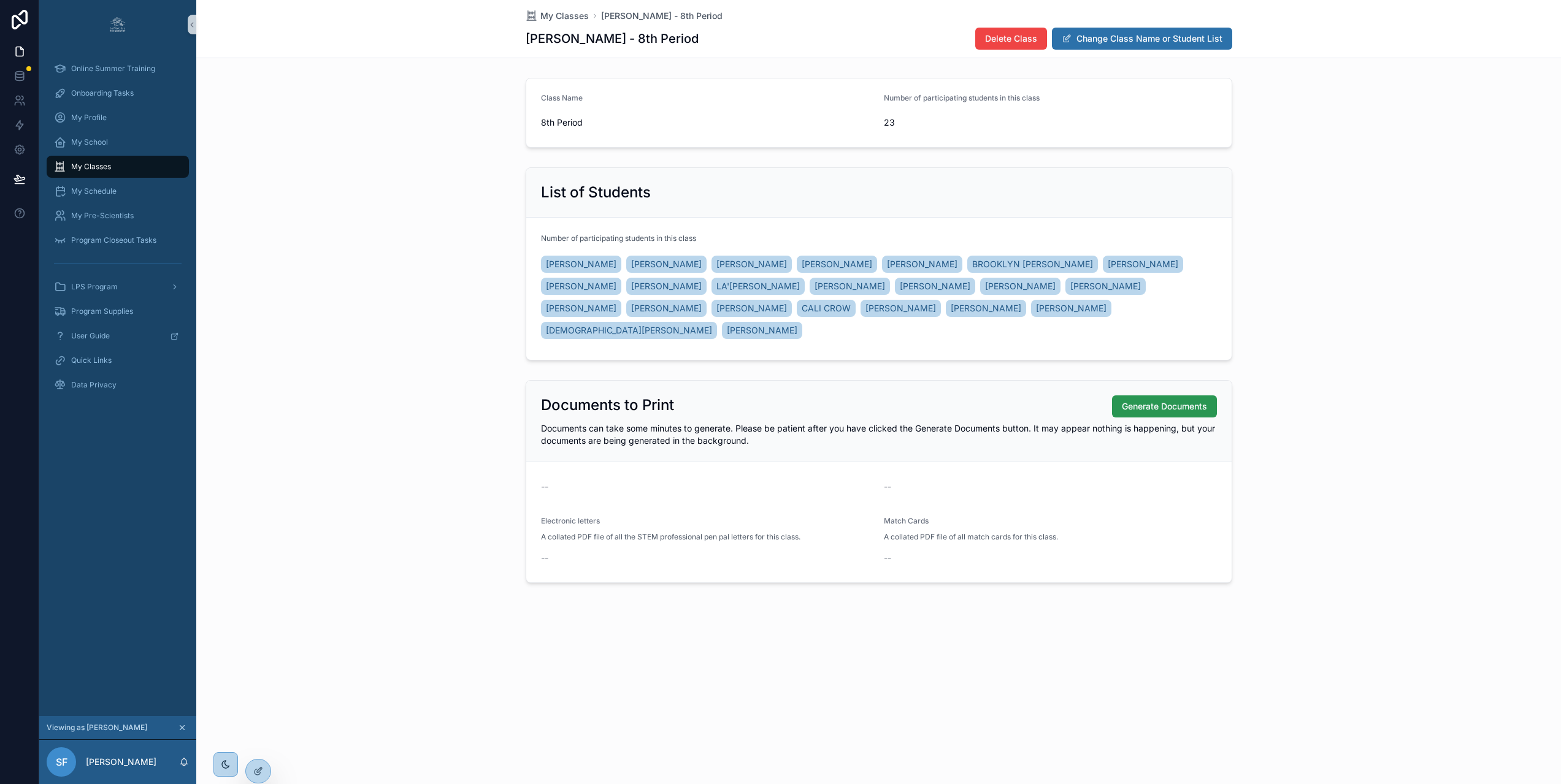
click at [1142, 411] on span "Generate Documents" at bounding box center [1164, 406] width 85 height 12
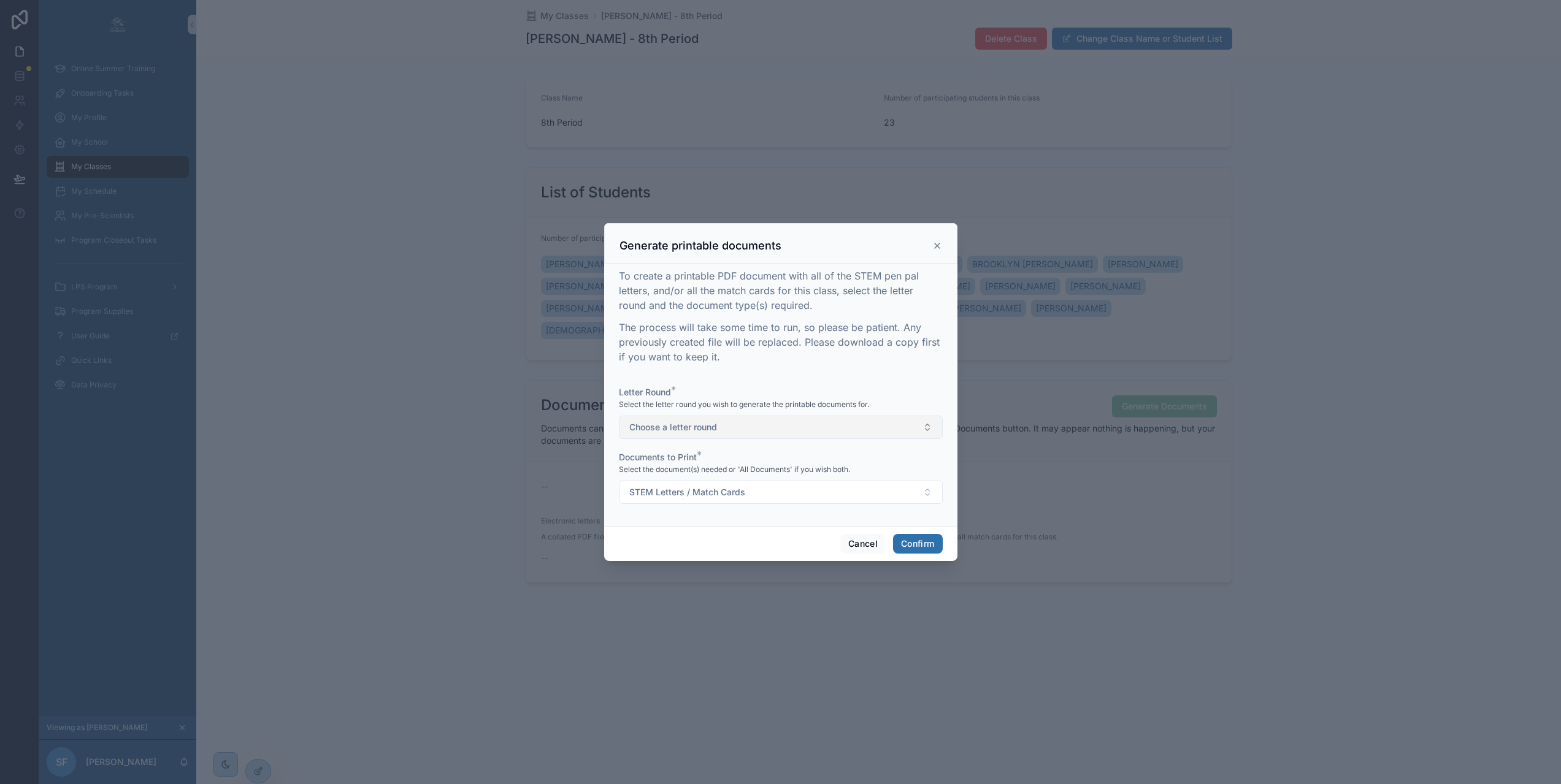
click at [770, 430] on button "Choose a letter round" at bounding box center [780, 427] width 324 height 23
click at [716, 483] on div "1" at bounding box center [775, 481] width 318 height 18
click at [691, 498] on span "STEM Letters / Match Cards" at bounding box center [687, 492] width 116 height 12
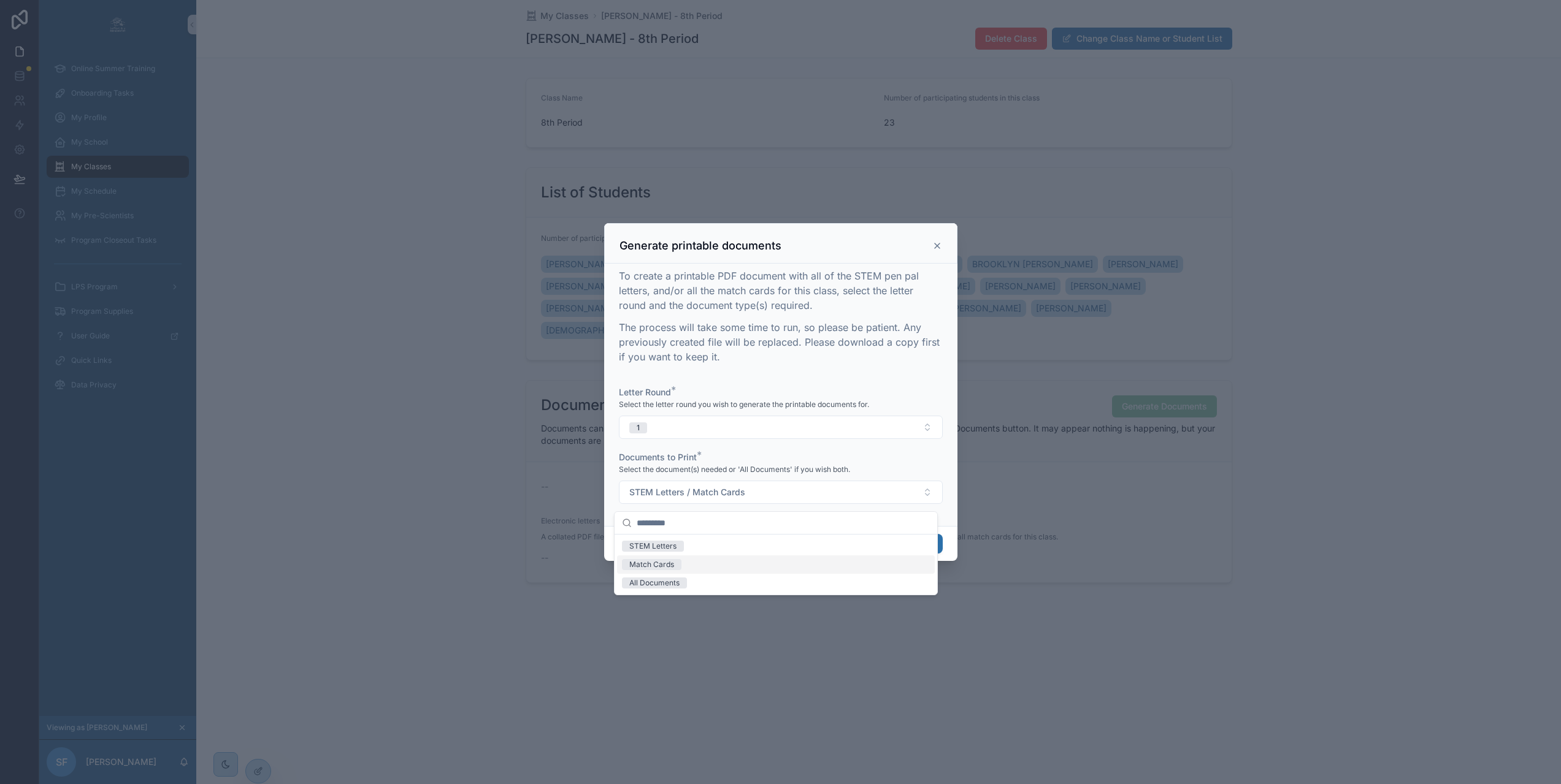
click at [675, 564] on span "Match Cards" at bounding box center [652, 564] width 60 height 11
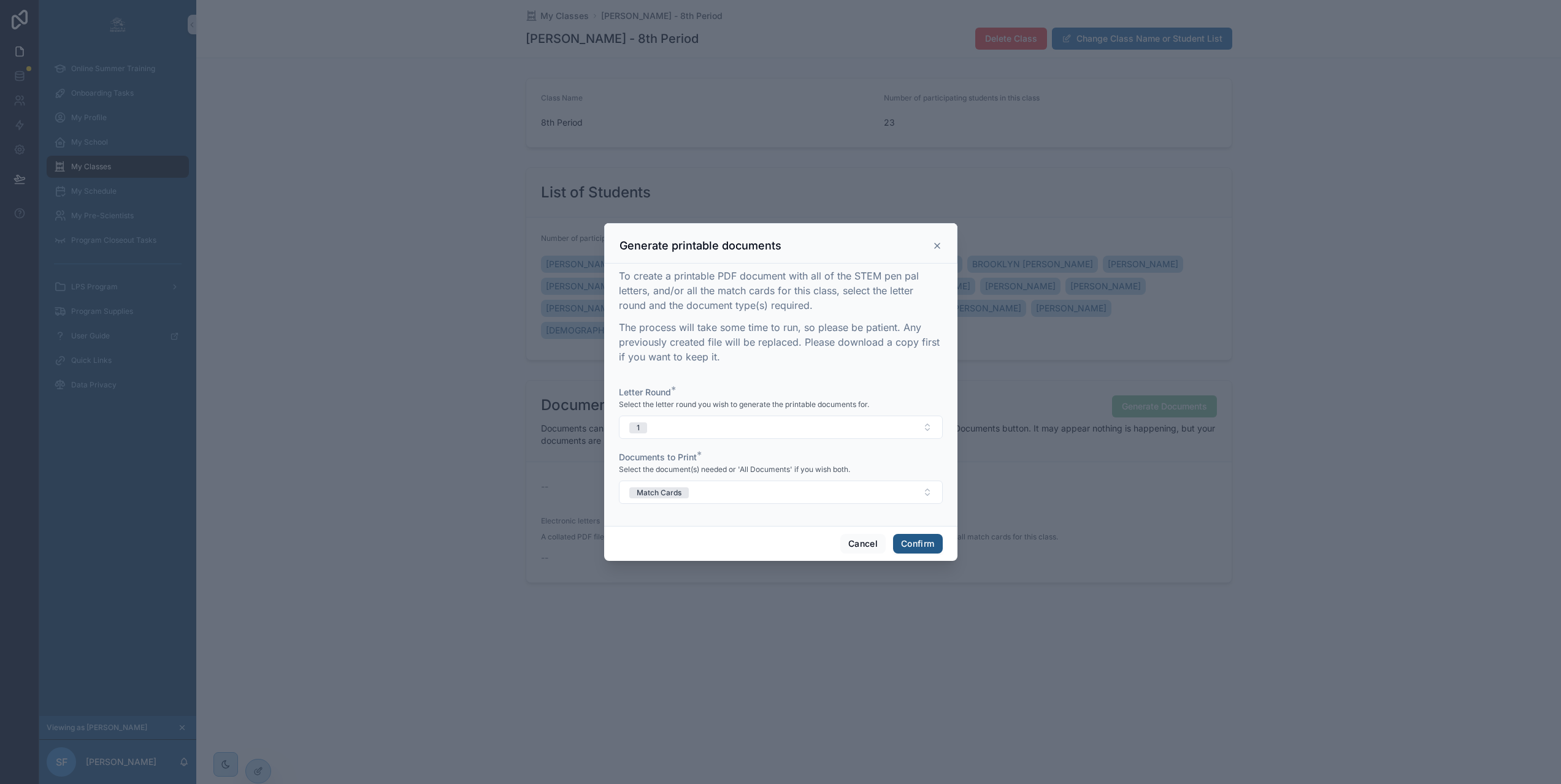
click at [921, 551] on button "Confirm" at bounding box center [917, 544] width 49 height 19
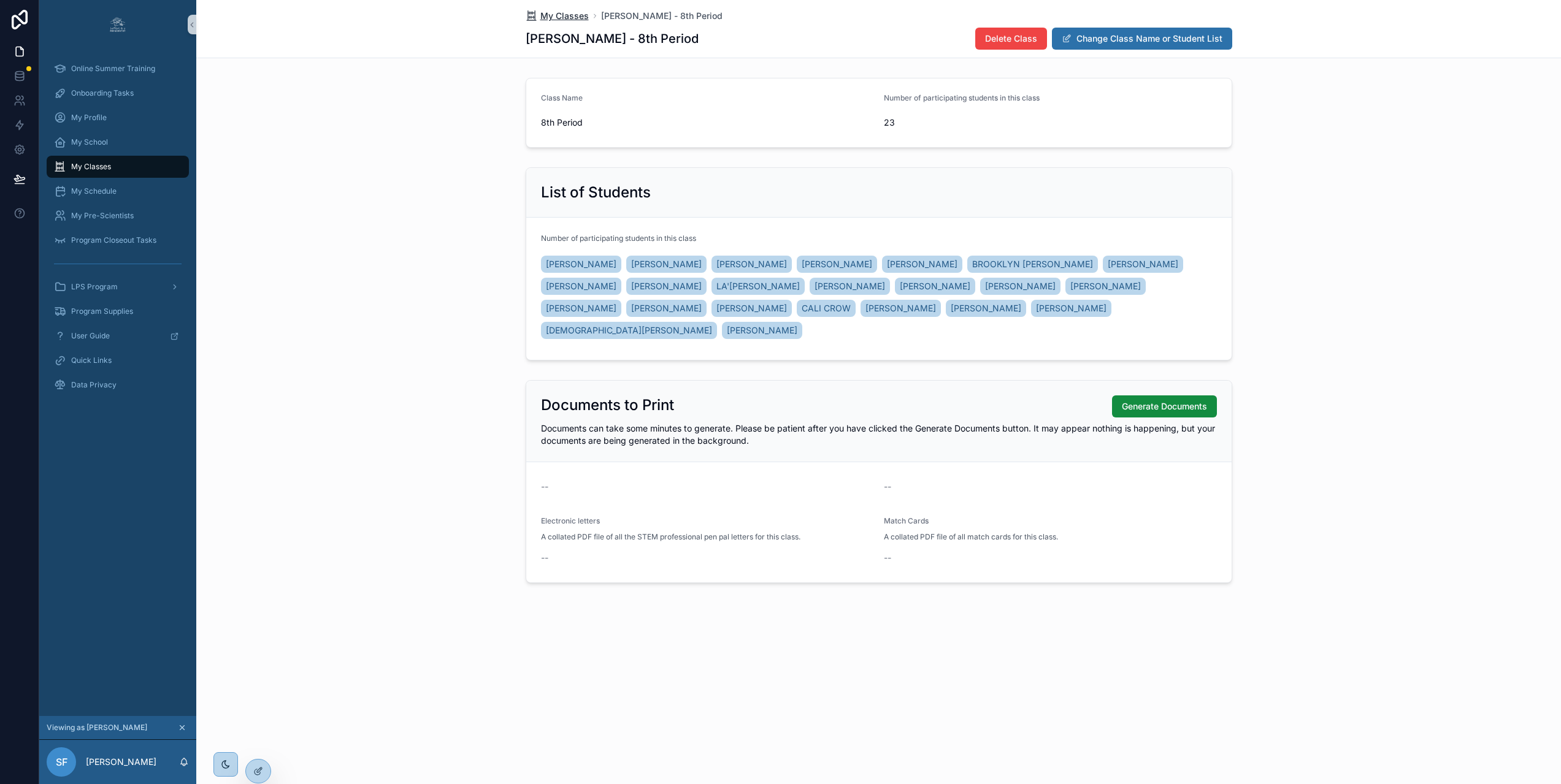
click at [571, 17] on span "My Classes" at bounding box center [564, 16] width 49 height 12
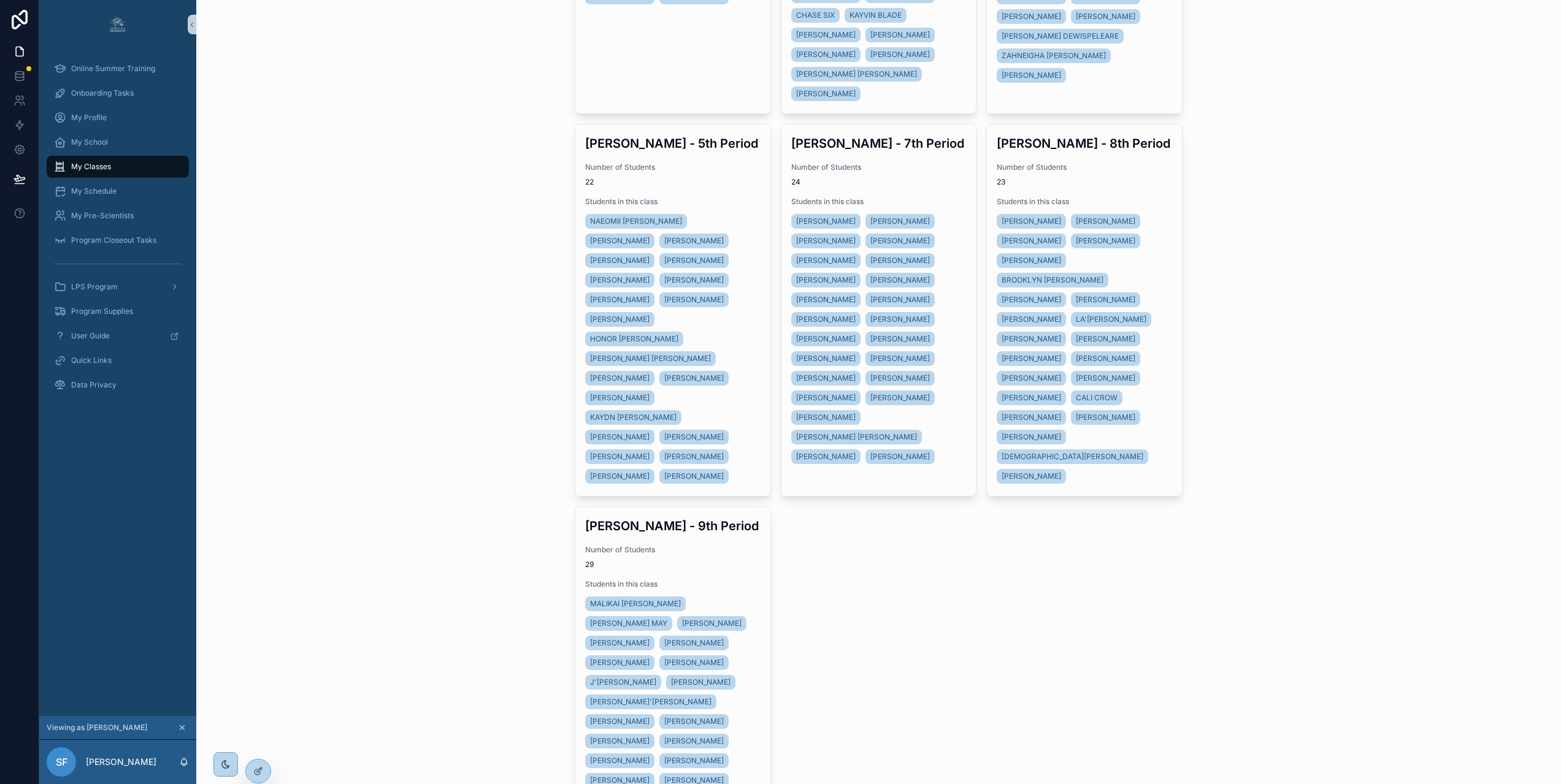
scroll to position [333, 0]
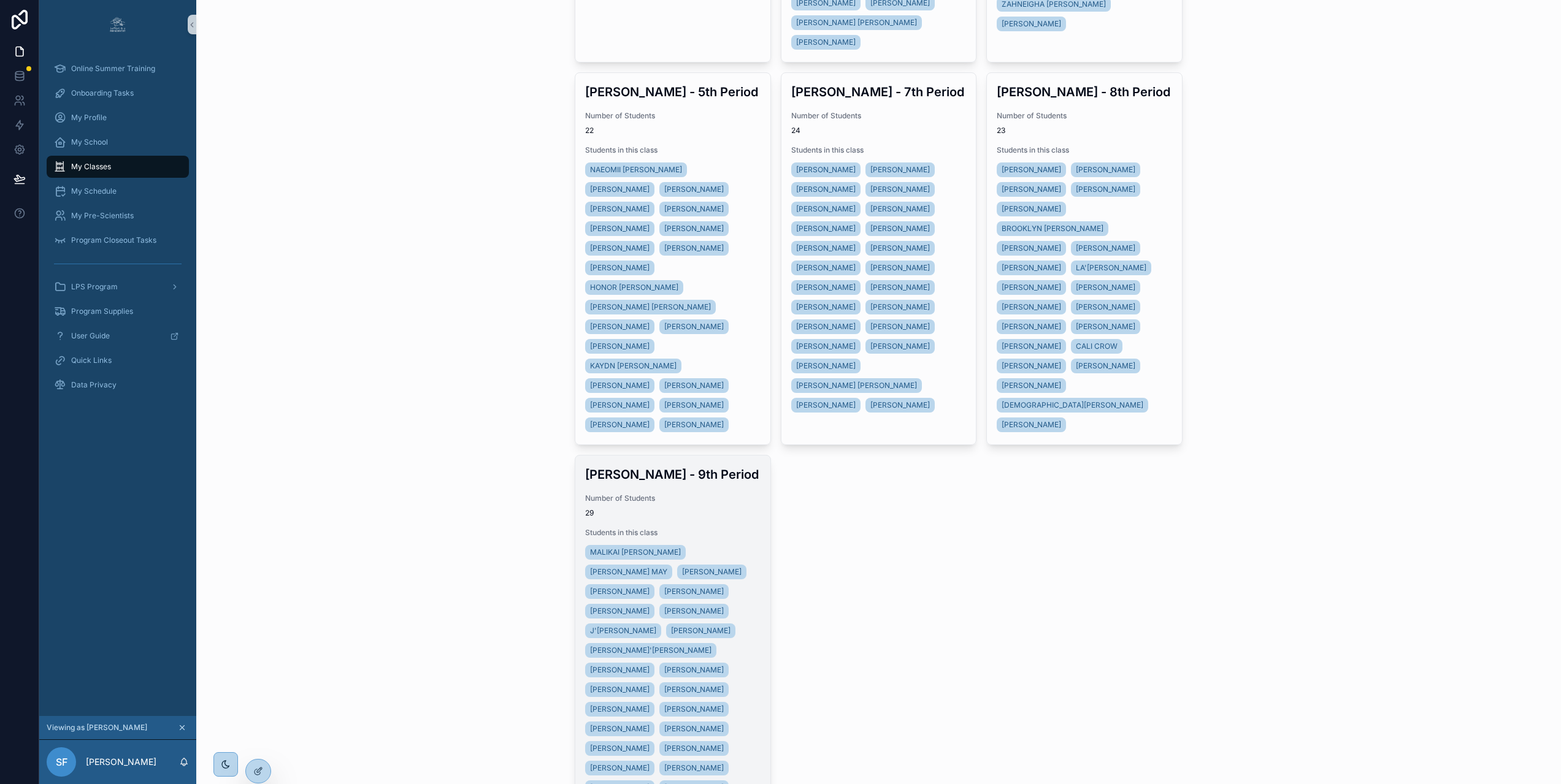
click at [723, 508] on span "29" at bounding box center [673, 512] width 175 height 10
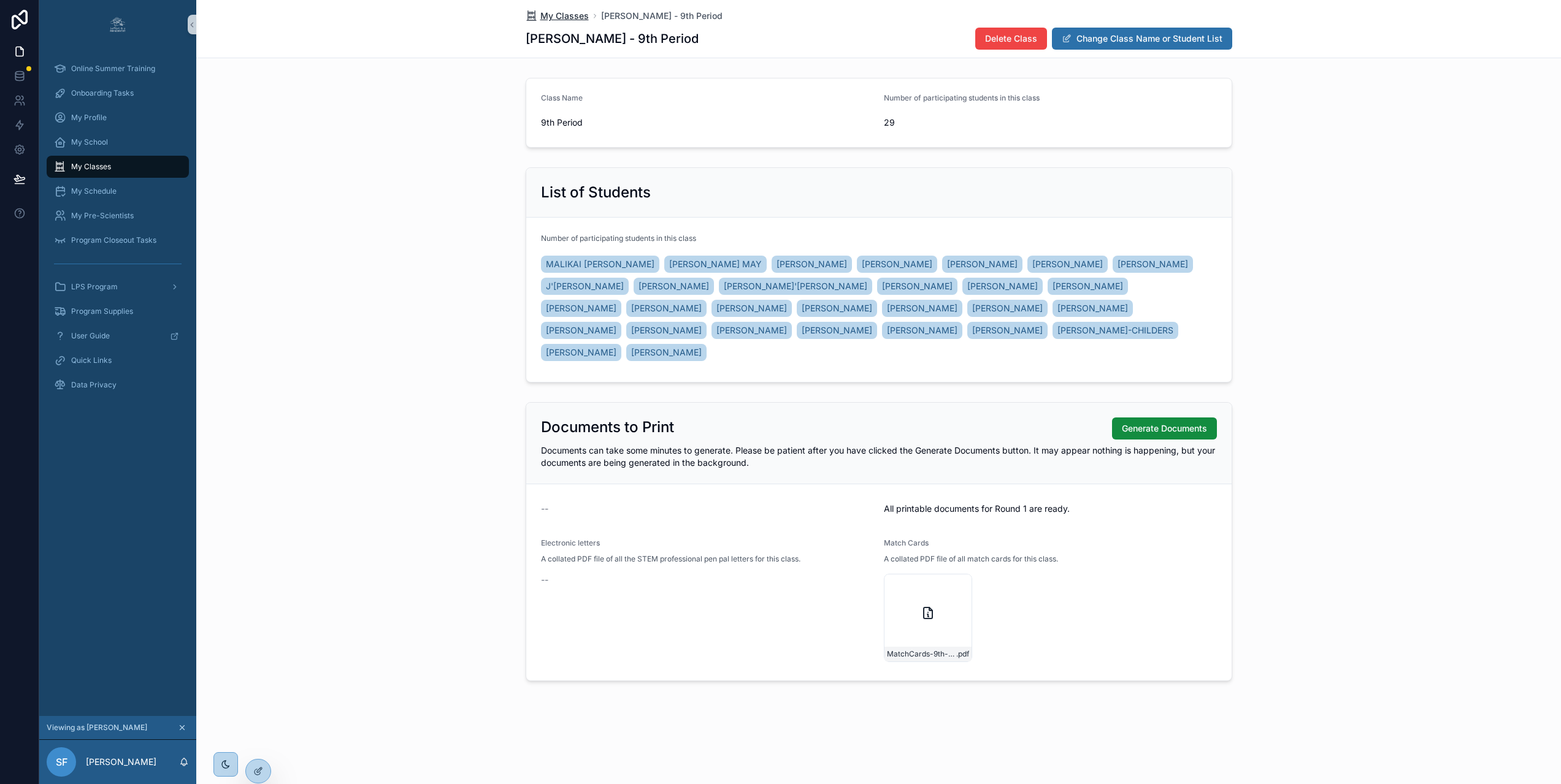
click at [577, 16] on span "My Classes" at bounding box center [564, 16] width 49 height 12
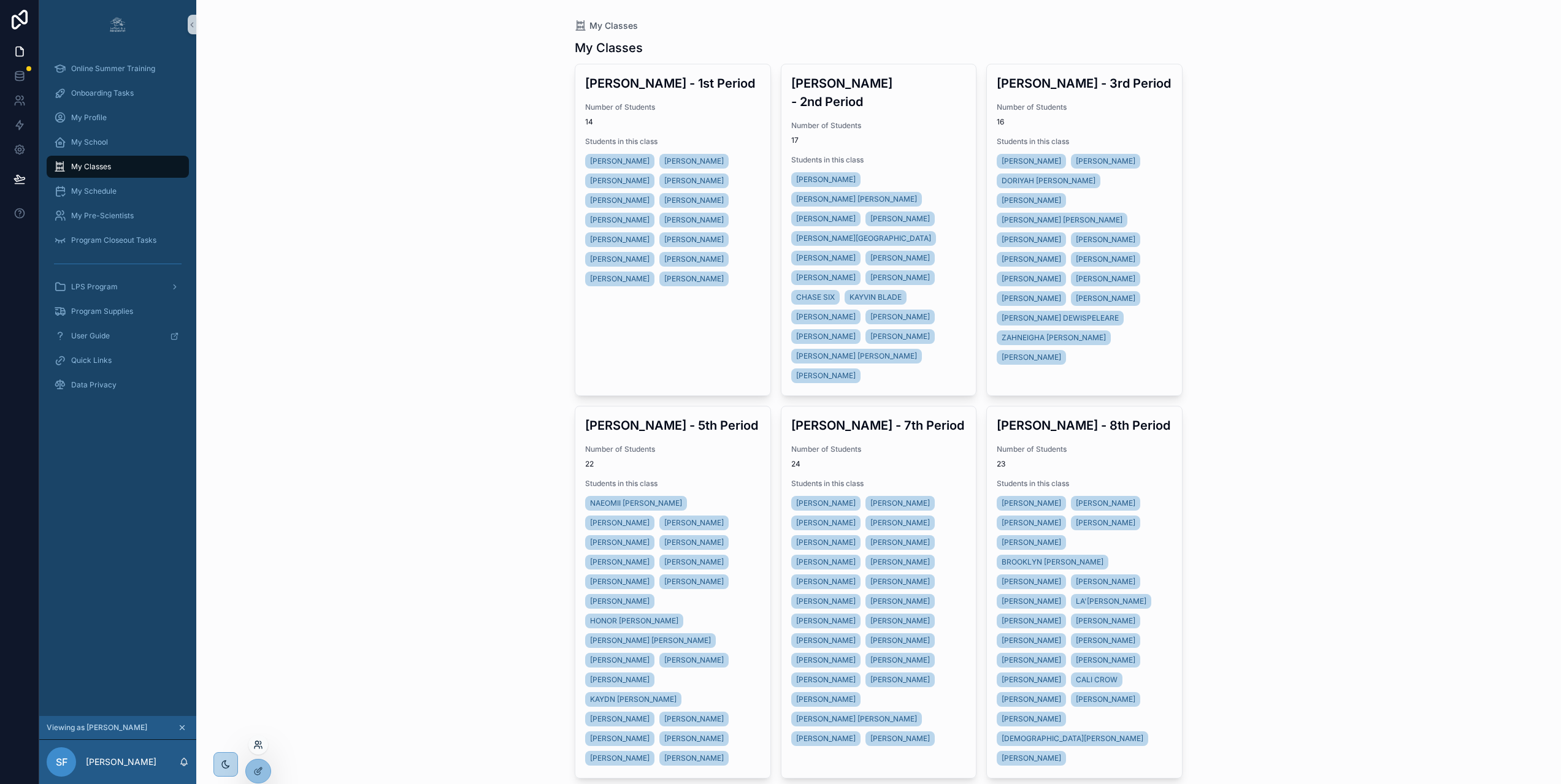
click at [257, 742] on icon at bounding box center [258, 744] width 10 height 10
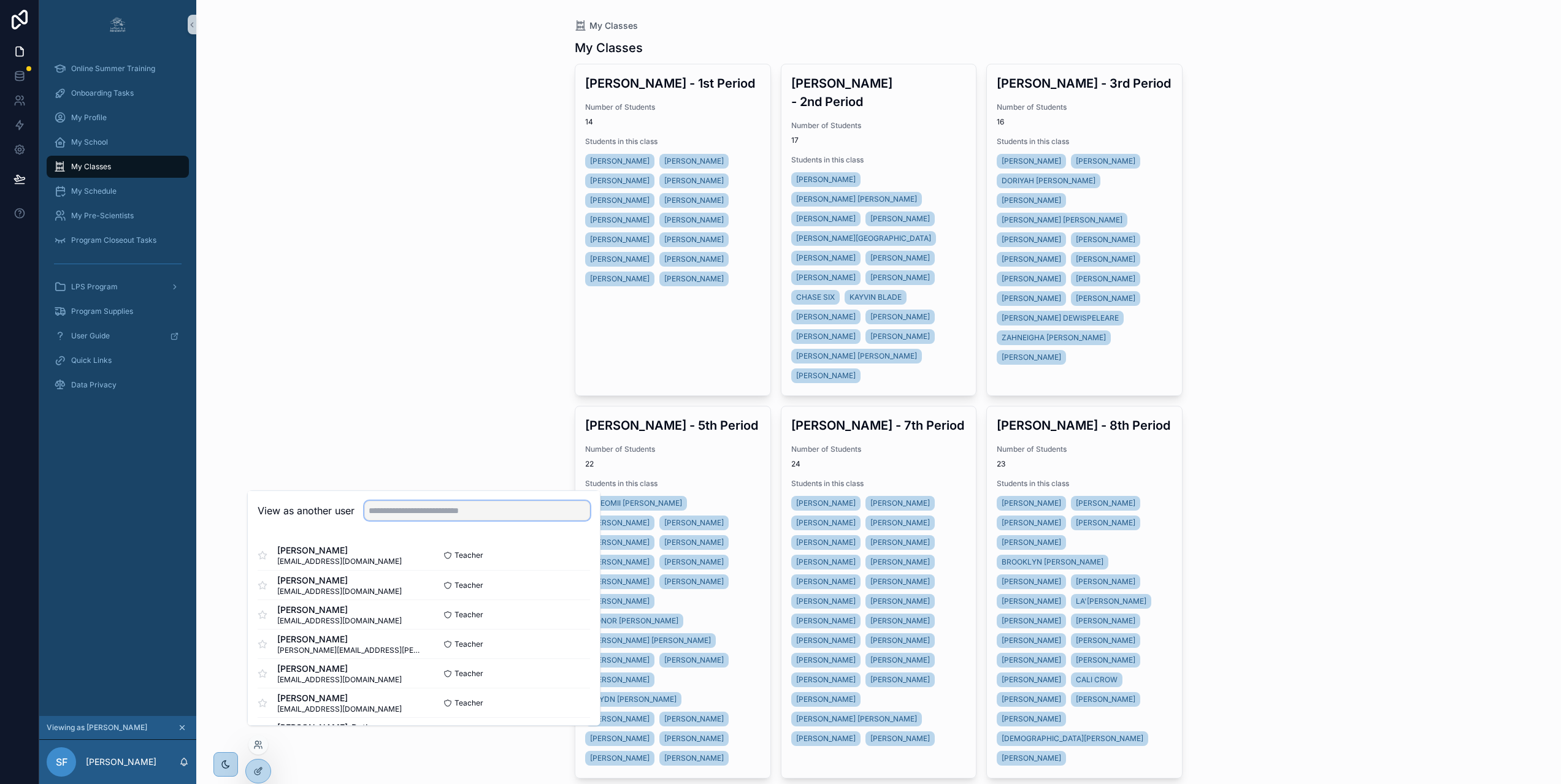
click at [406, 520] on input "text" at bounding box center [477, 511] width 226 height 19
type input "**"
click at [574, 624] on button "Select" at bounding box center [574, 614] width 32 height 18
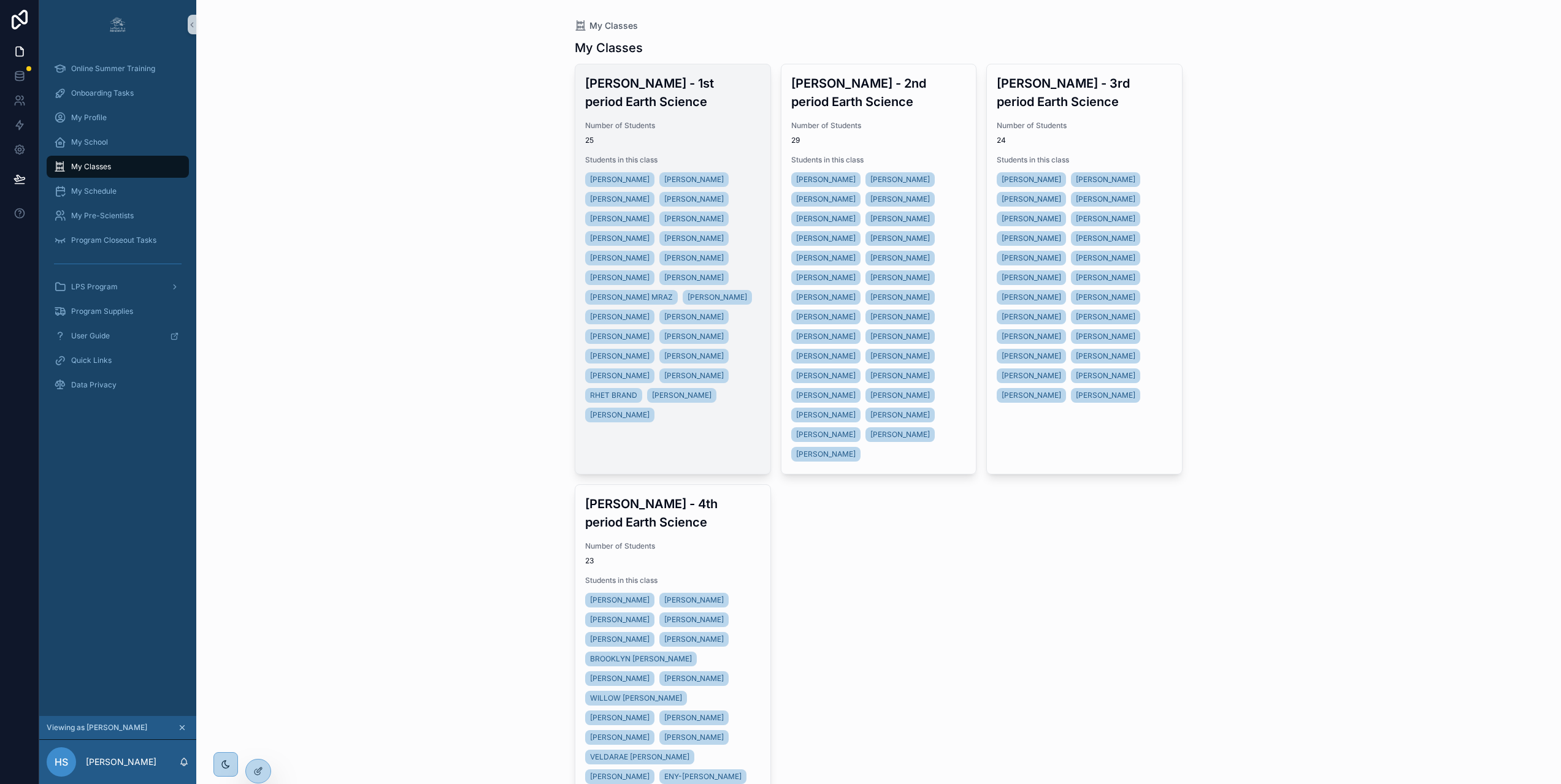
click at [744, 123] on span "Number of Students" at bounding box center [673, 125] width 175 height 10
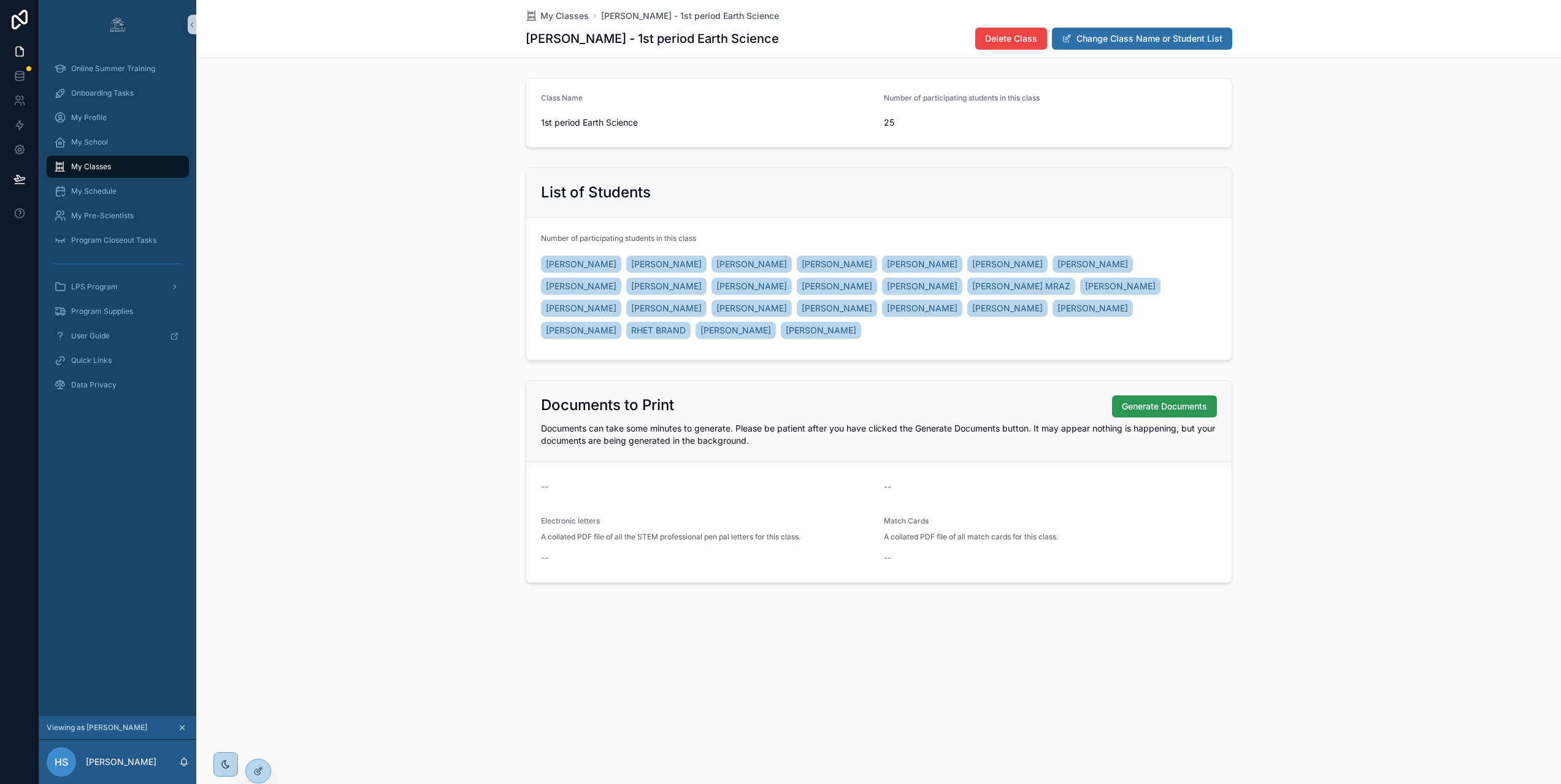
click at [1148, 411] on span "Generate Documents" at bounding box center [1164, 406] width 85 height 12
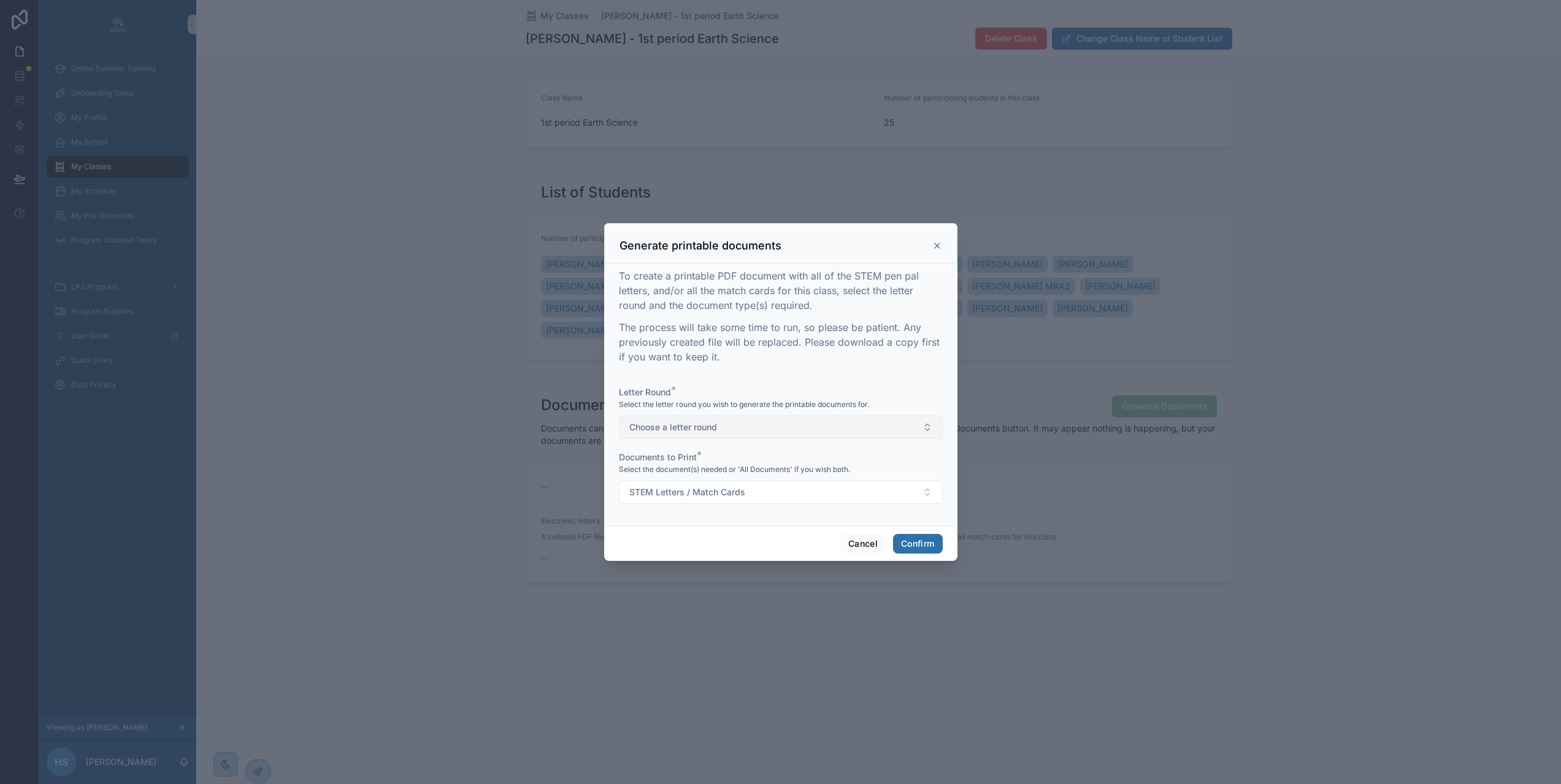
click at [723, 431] on button "Choose a letter round" at bounding box center [780, 427] width 324 height 23
click at [710, 483] on div "1" at bounding box center [775, 481] width 318 height 18
click at [712, 495] on span "STEM Letters / Match Cards" at bounding box center [687, 492] width 116 height 12
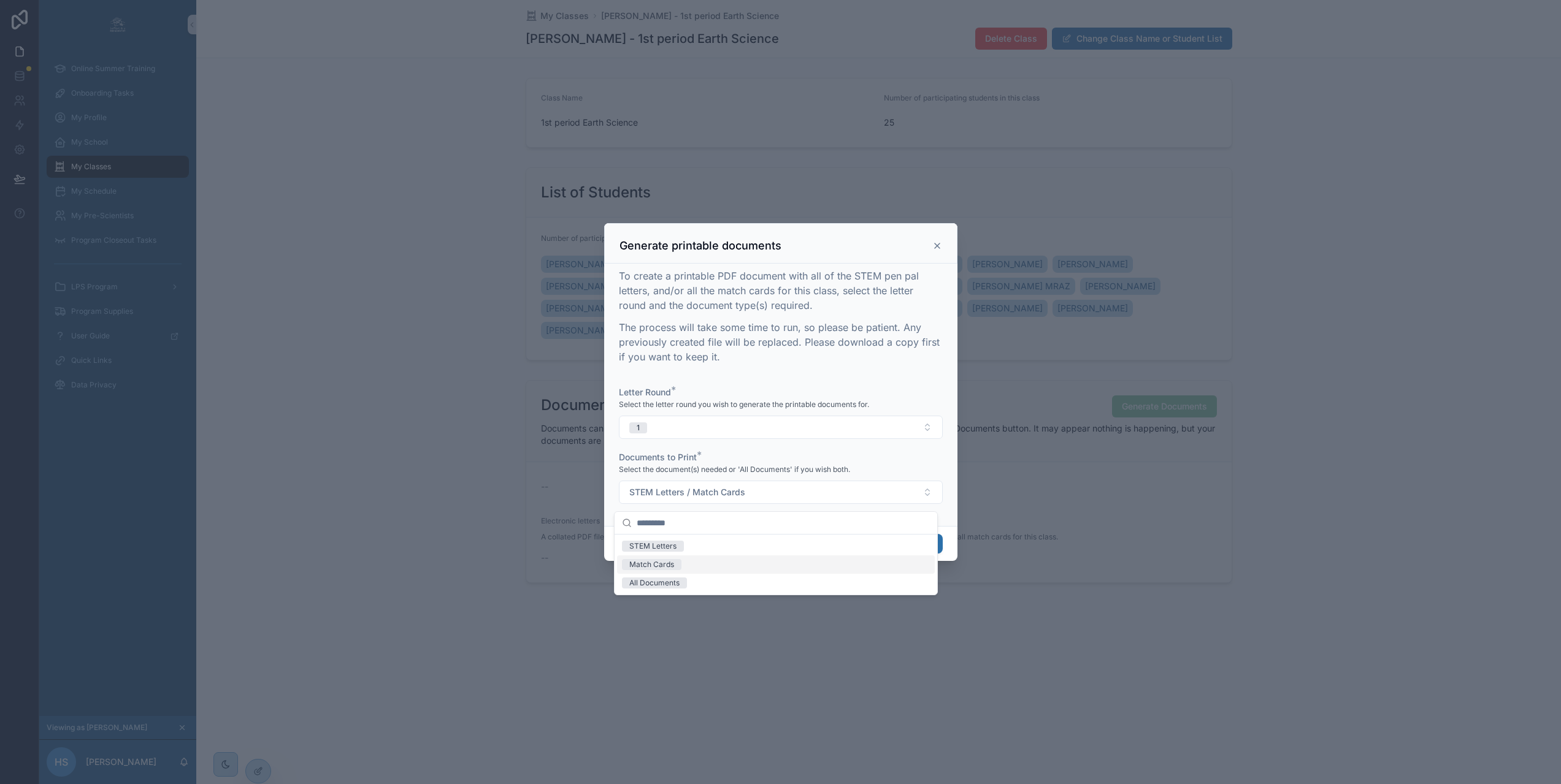
click at [671, 565] on div "Match Cards" at bounding box center [651, 564] width 45 height 11
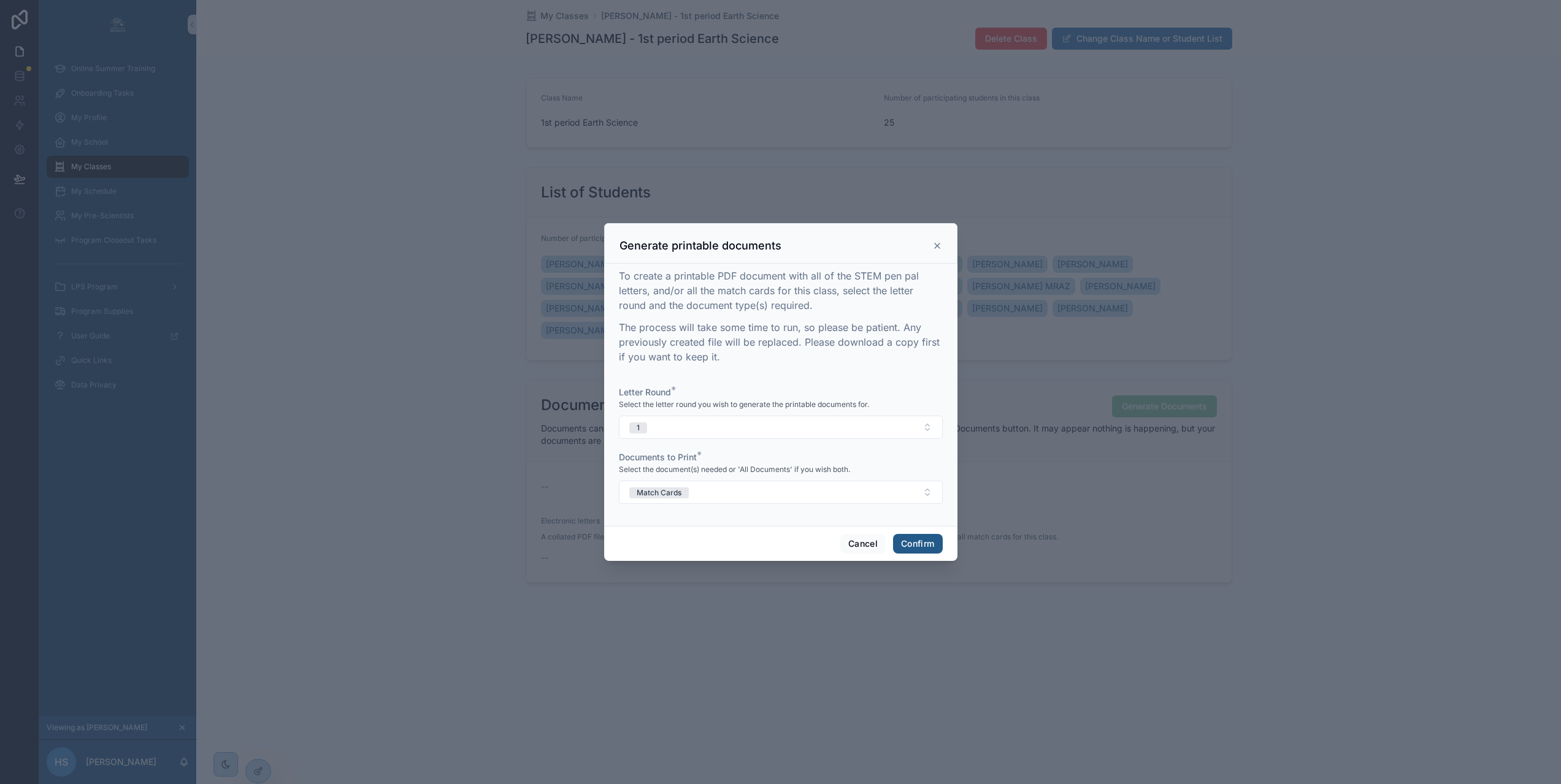
click at [920, 550] on button "Confirm" at bounding box center [917, 544] width 49 height 19
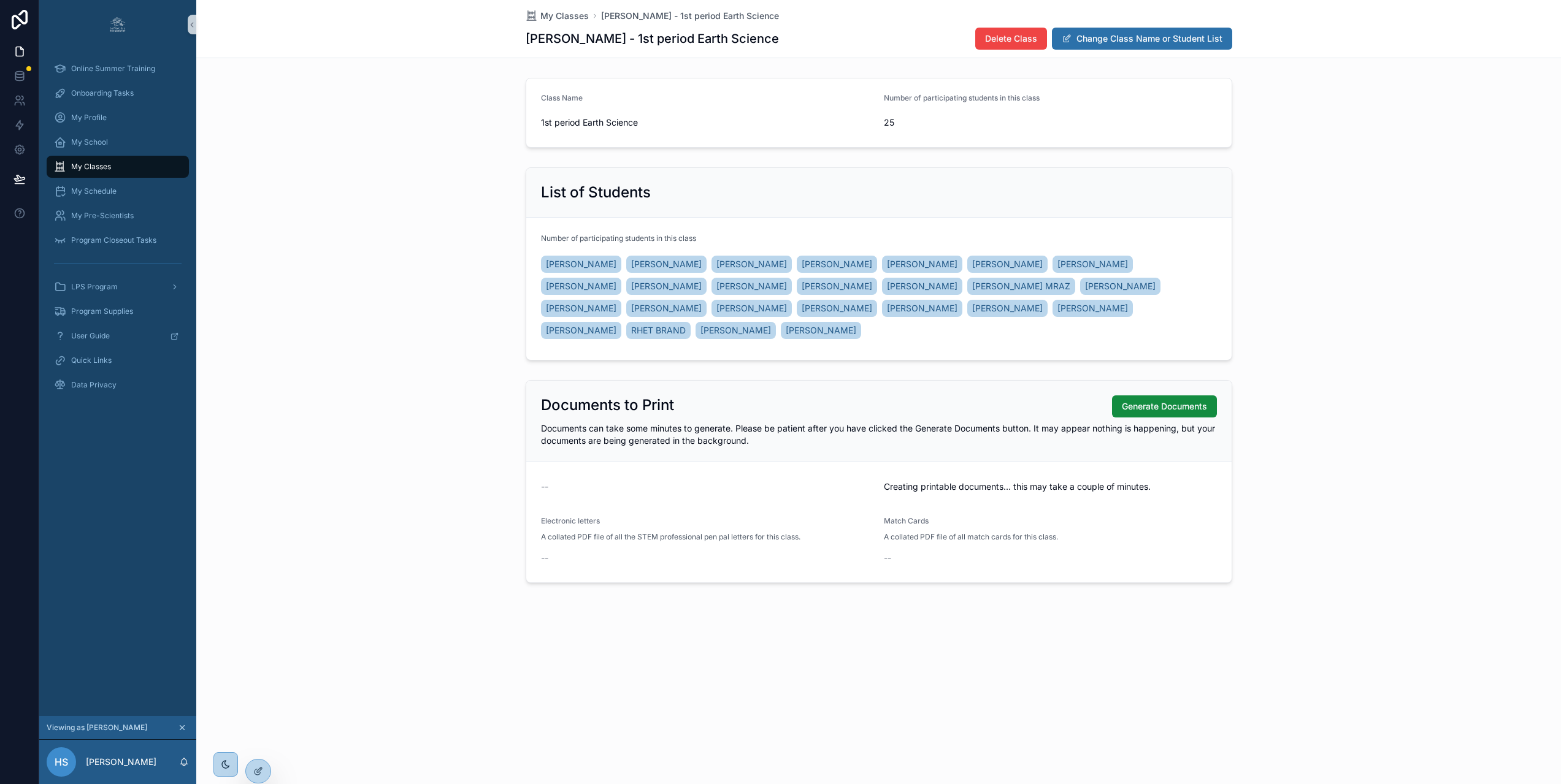
click at [80, 166] on span "My Classes" at bounding box center [90, 166] width 40 height 10
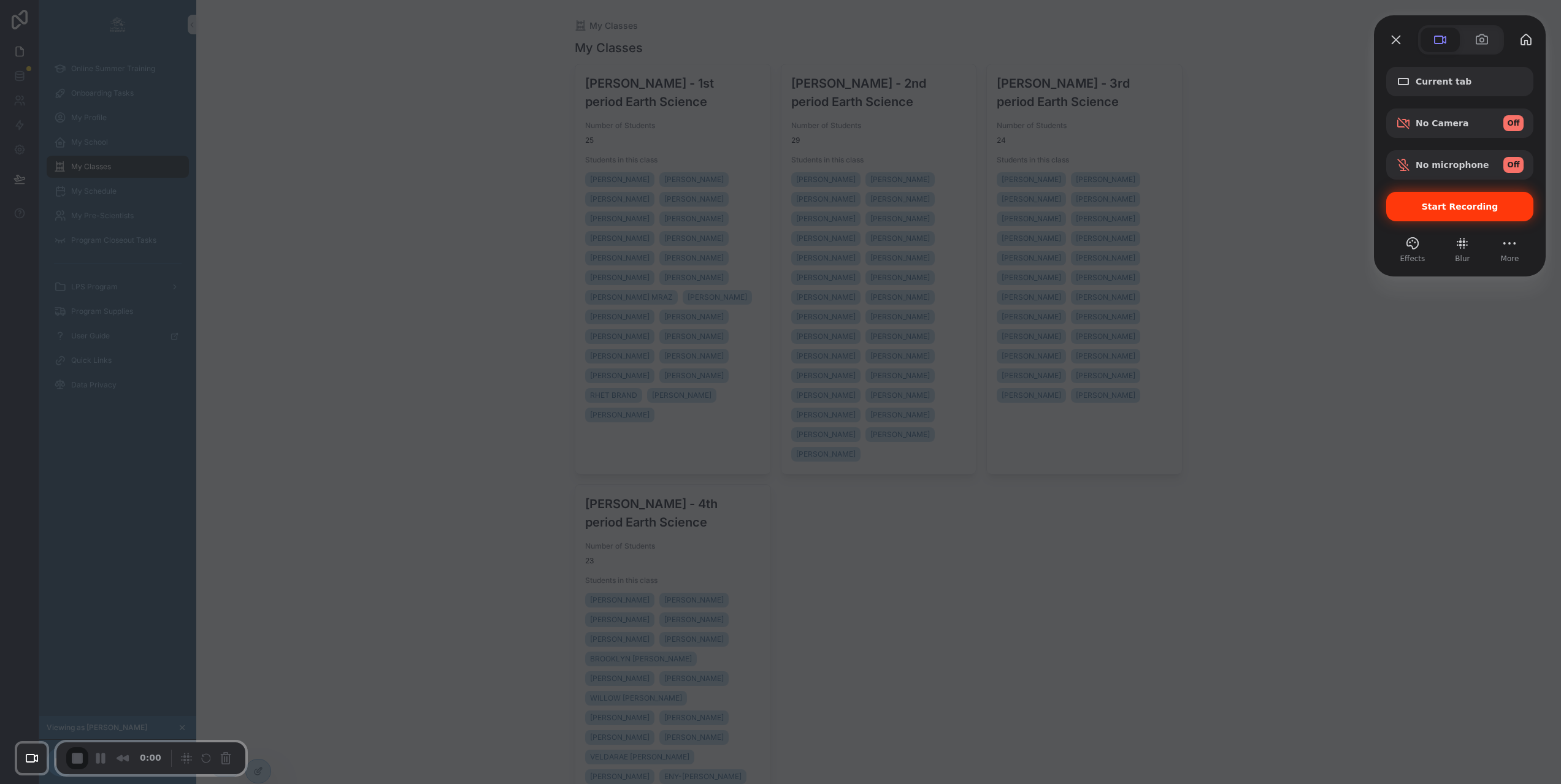
click at [1441, 201] on div "Start Recording" at bounding box center [1460, 206] width 147 height 29
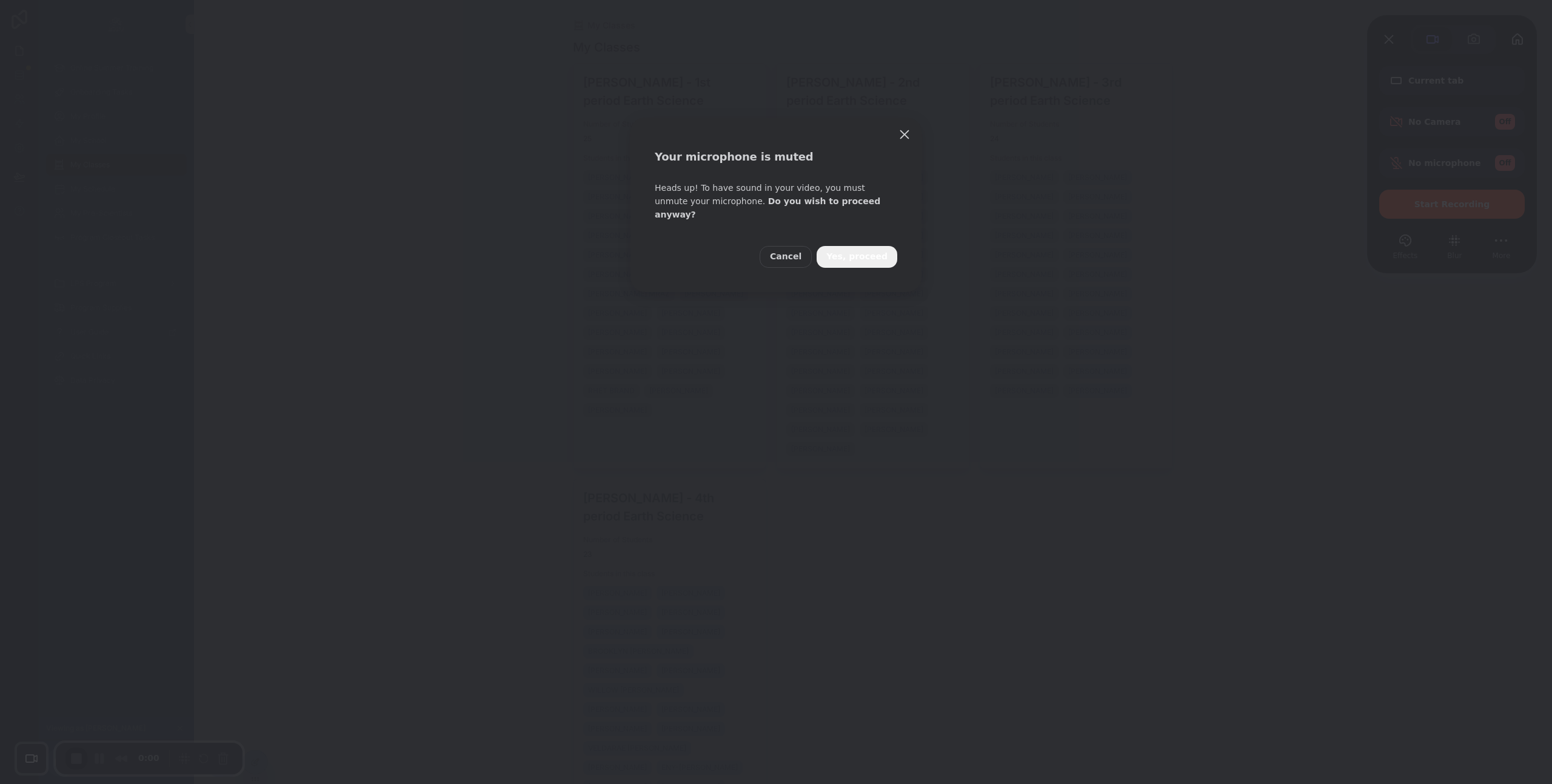
click at [876, 250] on span "Yes, proceed" at bounding box center [856, 257] width 61 height 13
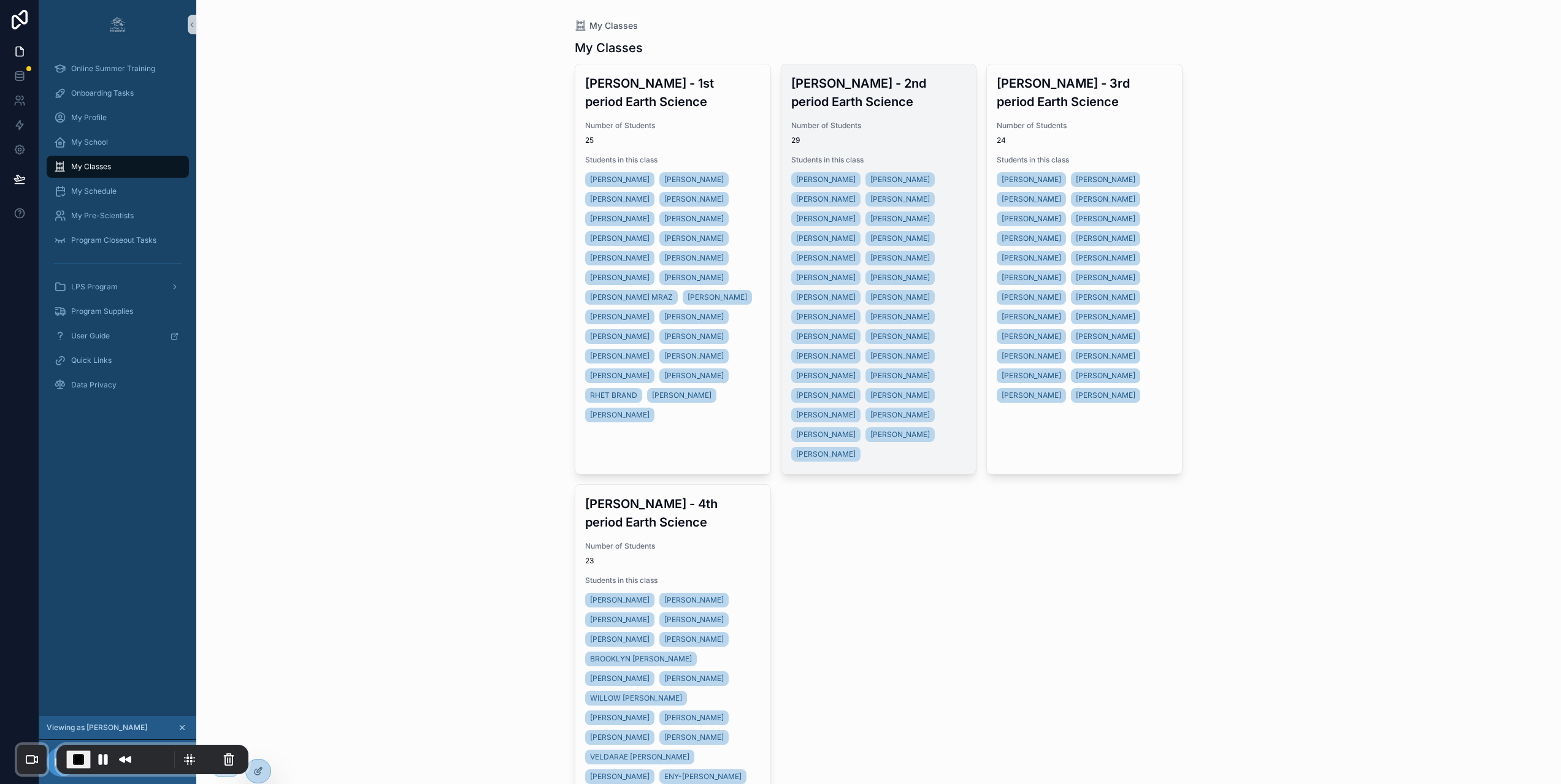
click at [901, 142] on span "29" at bounding box center [879, 140] width 175 height 10
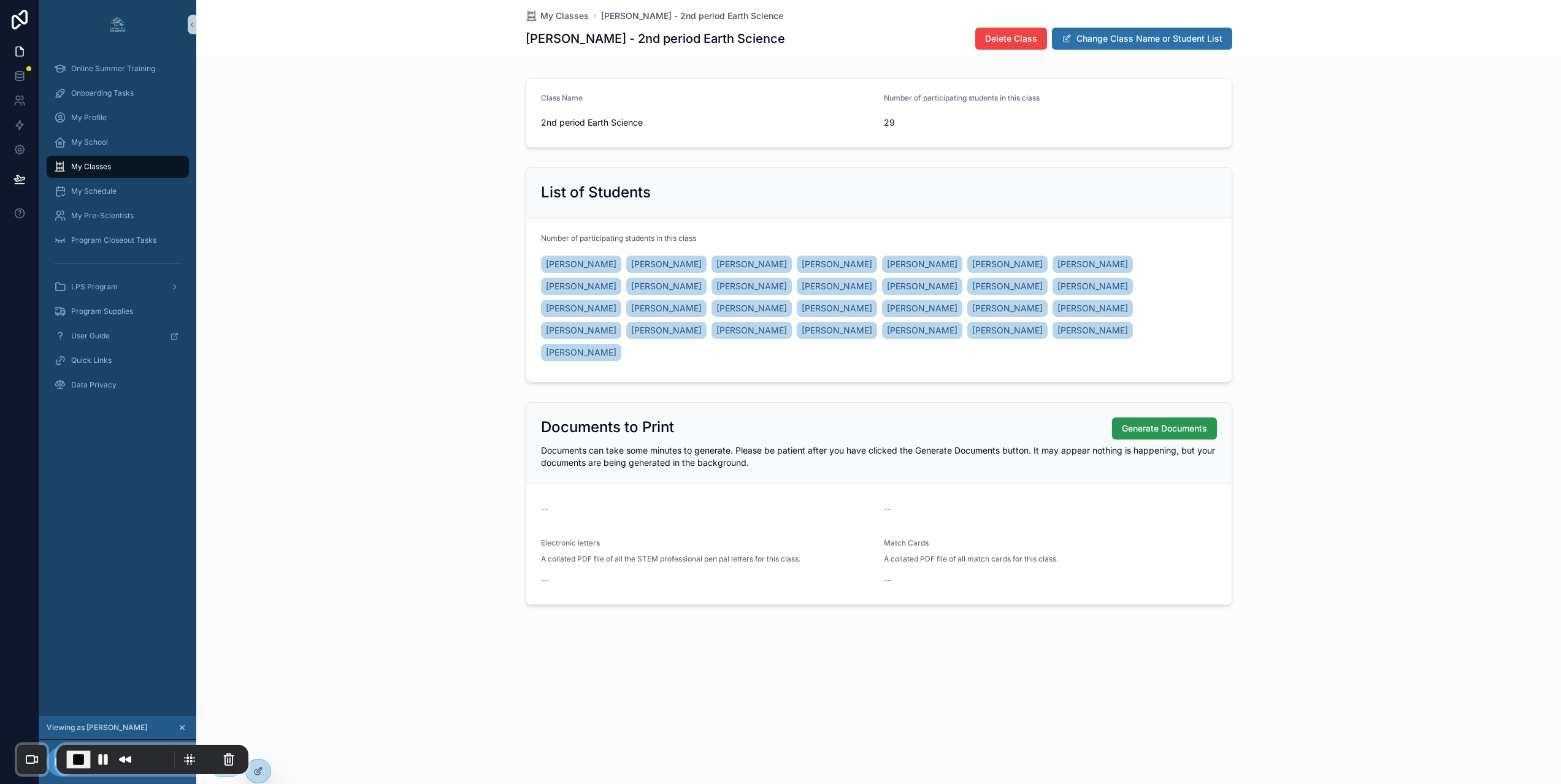
click at [1152, 422] on span "Generate Documents" at bounding box center [1164, 428] width 85 height 12
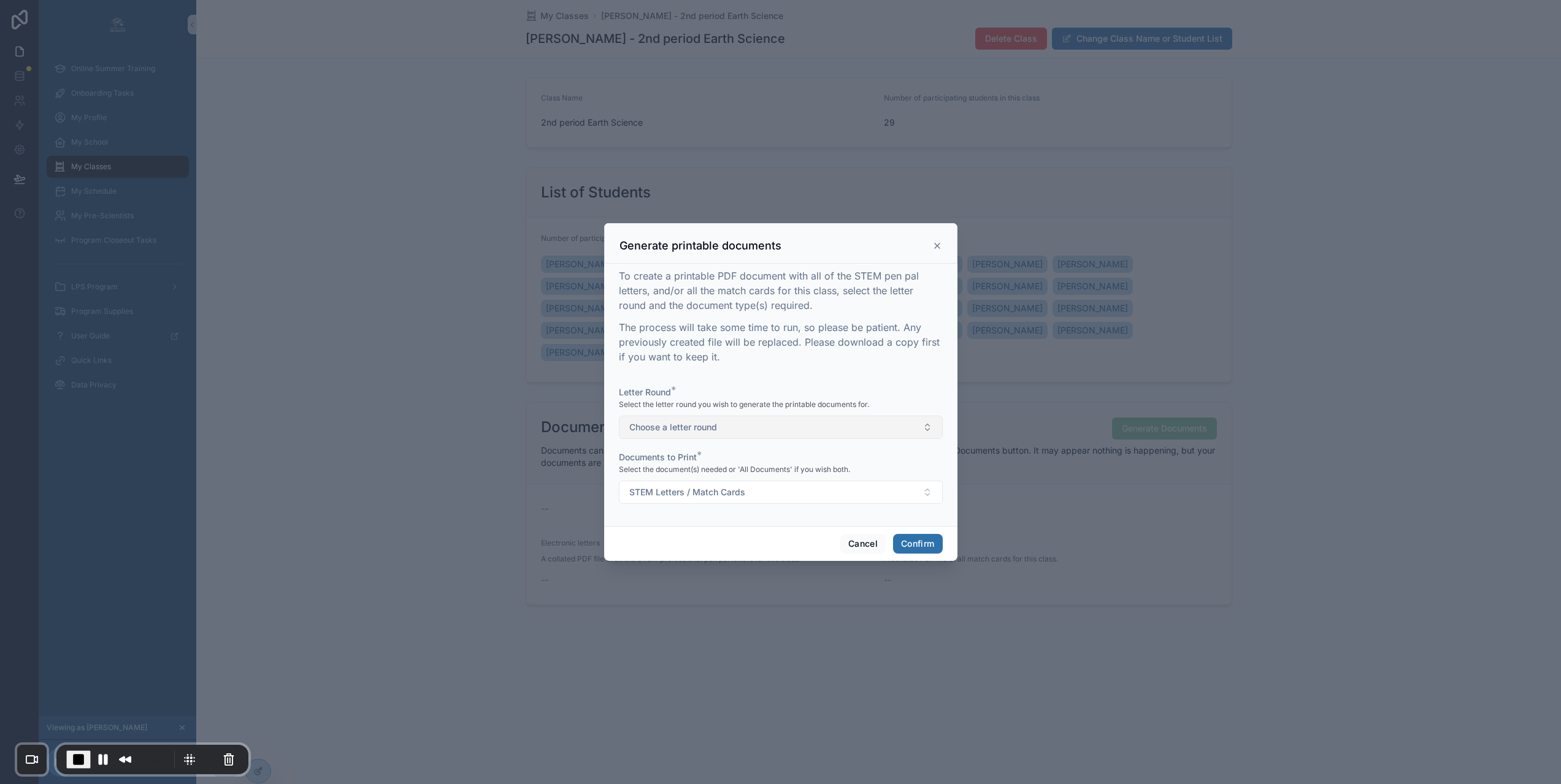
click at [875, 438] on button "Choose a letter round" at bounding box center [780, 427] width 324 height 23
click at [661, 483] on div "1" at bounding box center [775, 481] width 318 height 18
click at [725, 497] on span "STEM Letters / Match Cards" at bounding box center [687, 492] width 116 height 12
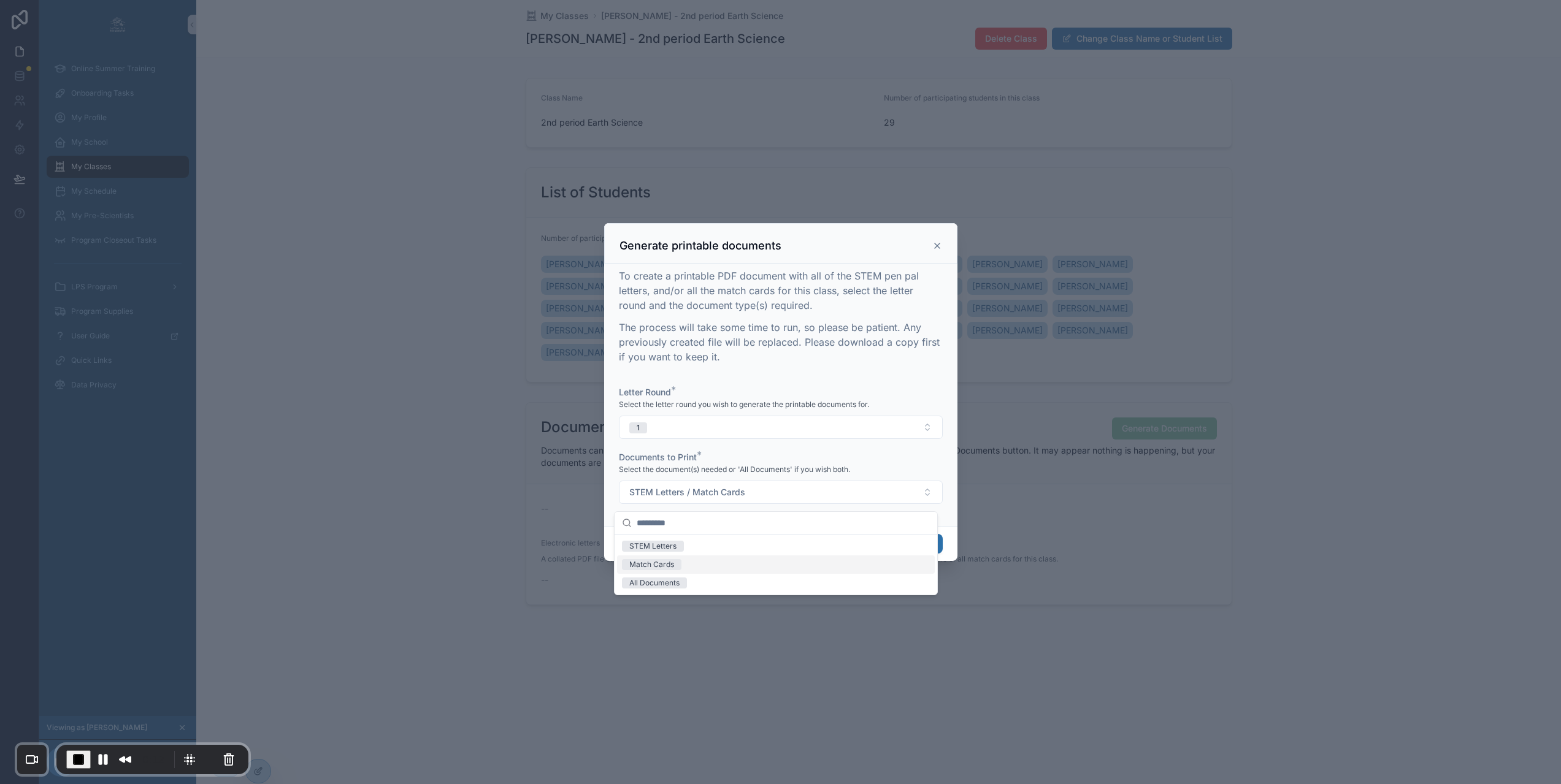
click at [657, 561] on div "Match Cards" at bounding box center [651, 564] width 45 height 11
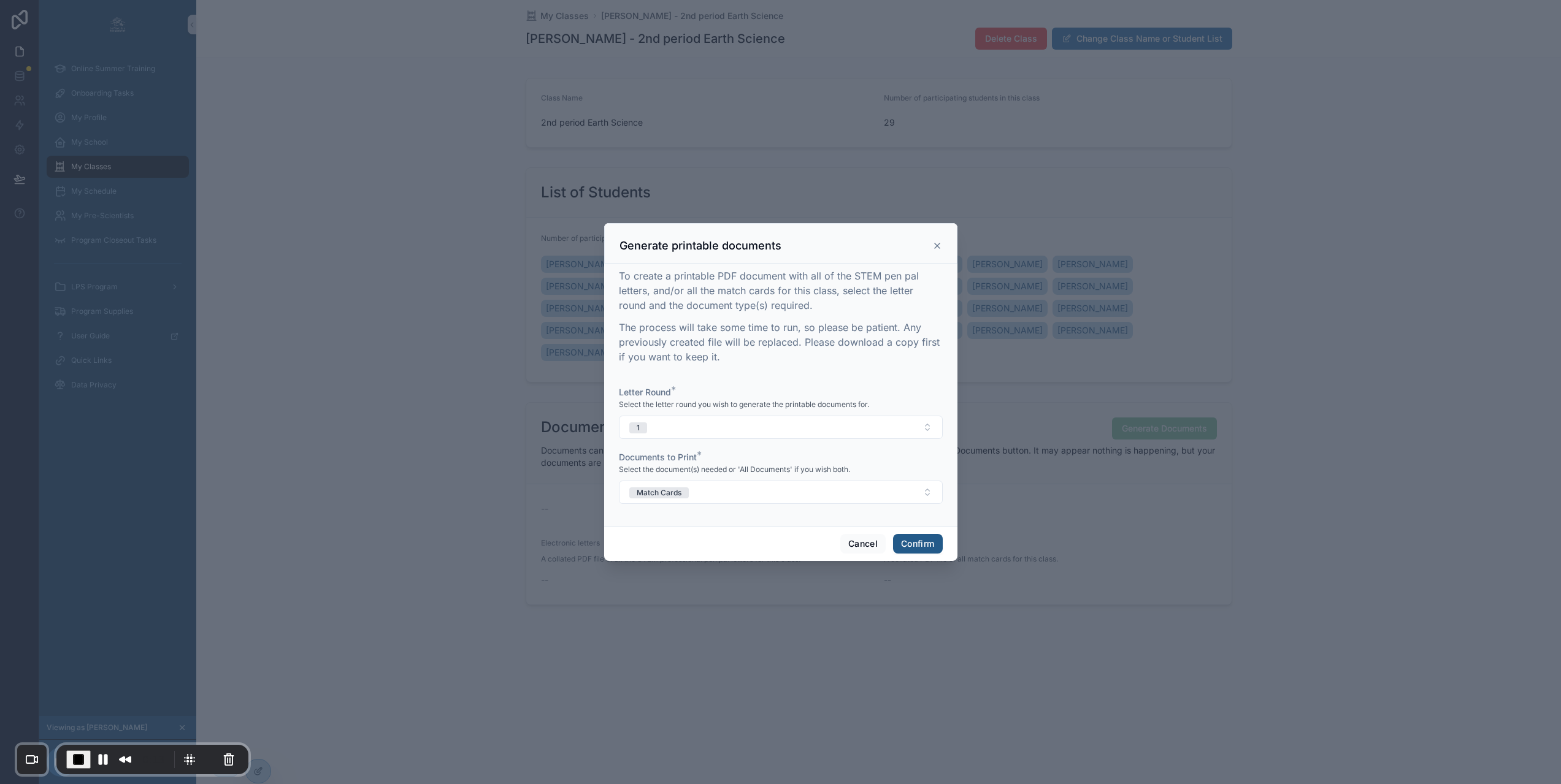
click at [918, 546] on button "Confirm" at bounding box center [917, 544] width 49 height 19
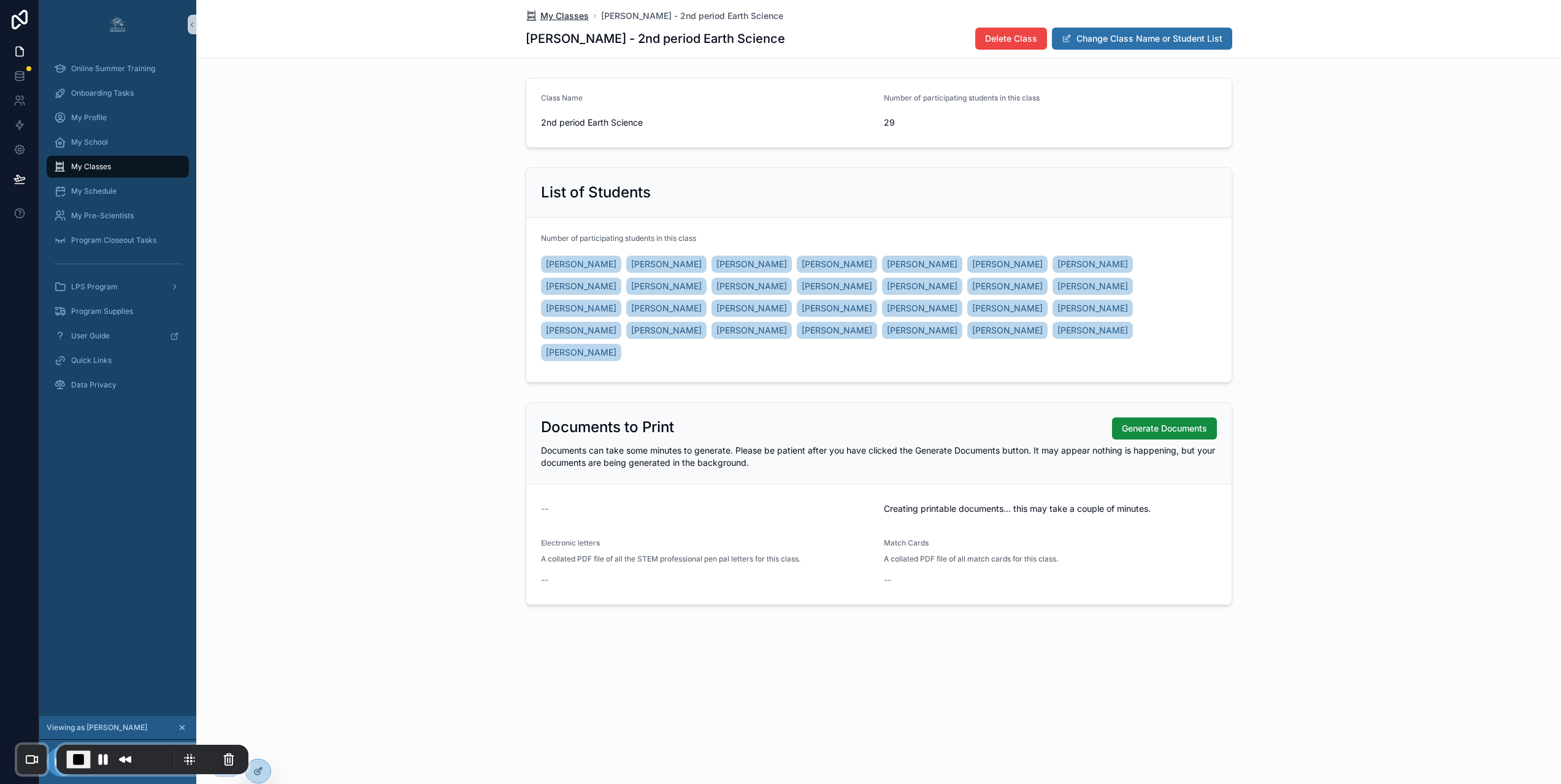
click at [558, 12] on span "My Classes" at bounding box center [564, 16] width 49 height 12
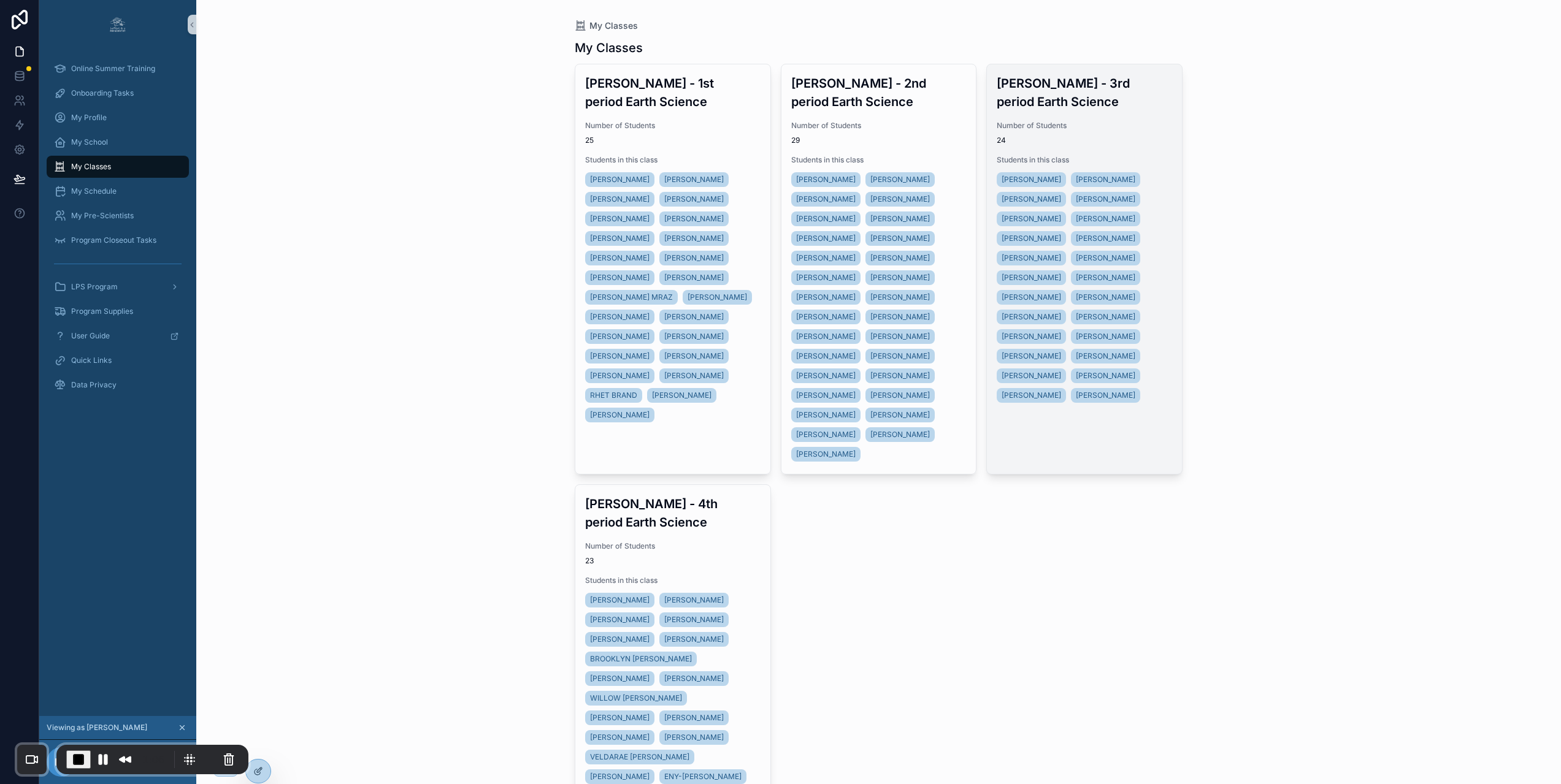
click at [1072, 143] on span "24" at bounding box center [1084, 140] width 175 height 10
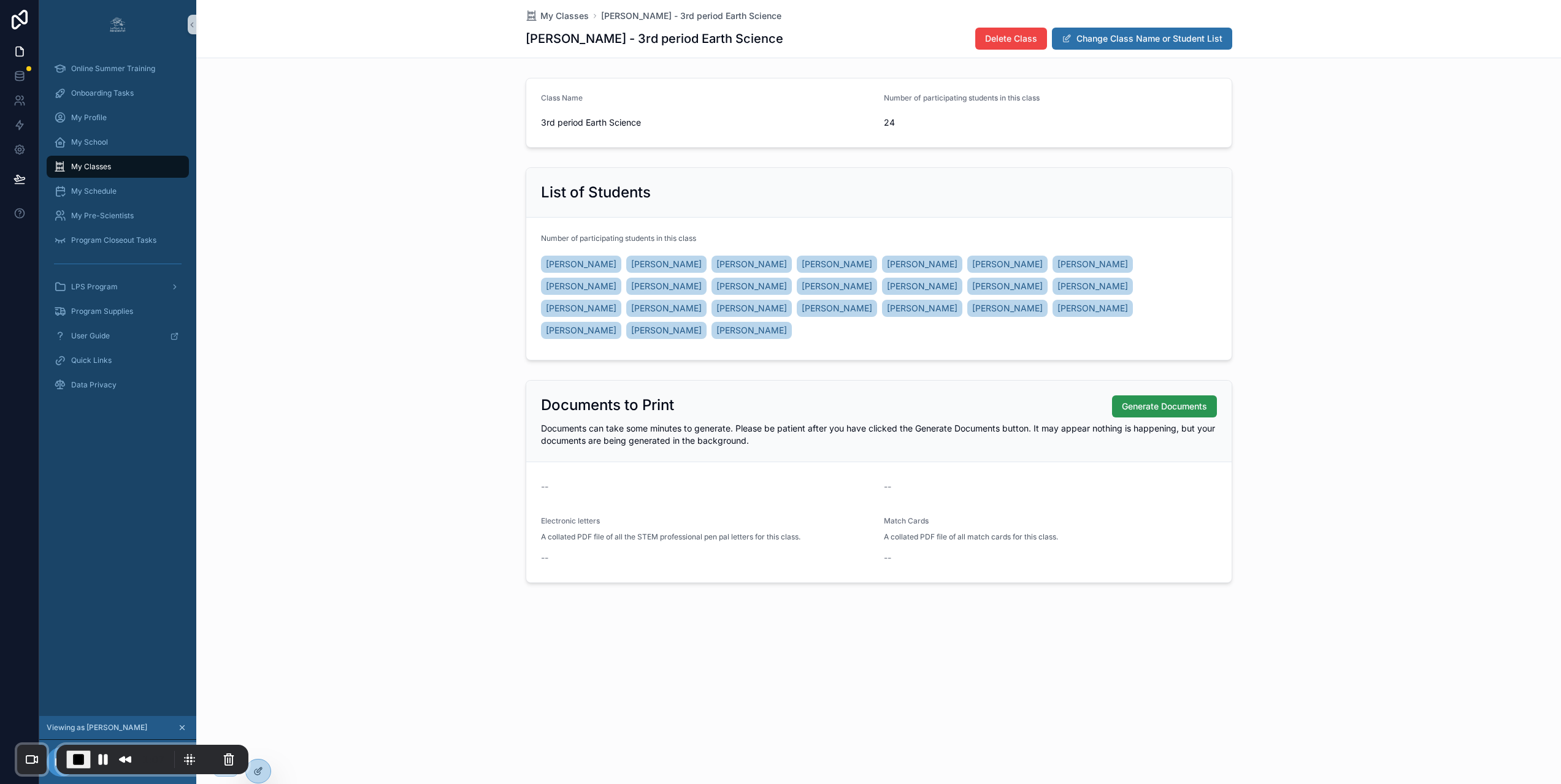
click at [1169, 408] on span "Generate Documents" at bounding box center [1164, 406] width 85 height 12
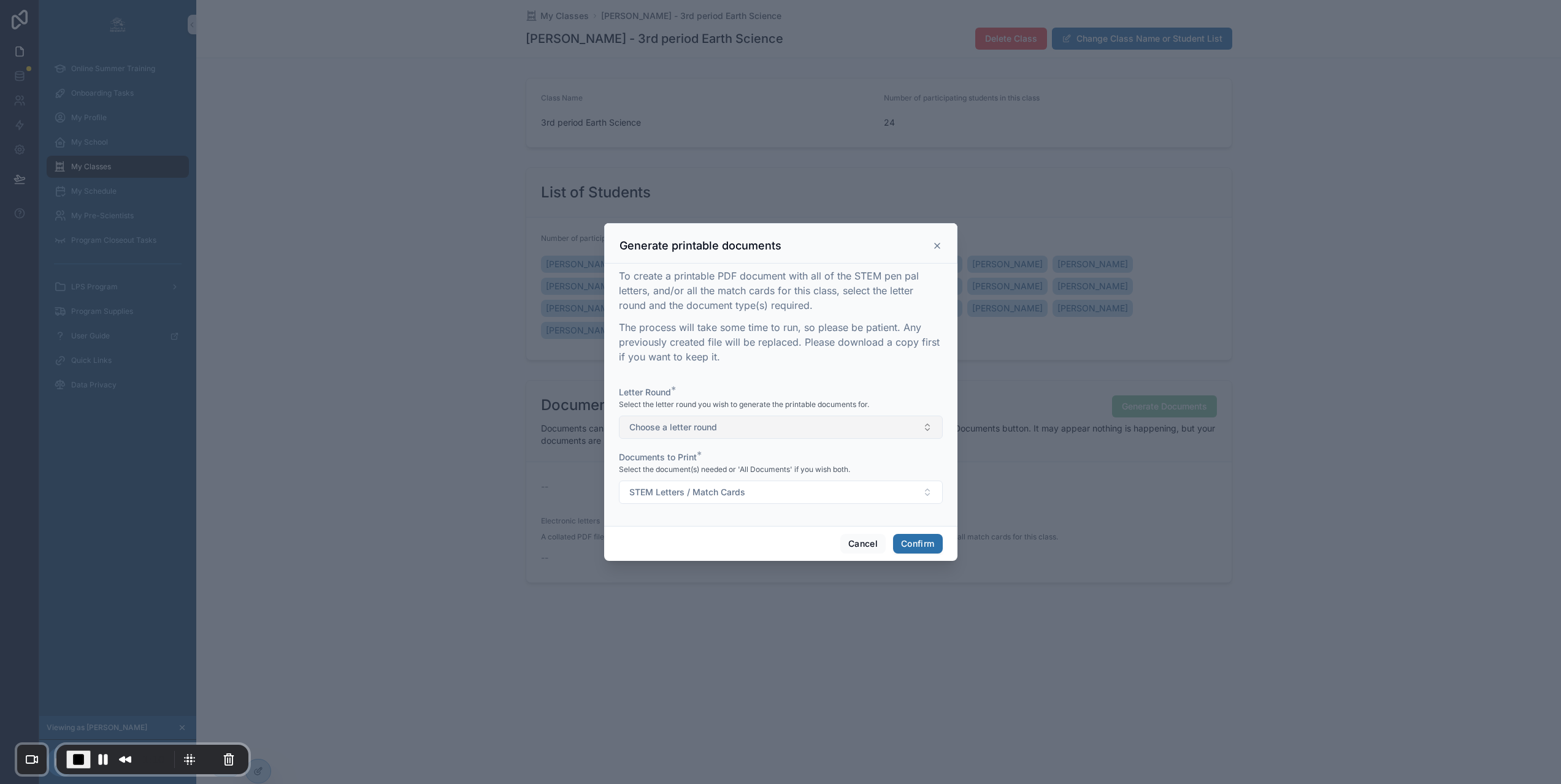
click at [773, 431] on button "Choose a letter round" at bounding box center [780, 427] width 324 height 23
click at [686, 482] on div "1" at bounding box center [775, 481] width 318 height 18
click at [680, 498] on span "STEM Letters / Match Cards" at bounding box center [687, 492] width 116 height 12
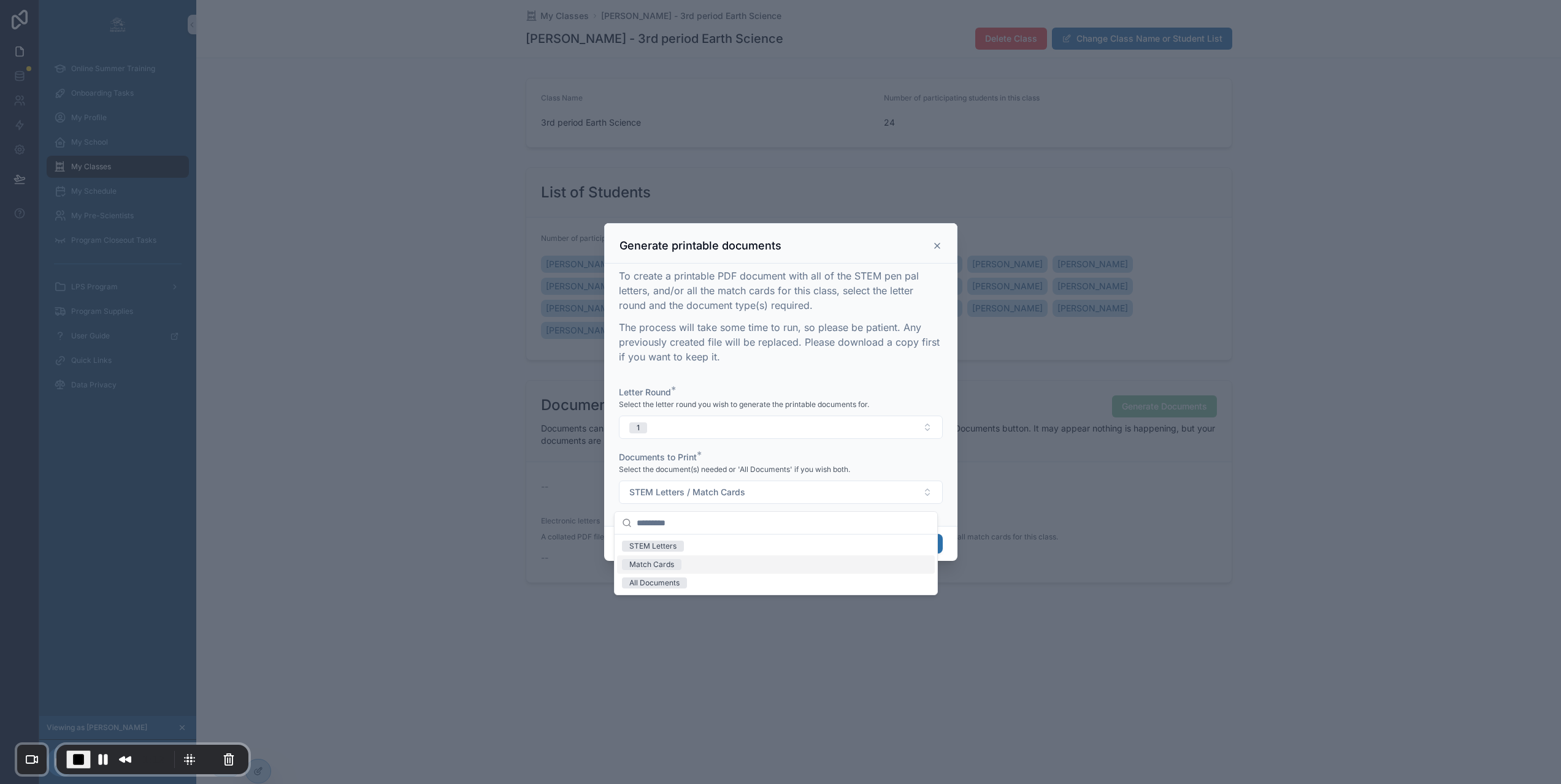
click at [674, 564] on span "Match Cards" at bounding box center [652, 564] width 60 height 11
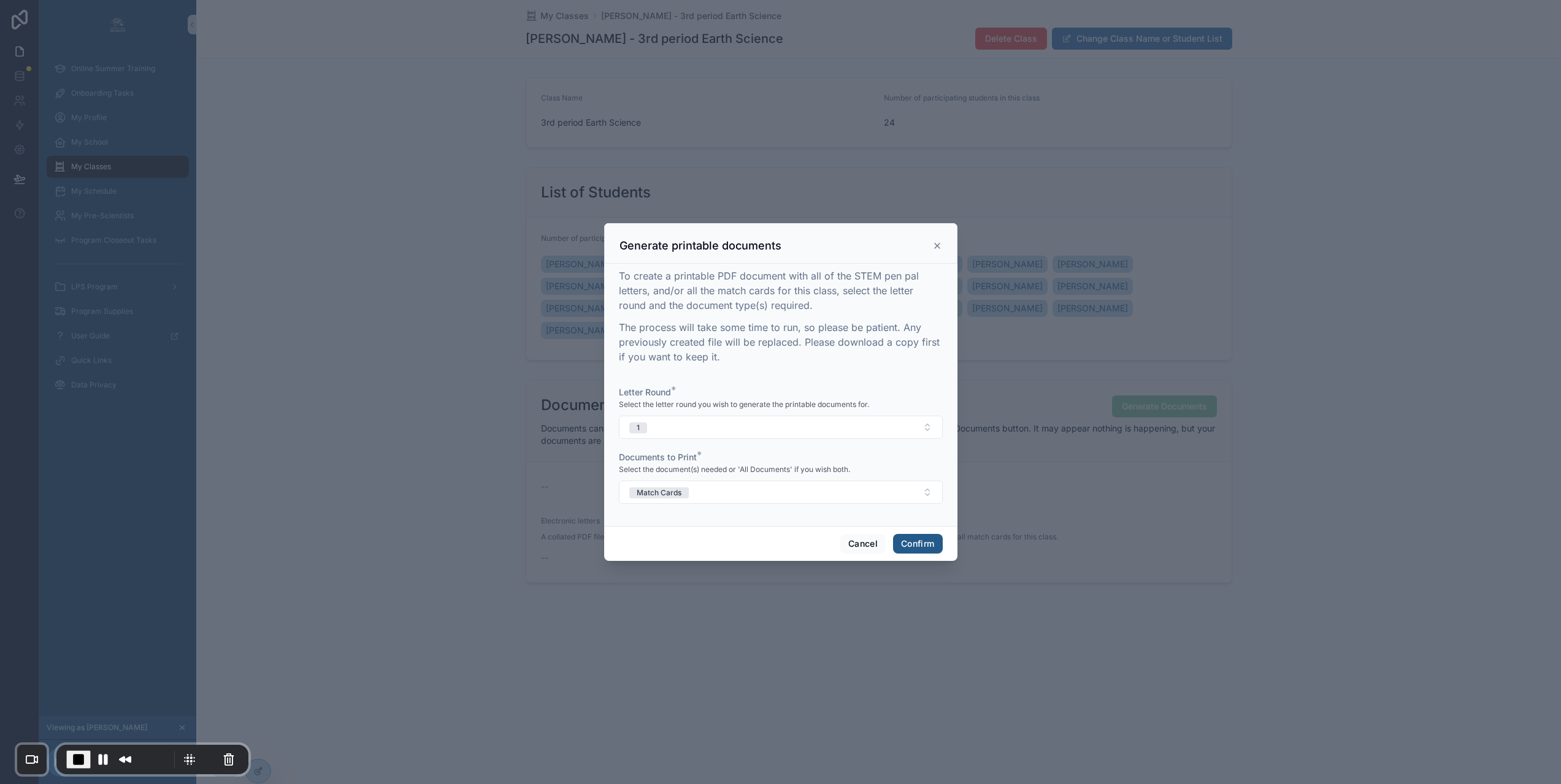
click at [922, 550] on button "Confirm" at bounding box center [917, 544] width 49 height 19
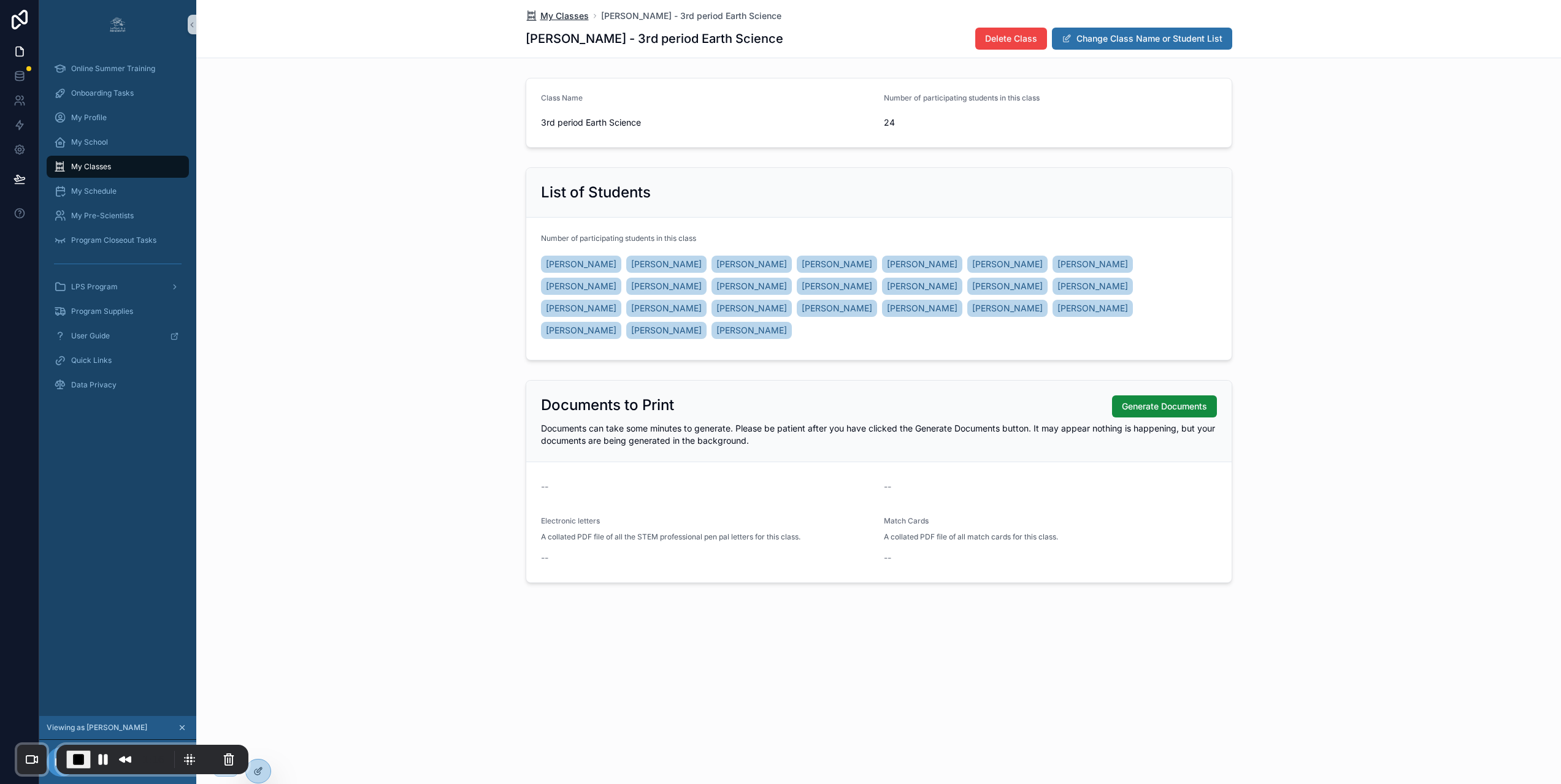
click at [580, 16] on span "My Classes" at bounding box center [564, 16] width 49 height 12
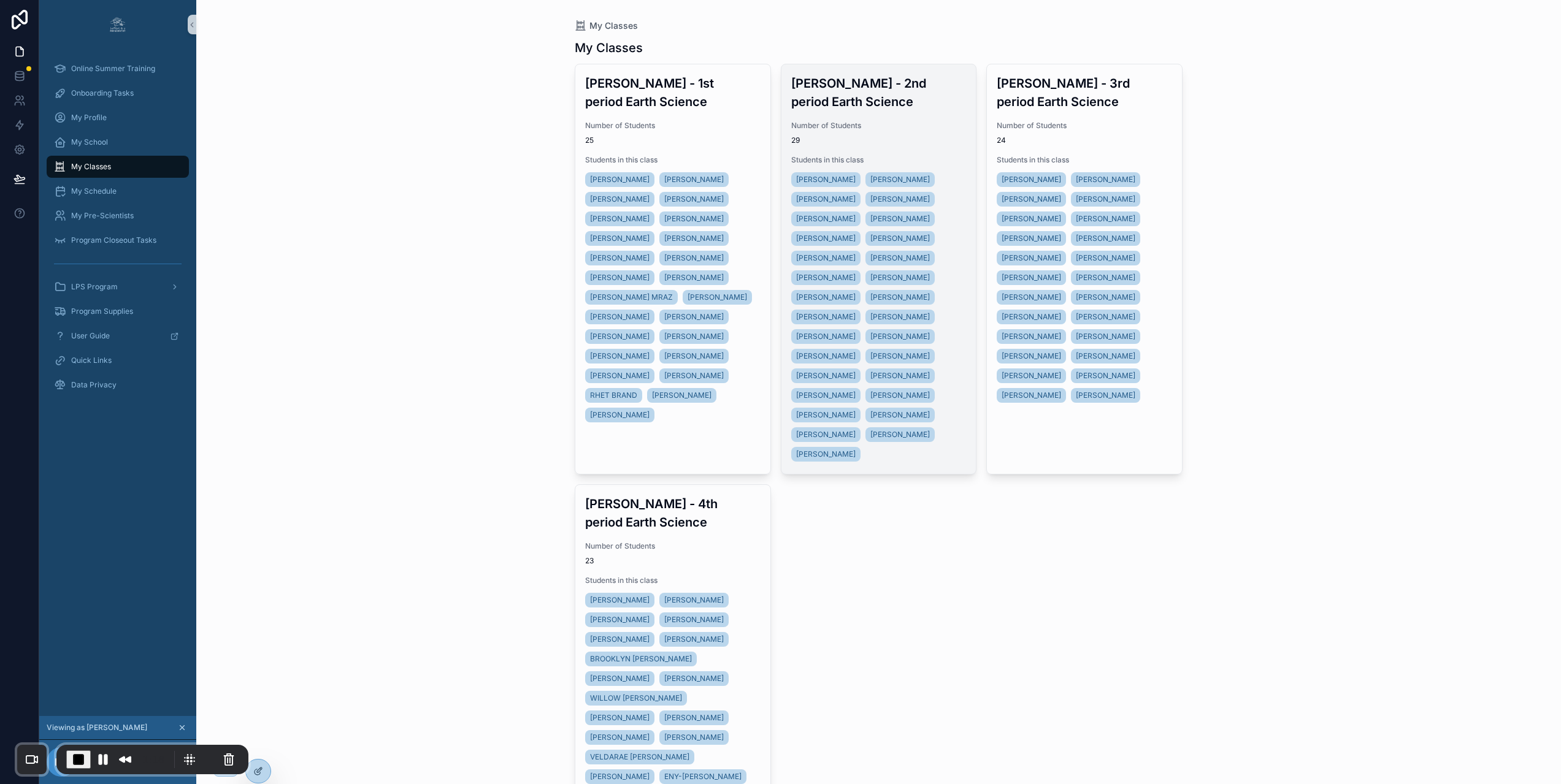
click at [941, 209] on div "MATTHEW WILLIAMS ASHDAN WALTERS VICTORIA VASQUEZ VITALINA SHMYHELSKA ALLEN SANC…" at bounding box center [879, 316] width 175 height 294
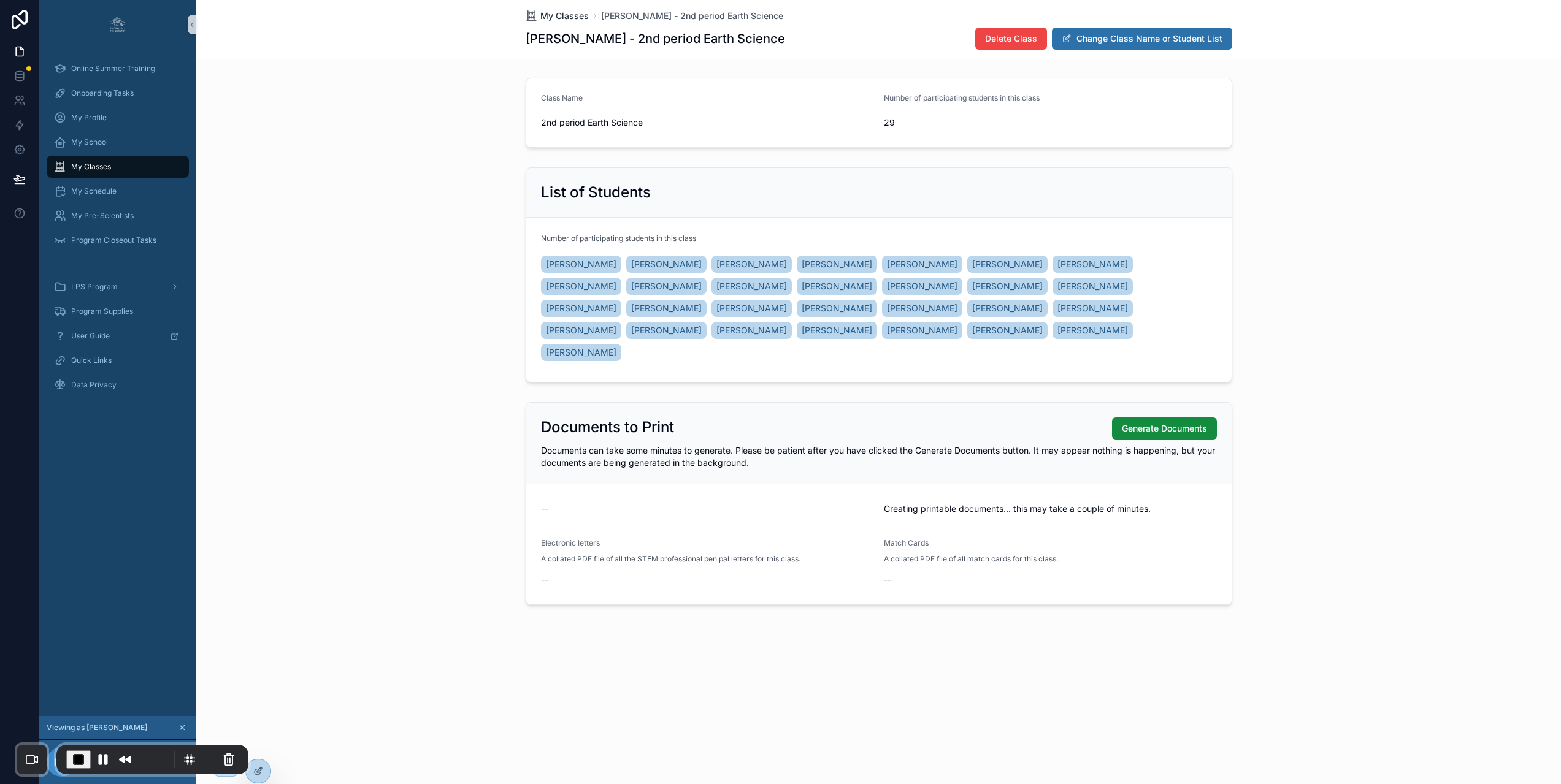
click at [570, 15] on span "My Classes" at bounding box center [564, 16] width 49 height 12
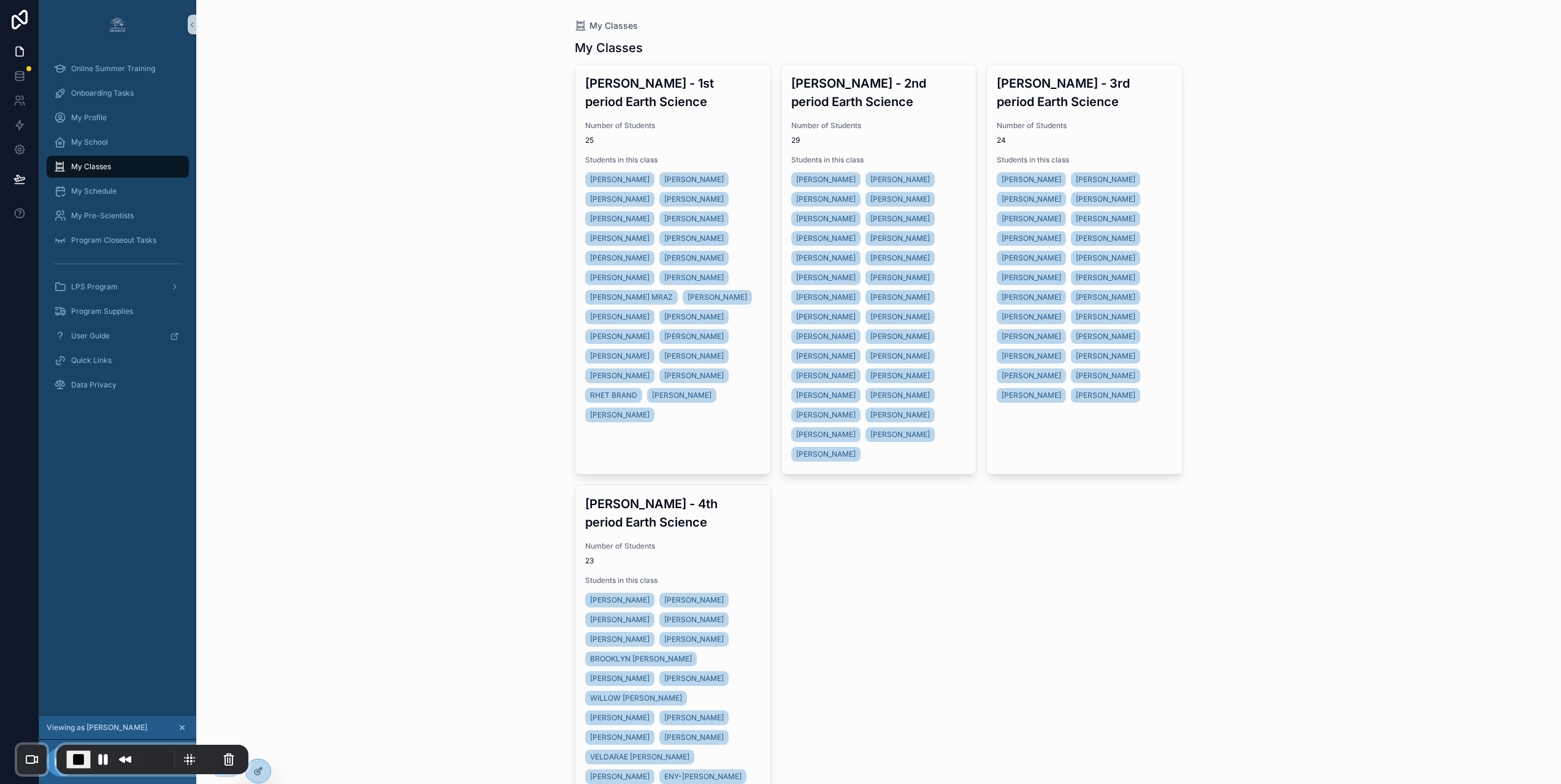
click at [732, 555] on div "Mrs. Spivey - 4th period Earth Science Number of Students 23 Students in this c…" at bounding box center [673, 670] width 195 height 370
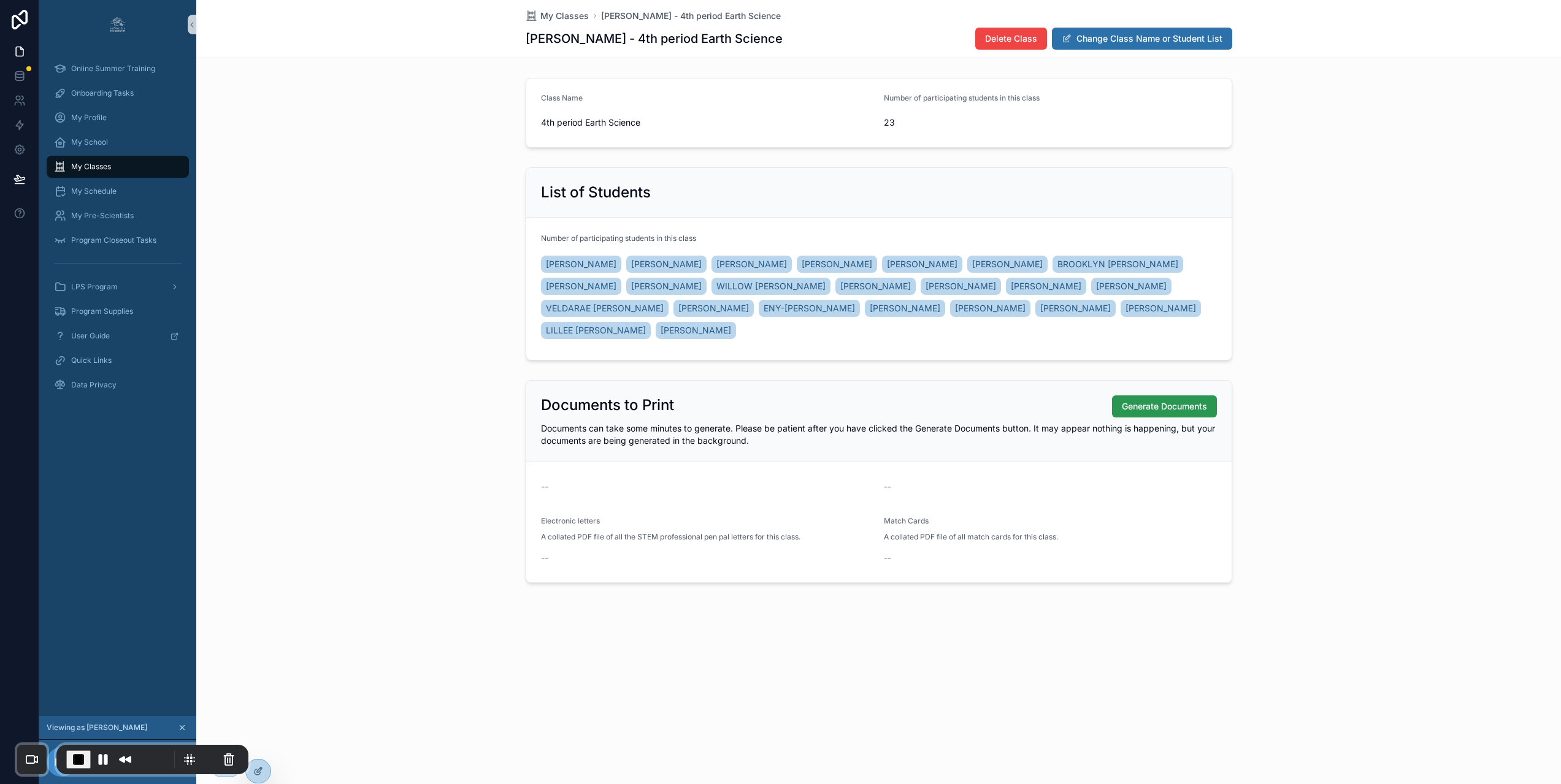
click at [1140, 403] on span "Generate Documents" at bounding box center [1164, 406] width 85 height 12
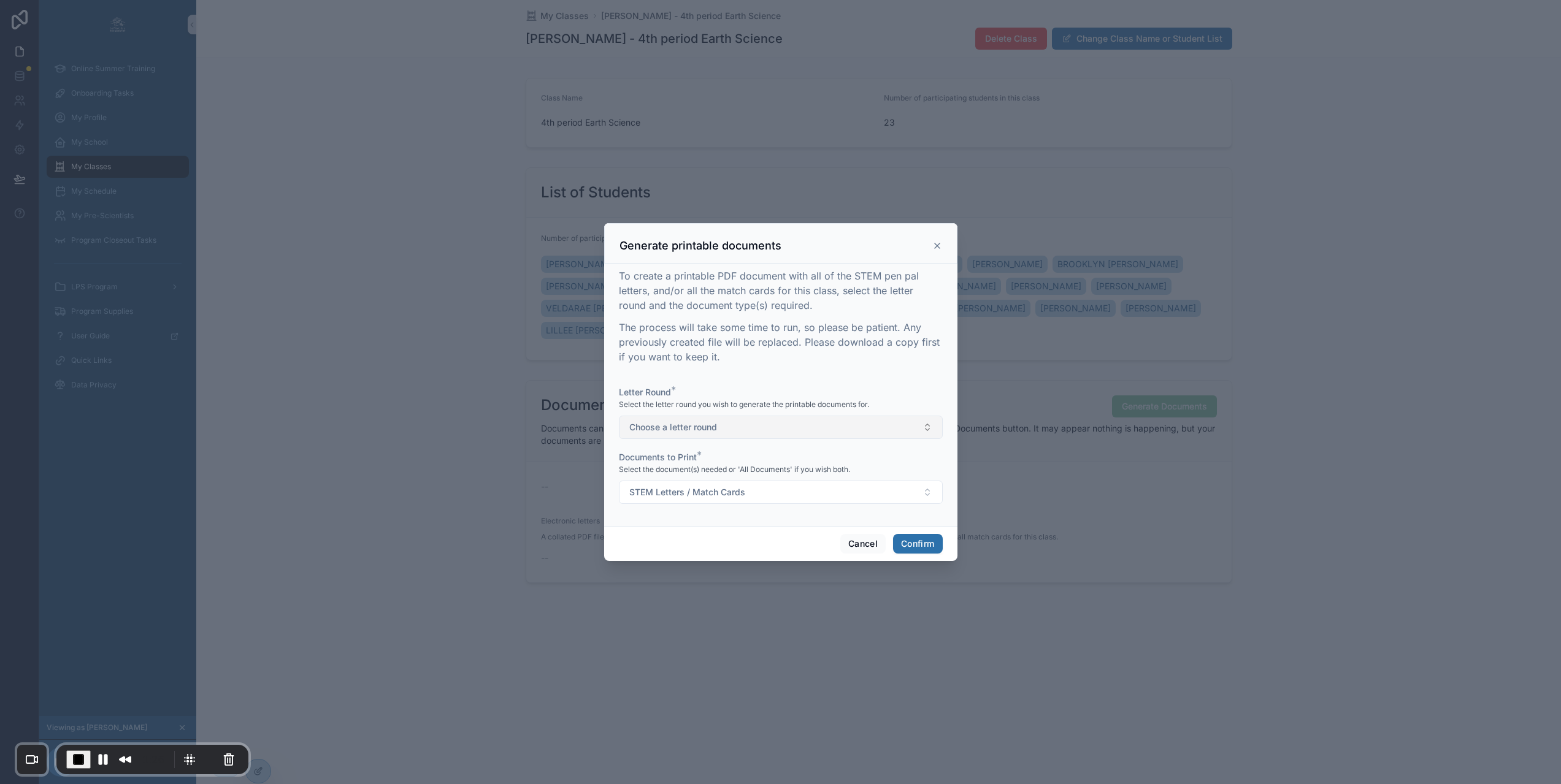
click at [774, 431] on button "Choose a letter round" at bounding box center [780, 427] width 324 height 23
click at [721, 484] on div "1" at bounding box center [775, 481] width 318 height 18
click at [721, 498] on span "STEM Letters / Match Cards" at bounding box center [687, 492] width 116 height 12
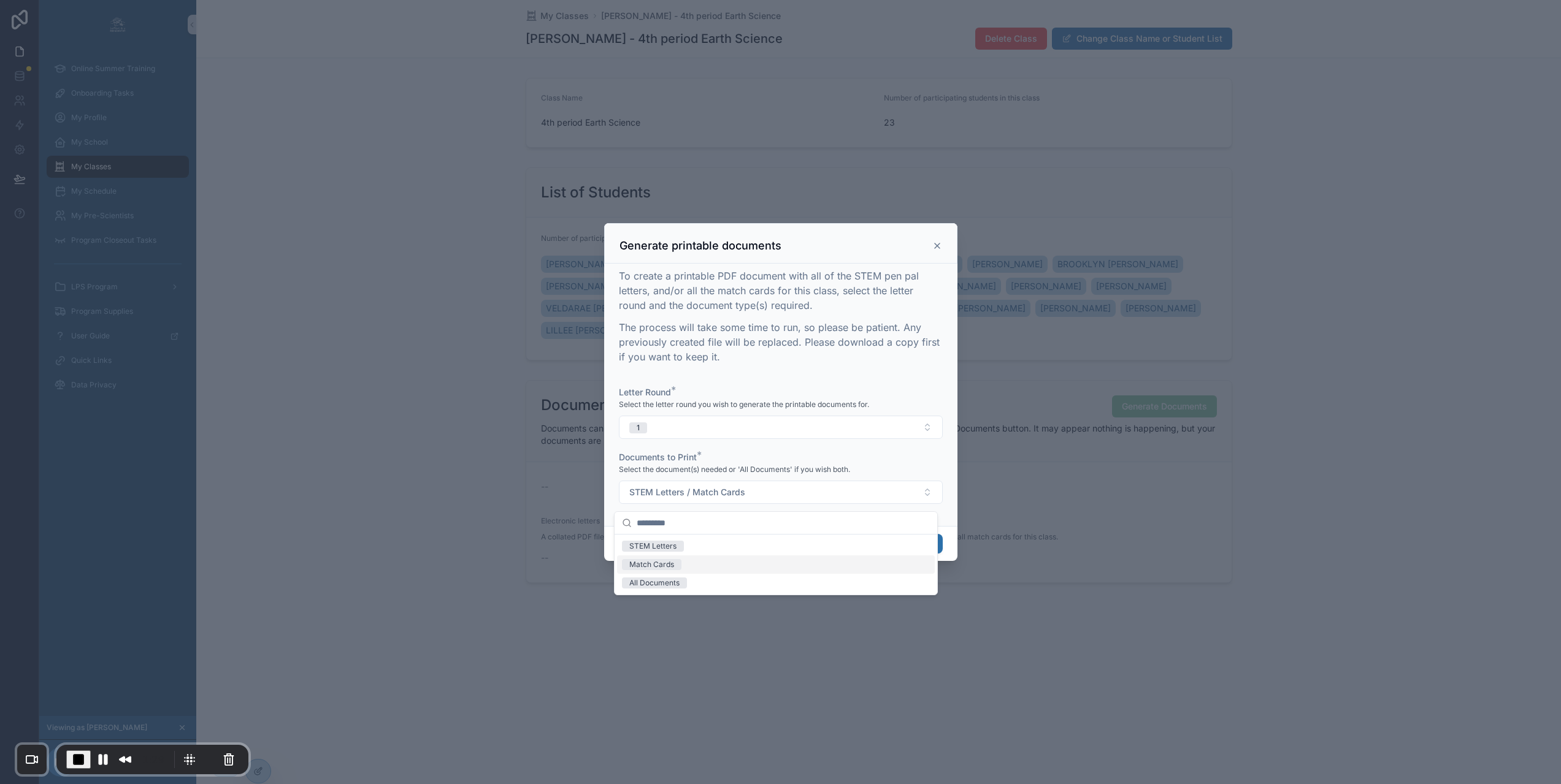
click at [658, 564] on div "Match Cards" at bounding box center [651, 564] width 45 height 11
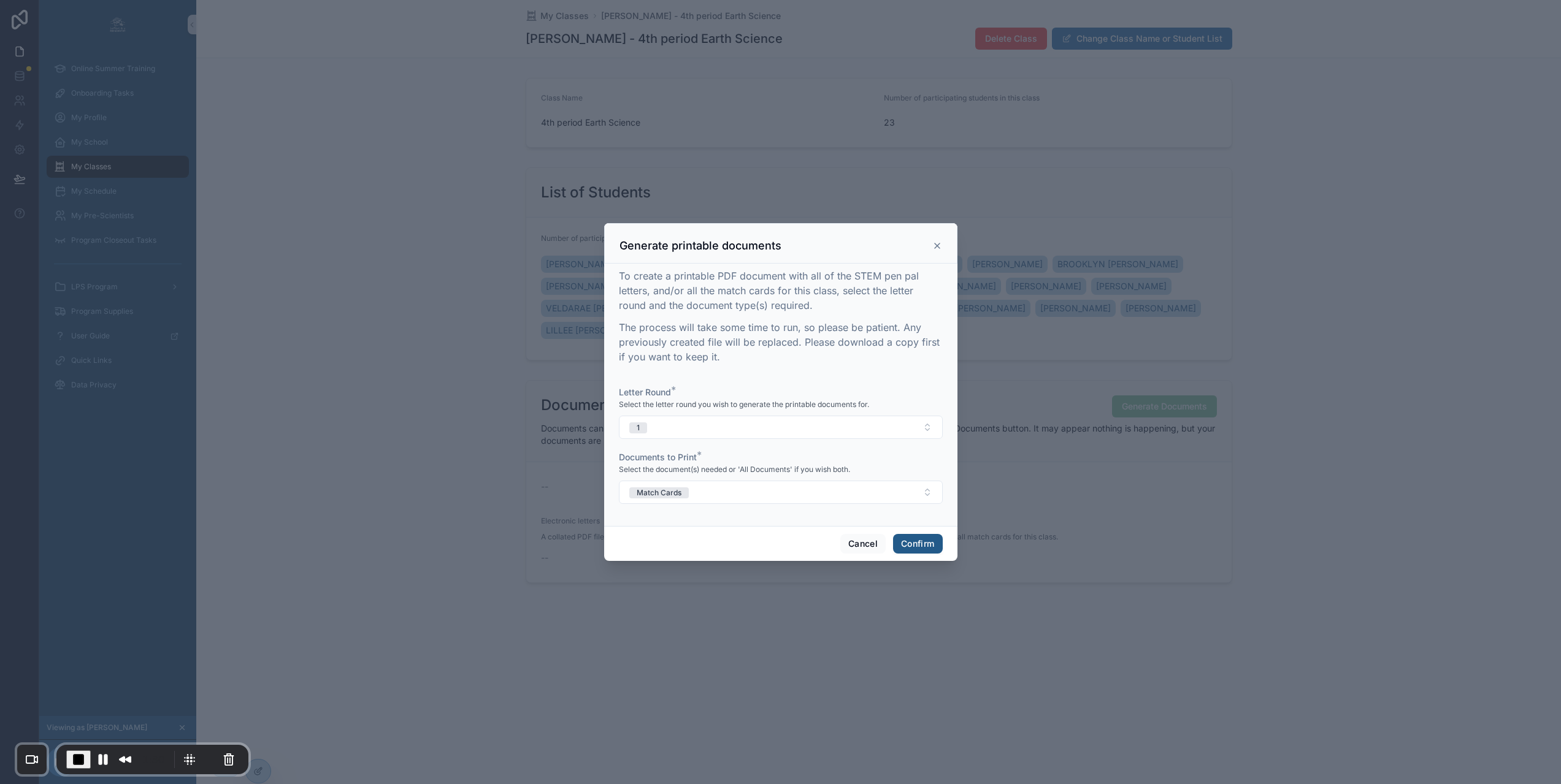
click at [929, 550] on button "Confirm" at bounding box center [917, 544] width 49 height 19
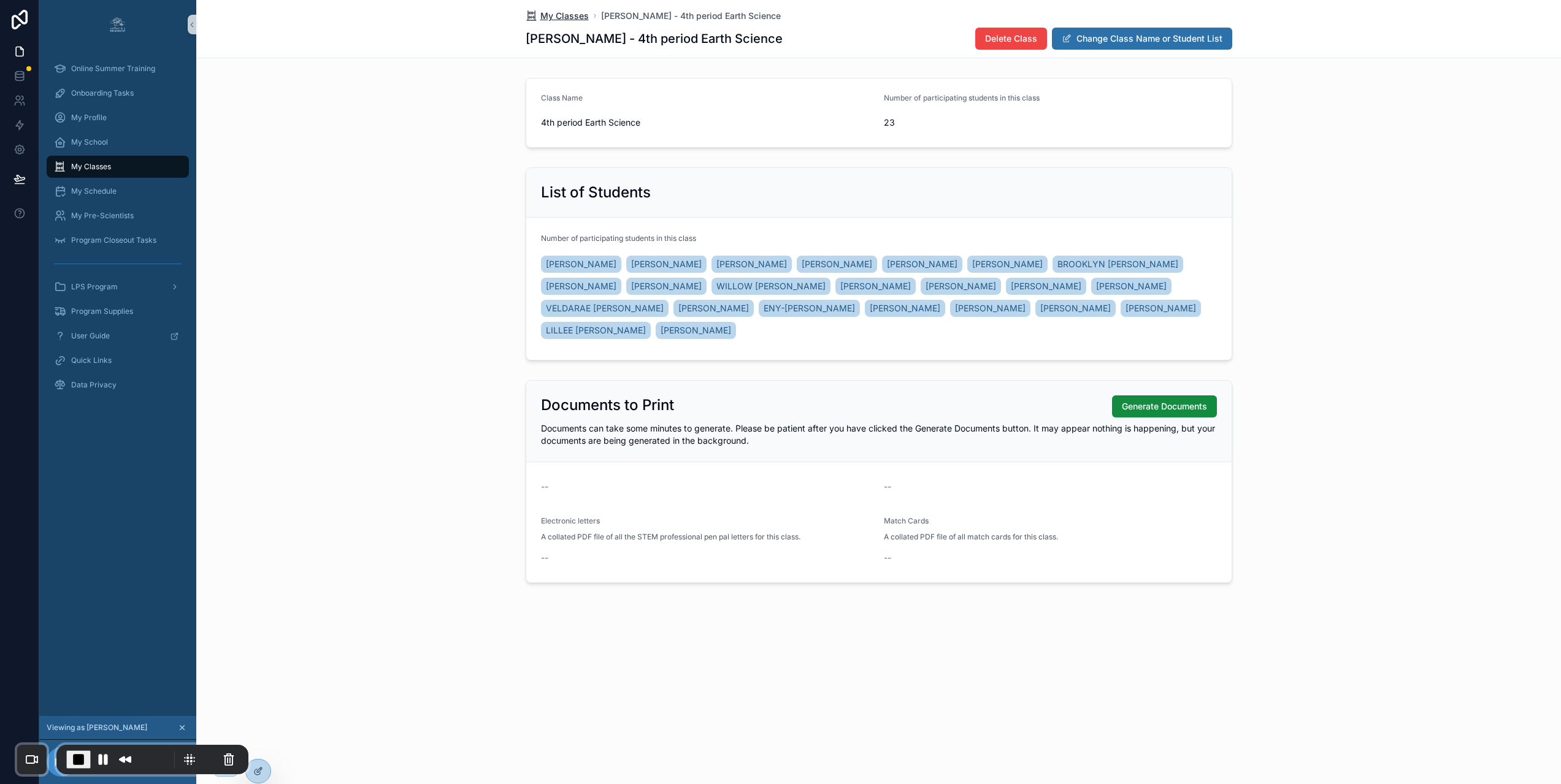
click at [574, 16] on span "My Classes" at bounding box center [564, 16] width 49 height 12
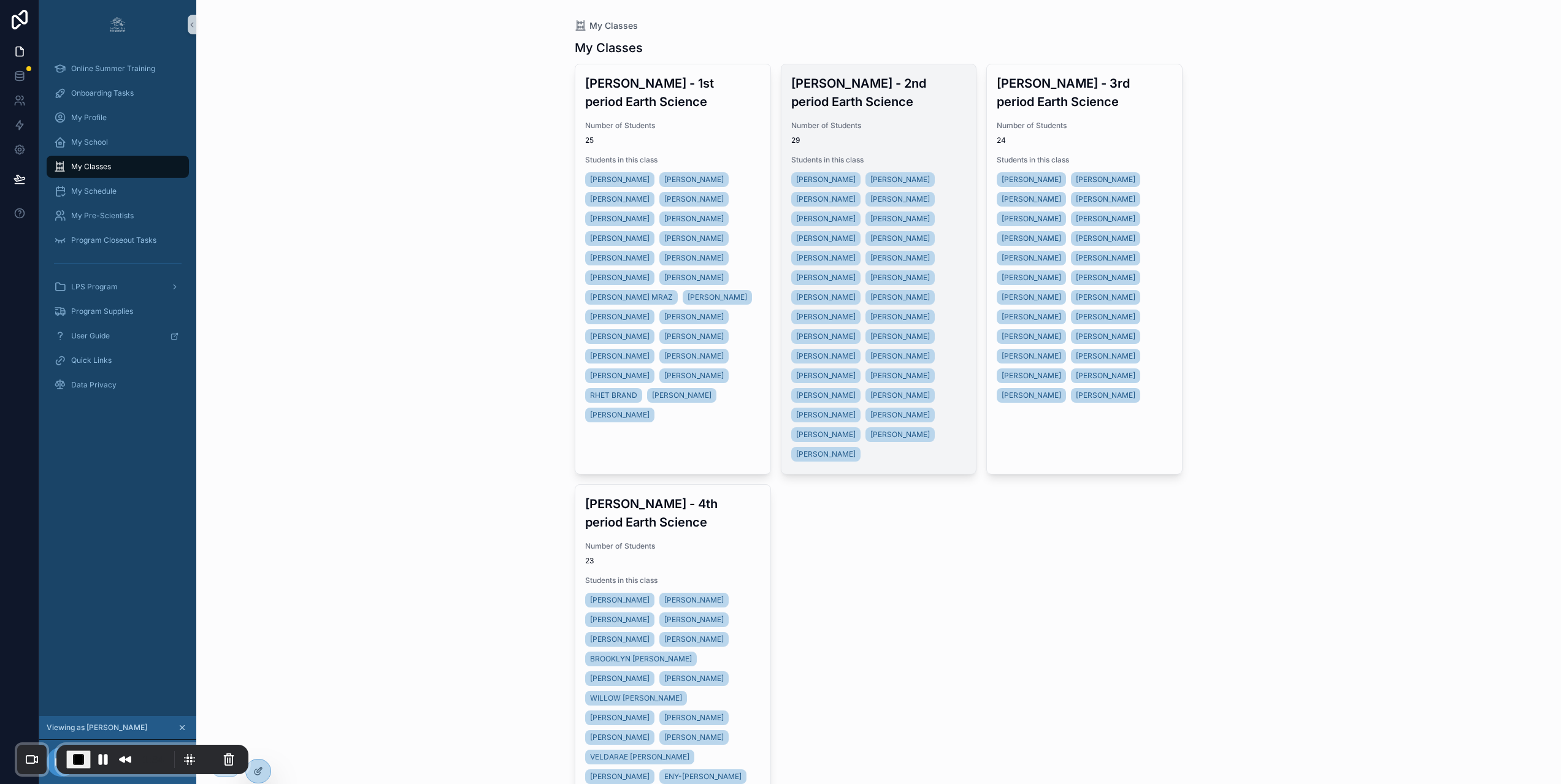
click at [917, 142] on span "29" at bounding box center [879, 140] width 175 height 10
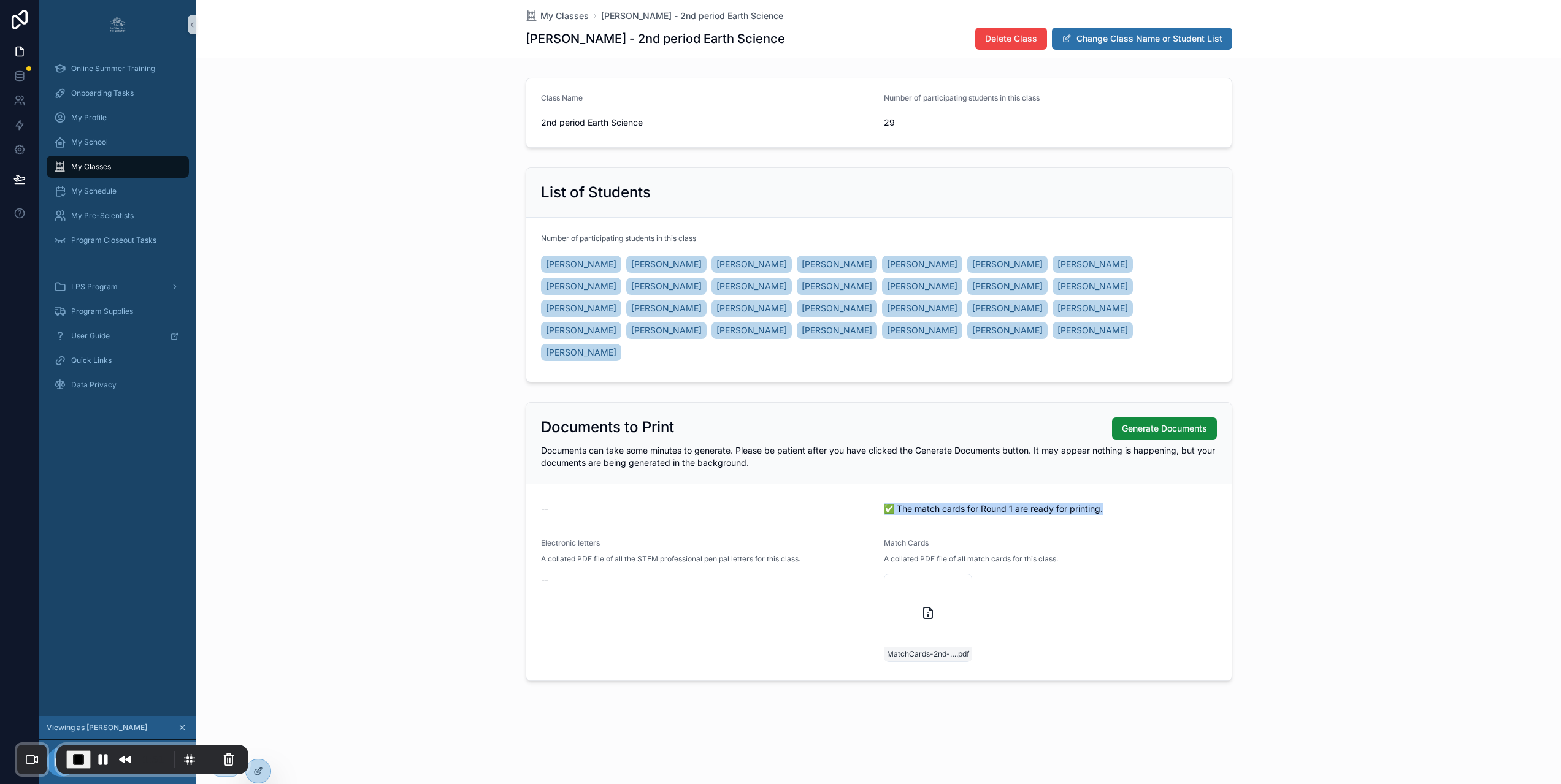
drag, startPoint x: 891, startPoint y: 487, endPoint x: 1126, endPoint y: 493, distance: 235.1
click at [1126, 499] on div "✅ The match cards for Round 1 are ready for printing." at bounding box center [1050, 509] width 333 height 19
click at [1093, 574] on div "MatchCards-2nd-period-Earth-Science---Round-1 .pdf" at bounding box center [1050, 618] width 333 height 88
click at [81, 763] on span "End Recording" at bounding box center [78, 759] width 15 height 15
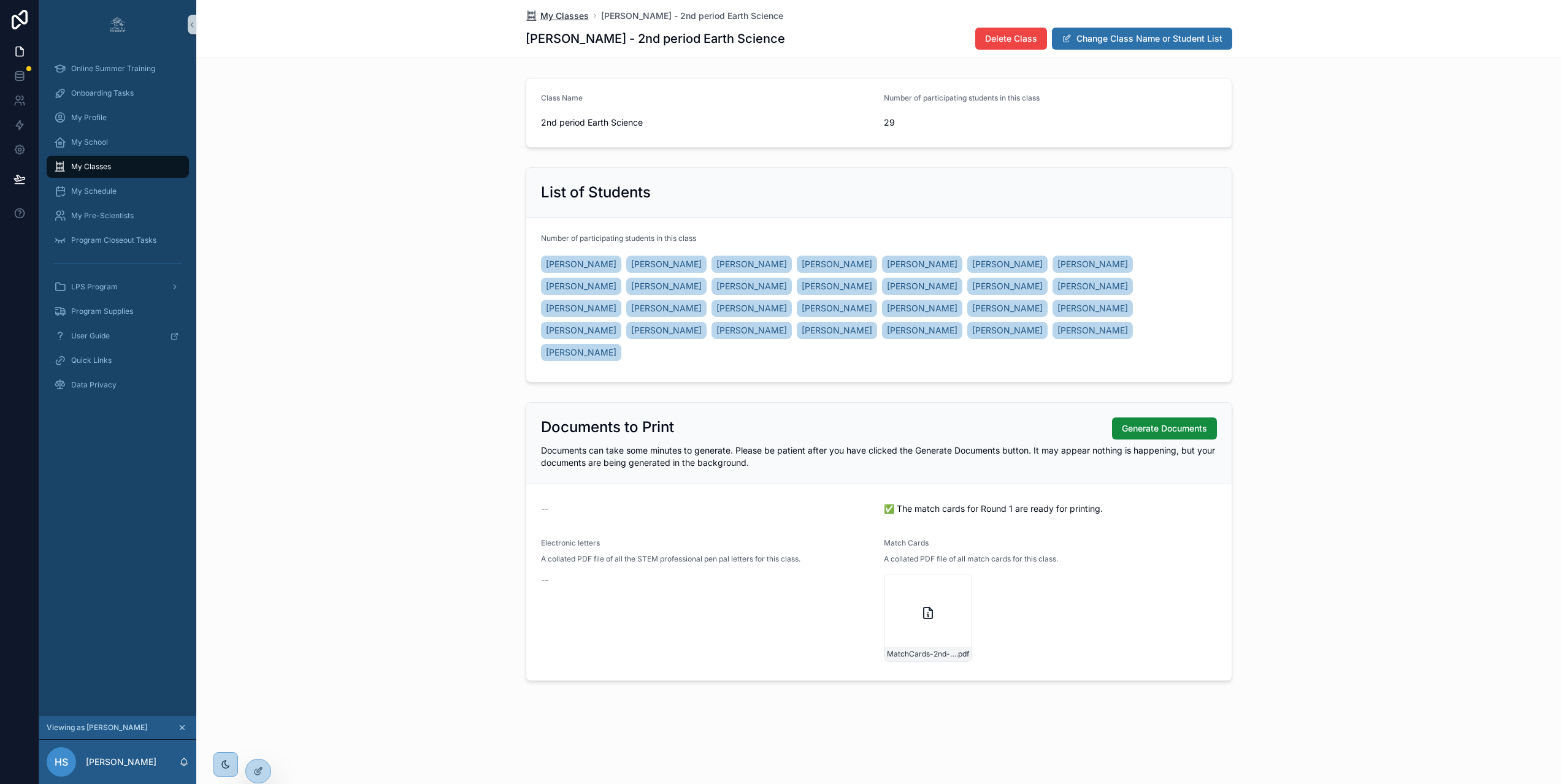
click at [580, 12] on span "My Classes" at bounding box center [564, 16] width 49 height 12
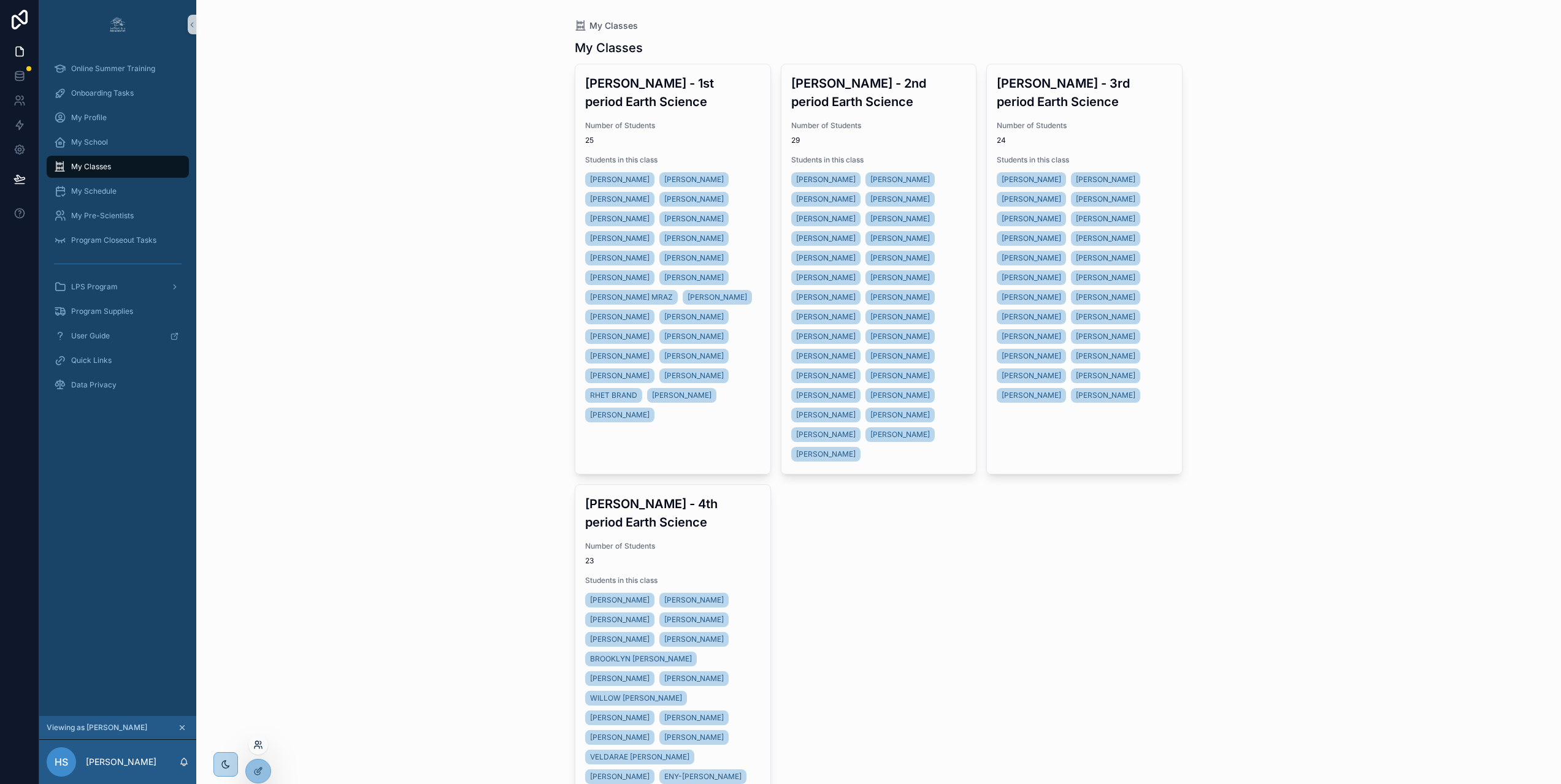
click at [258, 743] on icon at bounding box center [257, 742] width 3 height 3
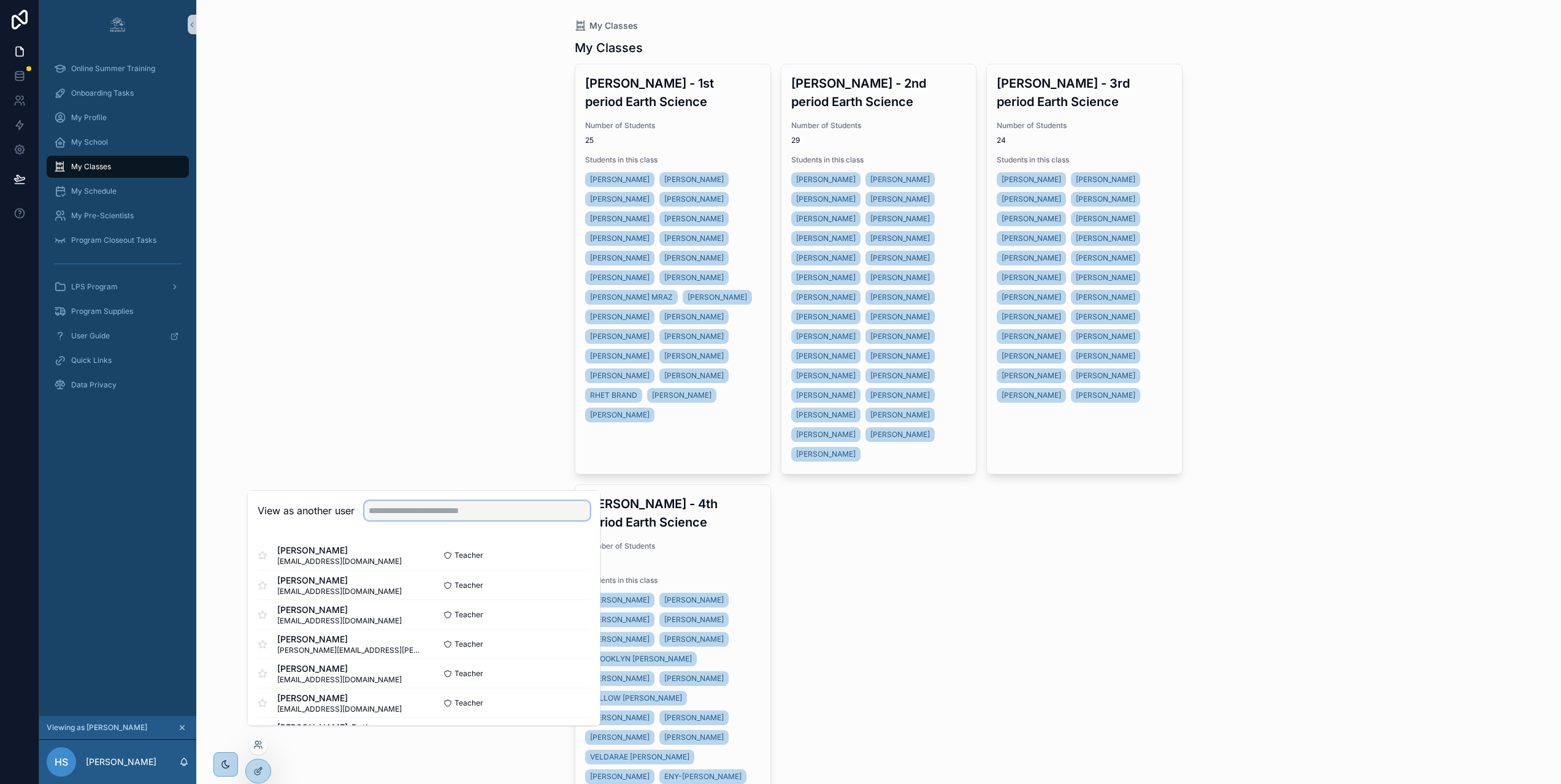
click at [387, 518] on input "text" at bounding box center [477, 511] width 226 height 19
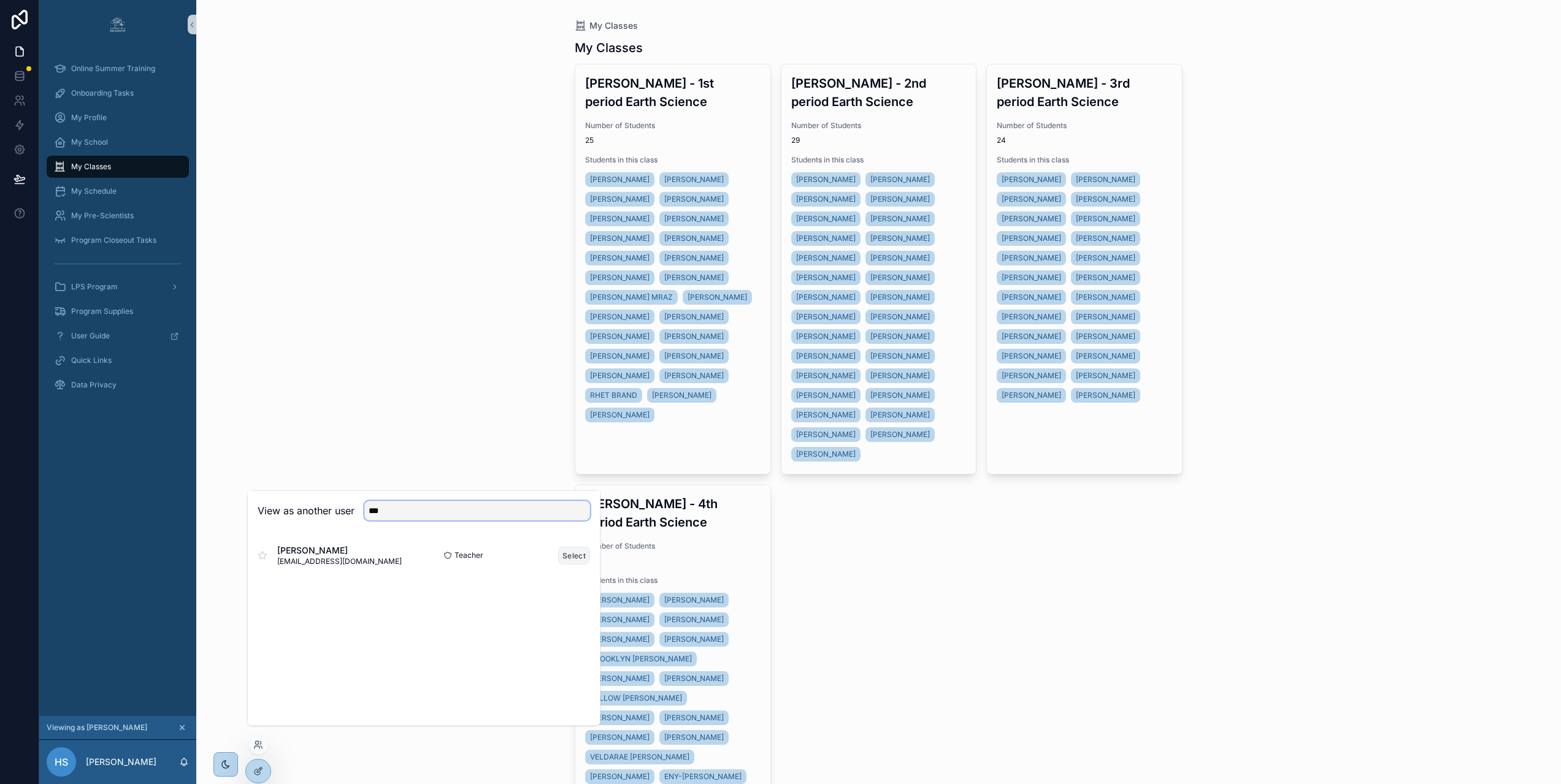
type input "***"
click at [572, 564] on button "Select" at bounding box center [574, 555] width 32 height 18
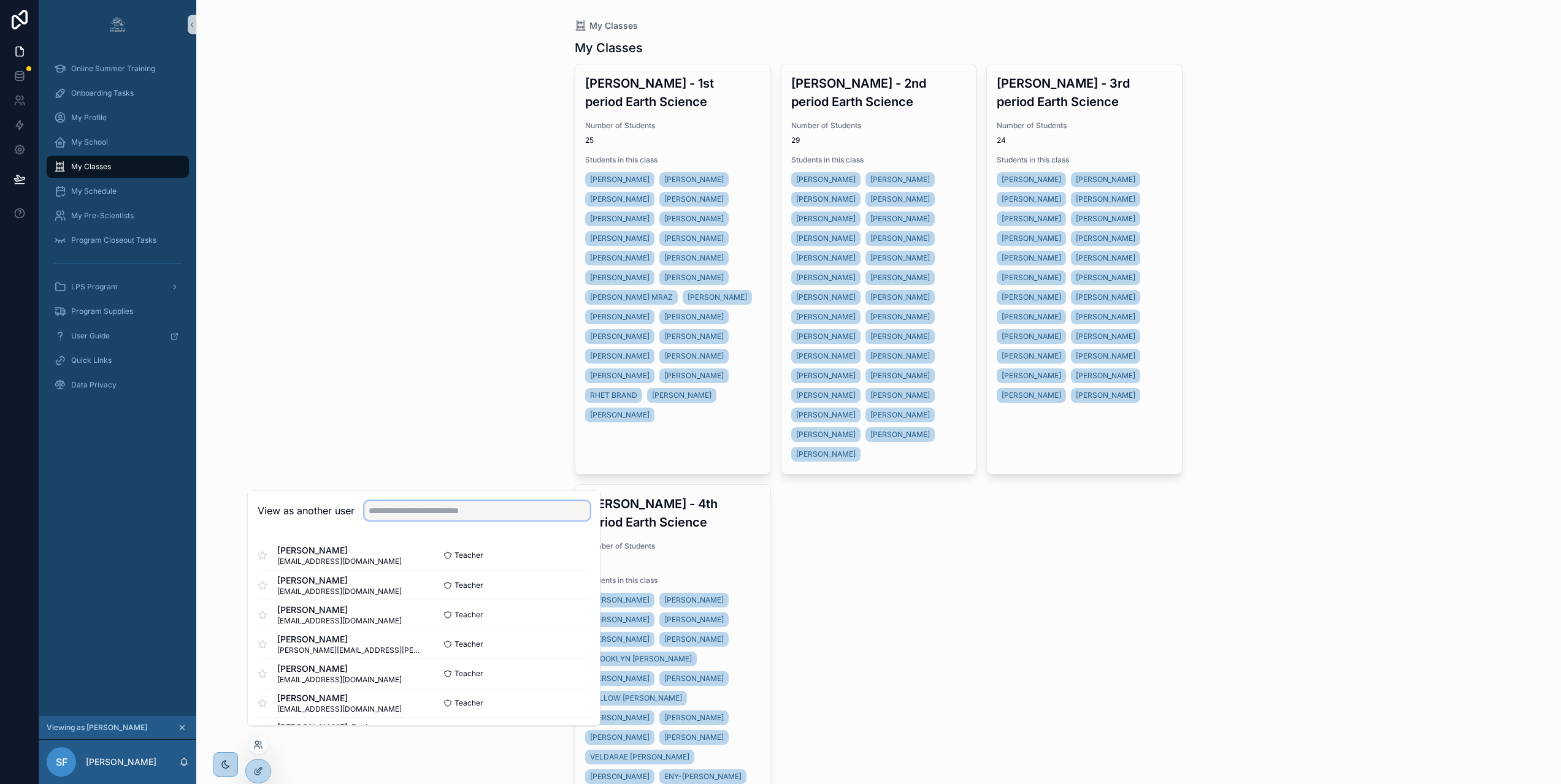
click at [526, 518] on input "text" at bounding box center [477, 511] width 226 height 19
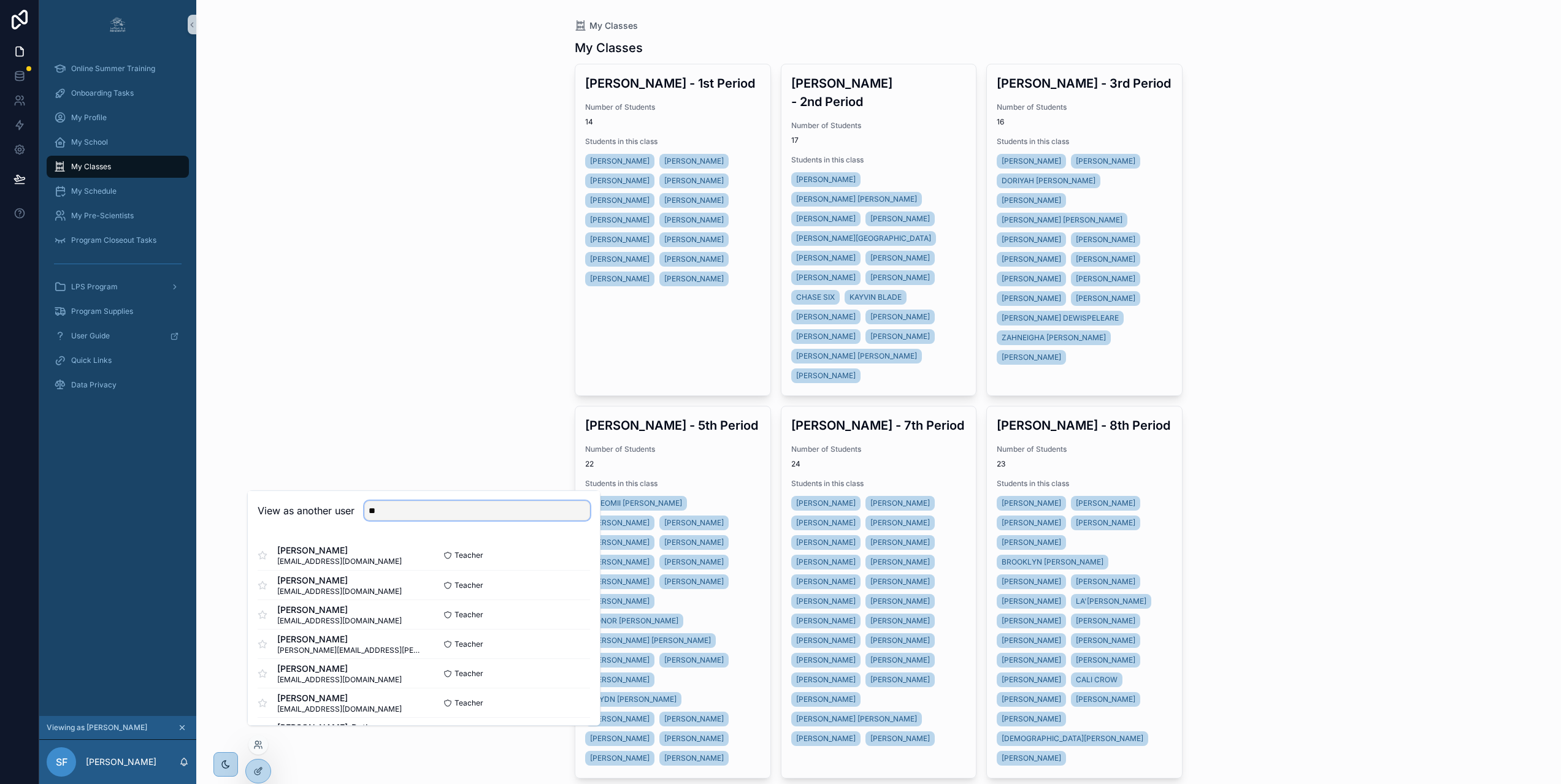
type input "***"
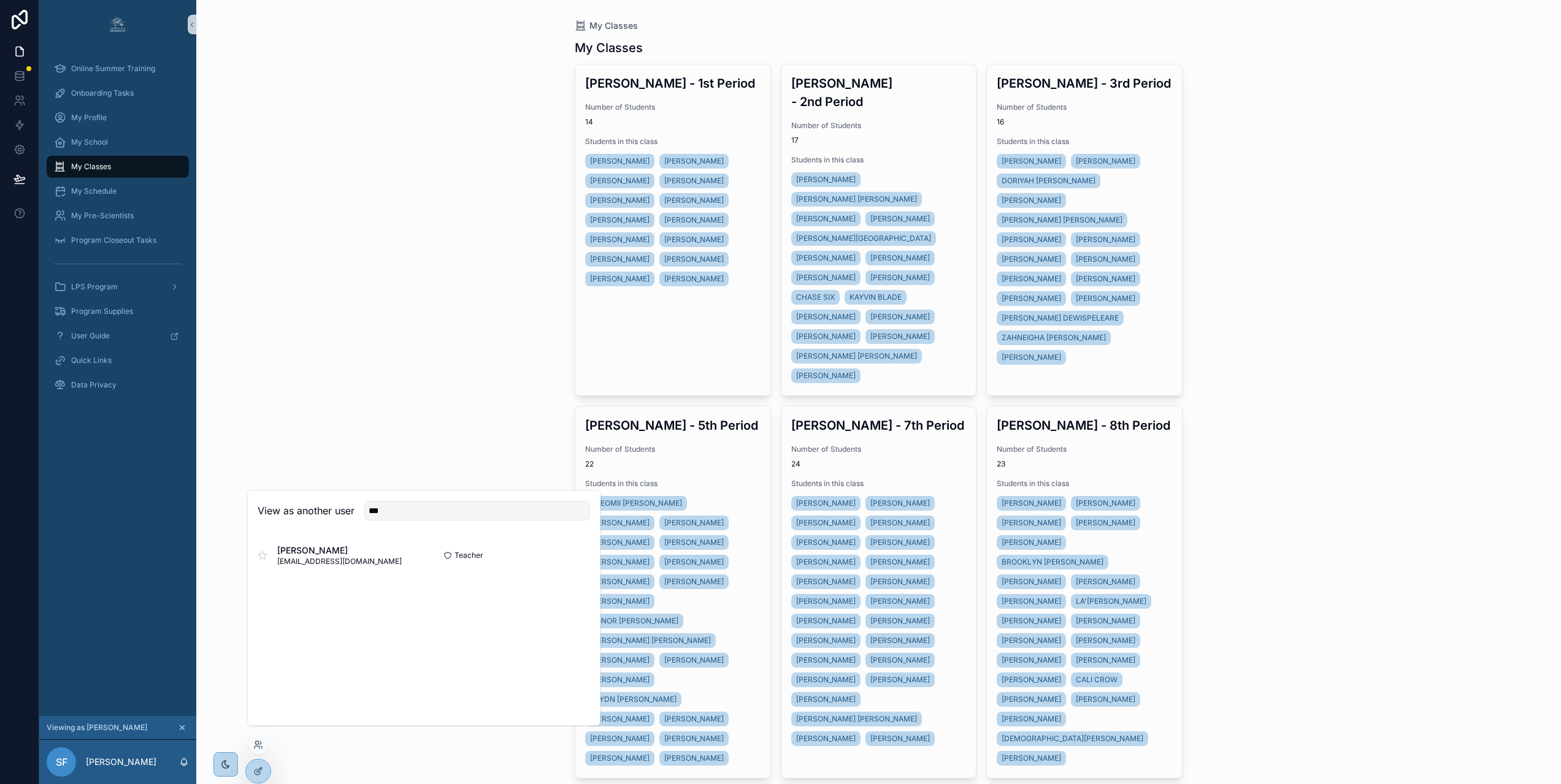
click at [480, 420] on div "My Classes My Classes Mrs. Farmer - 1st Period Number of Students 14 Students i…" at bounding box center [879, 392] width 1365 height 784
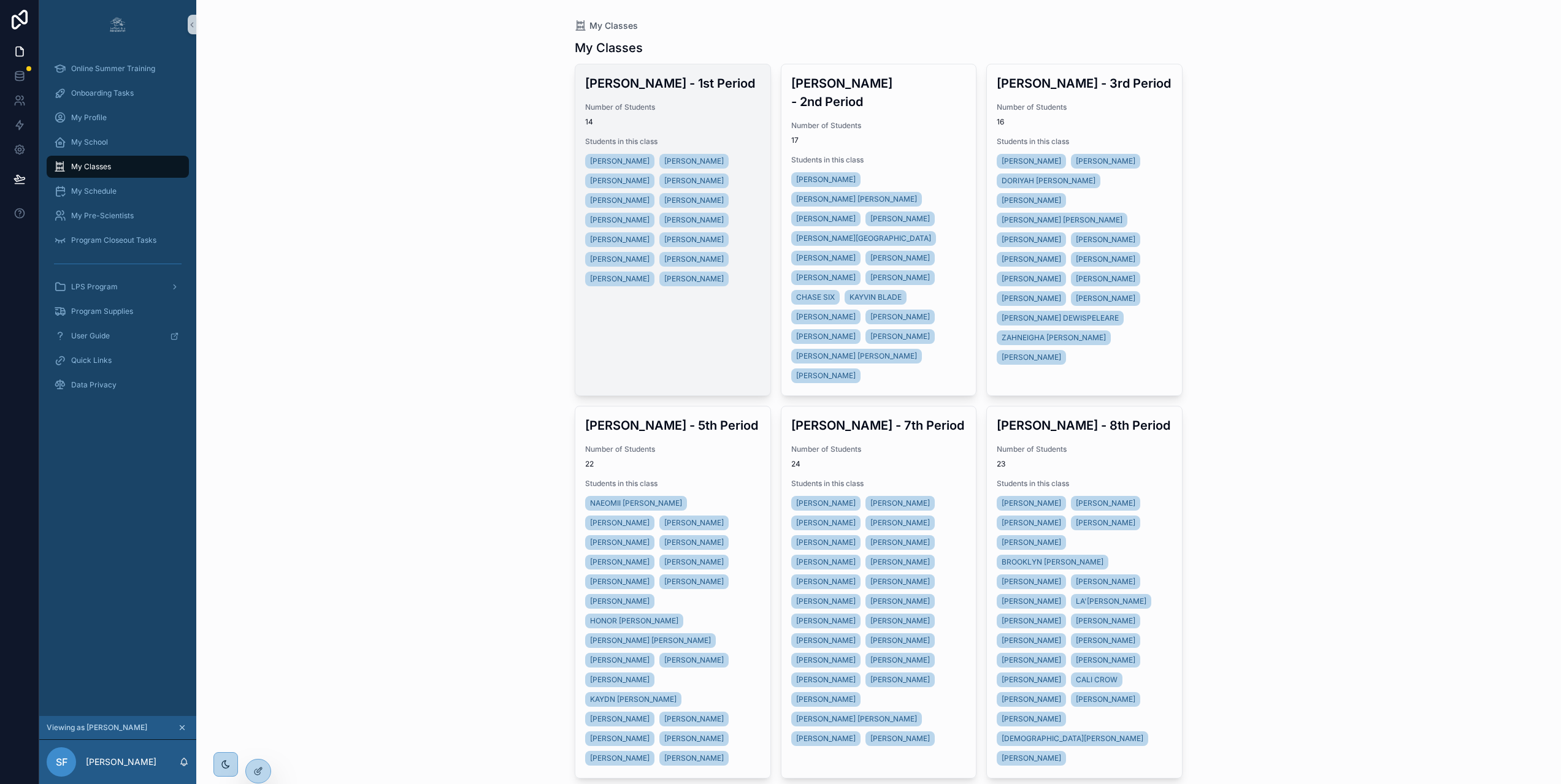
click at [715, 143] on span "Students in this class" at bounding box center [673, 141] width 175 height 10
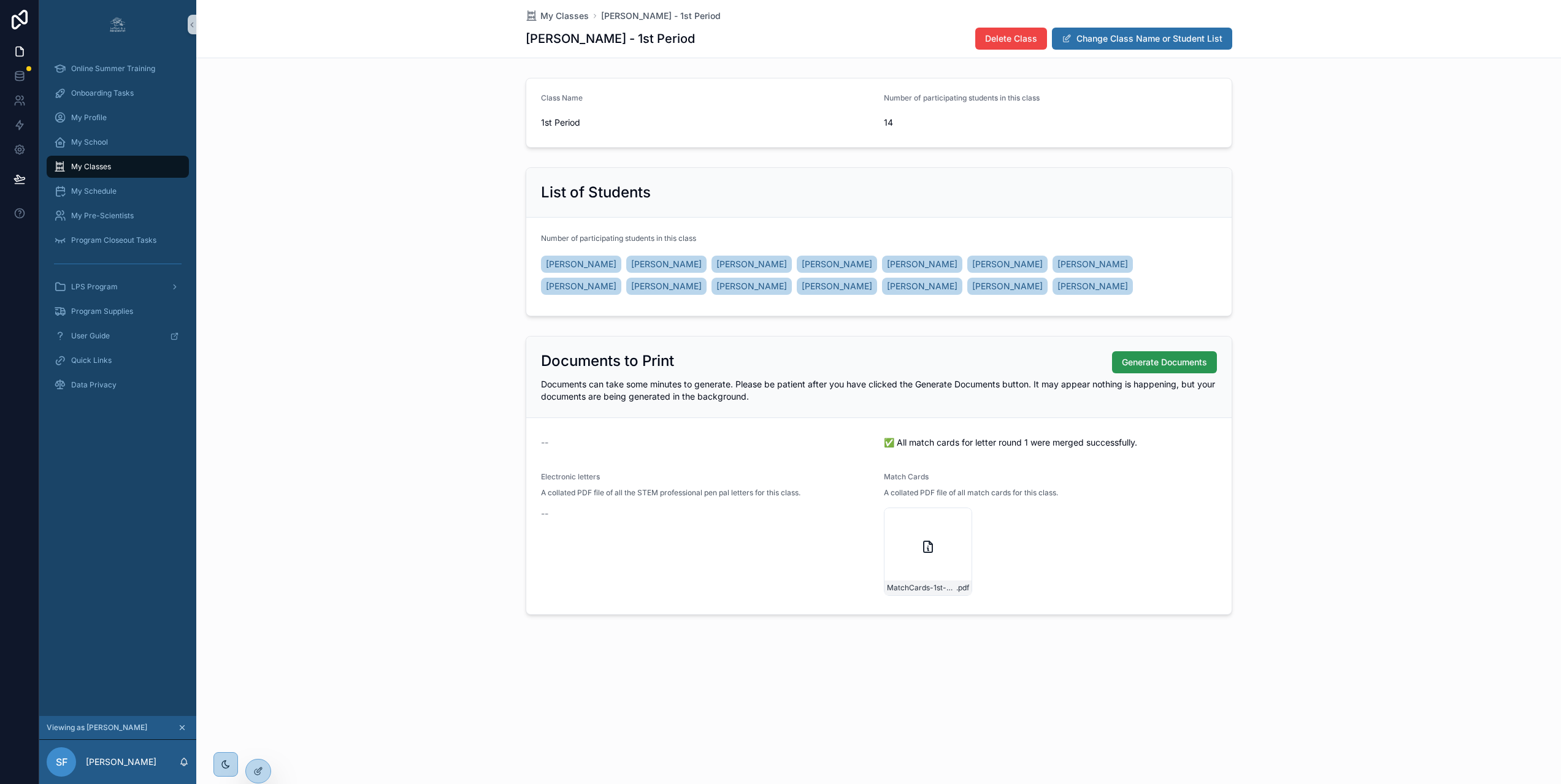
click at [1173, 356] on span "Generate Documents" at bounding box center [1164, 362] width 85 height 12
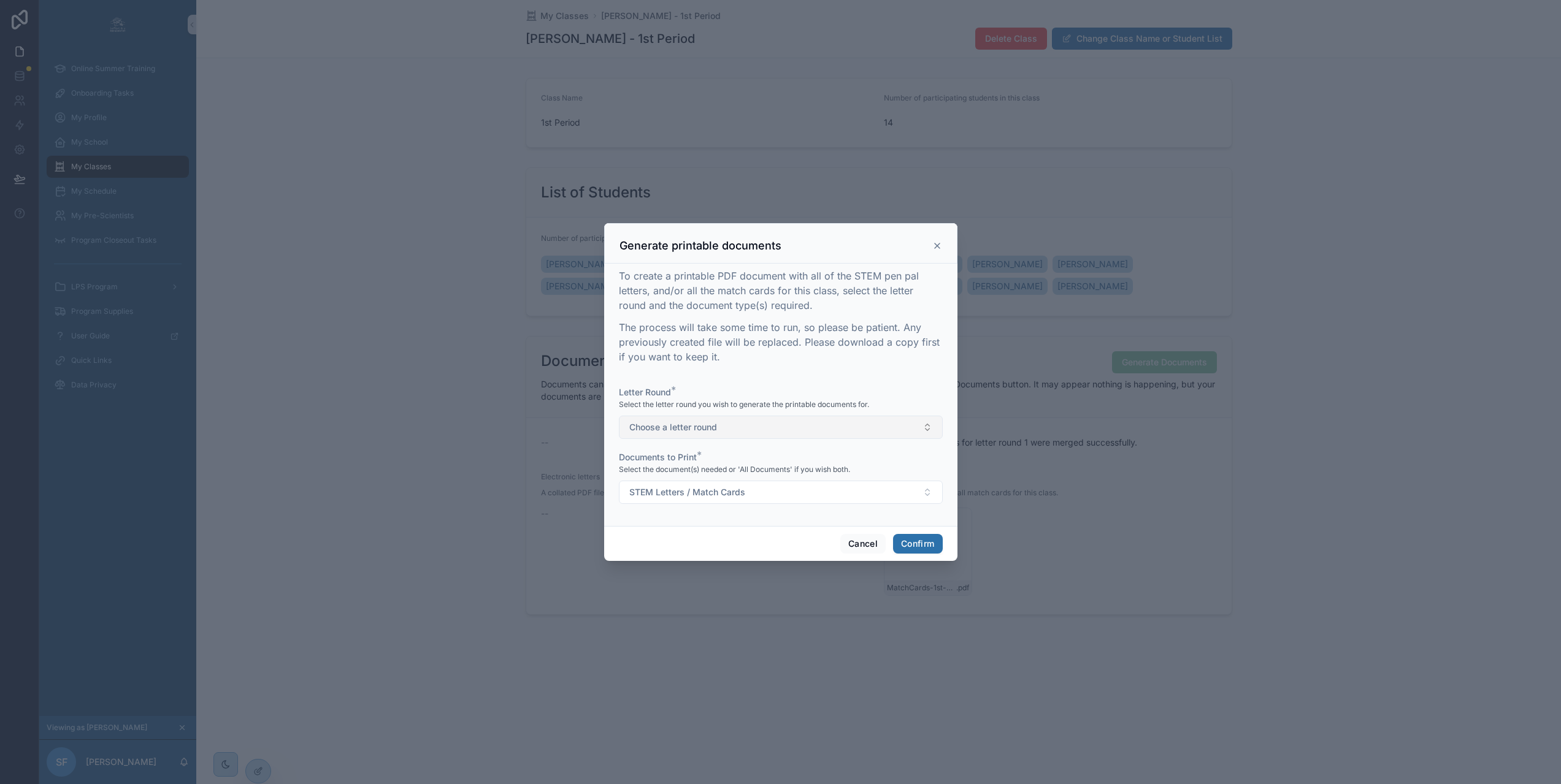
click at [790, 439] on button "Choose a letter round" at bounding box center [780, 427] width 324 height 23
click at [717, 482] on div "1" at bounding box center [775, 481] width 318 height 18
click at [719, 496] on span "STEM Letters / Match Cards" at bounding box center [687, 492] width 116 height 12
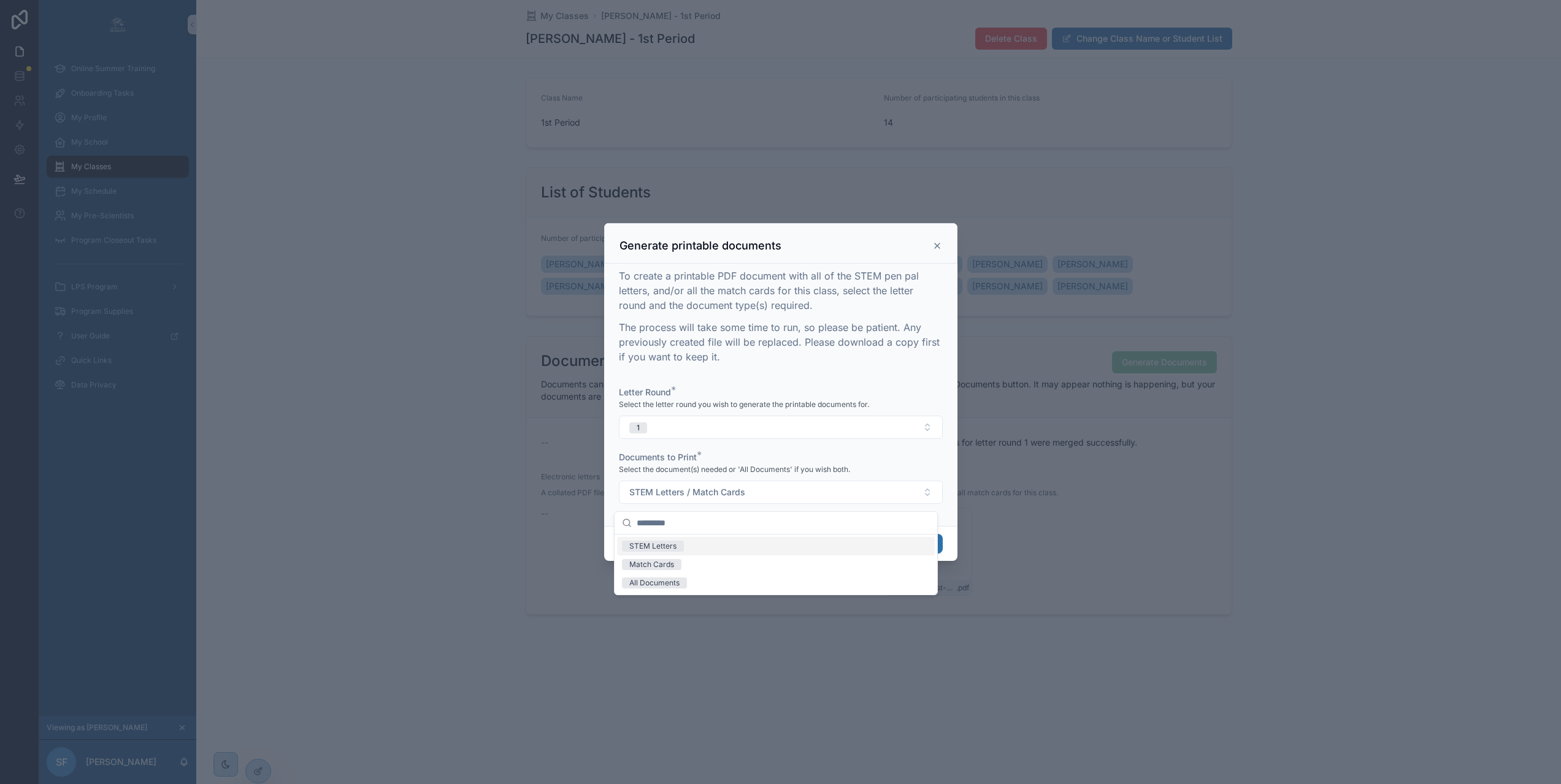
click at [694, 548] on div "STEM Letters" at bounding box center [775, 546] width 318 height 18
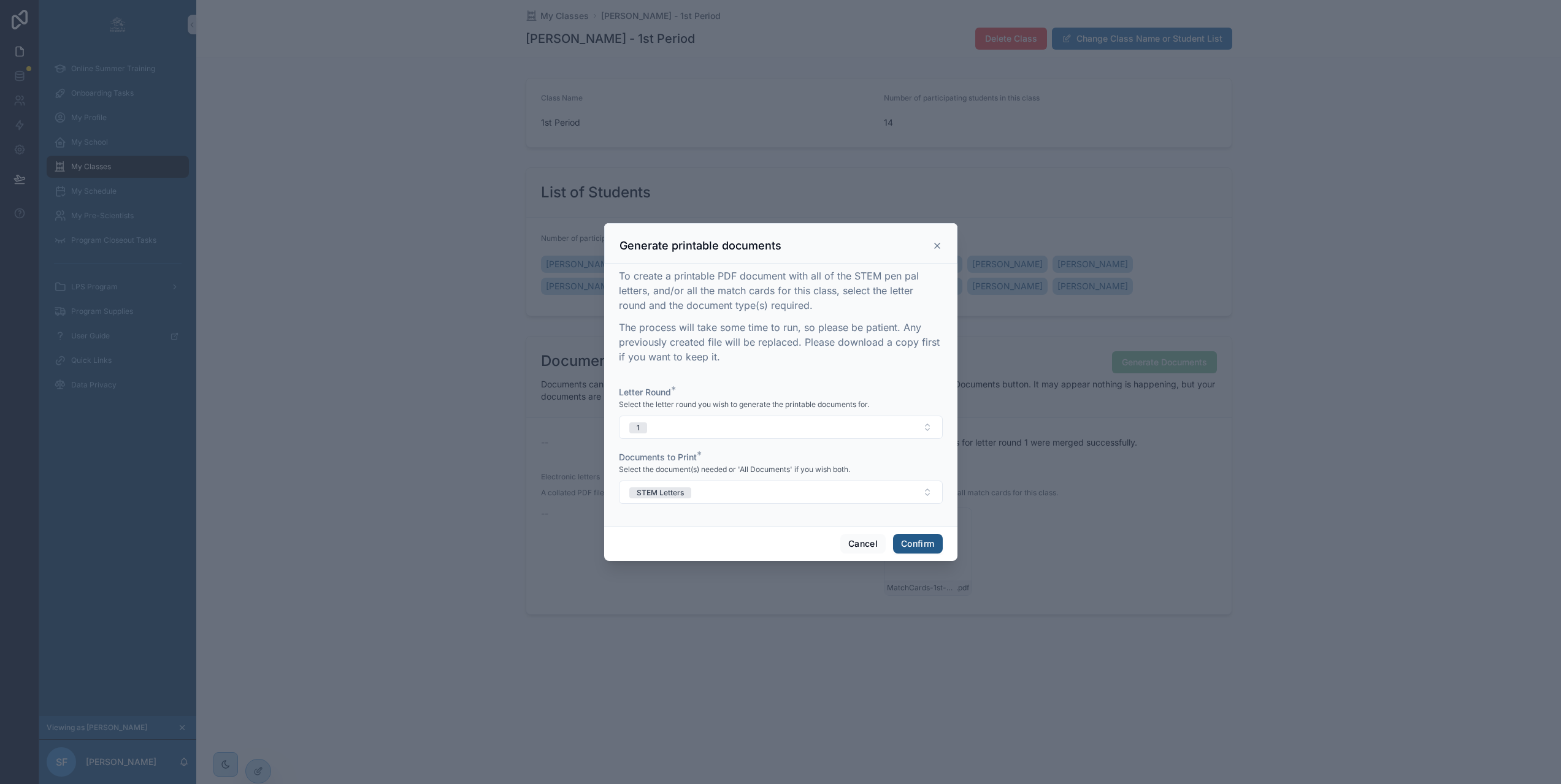
click at [929, 544] on button "Confirm" at bounding box center [917, 544] width 49 height 19
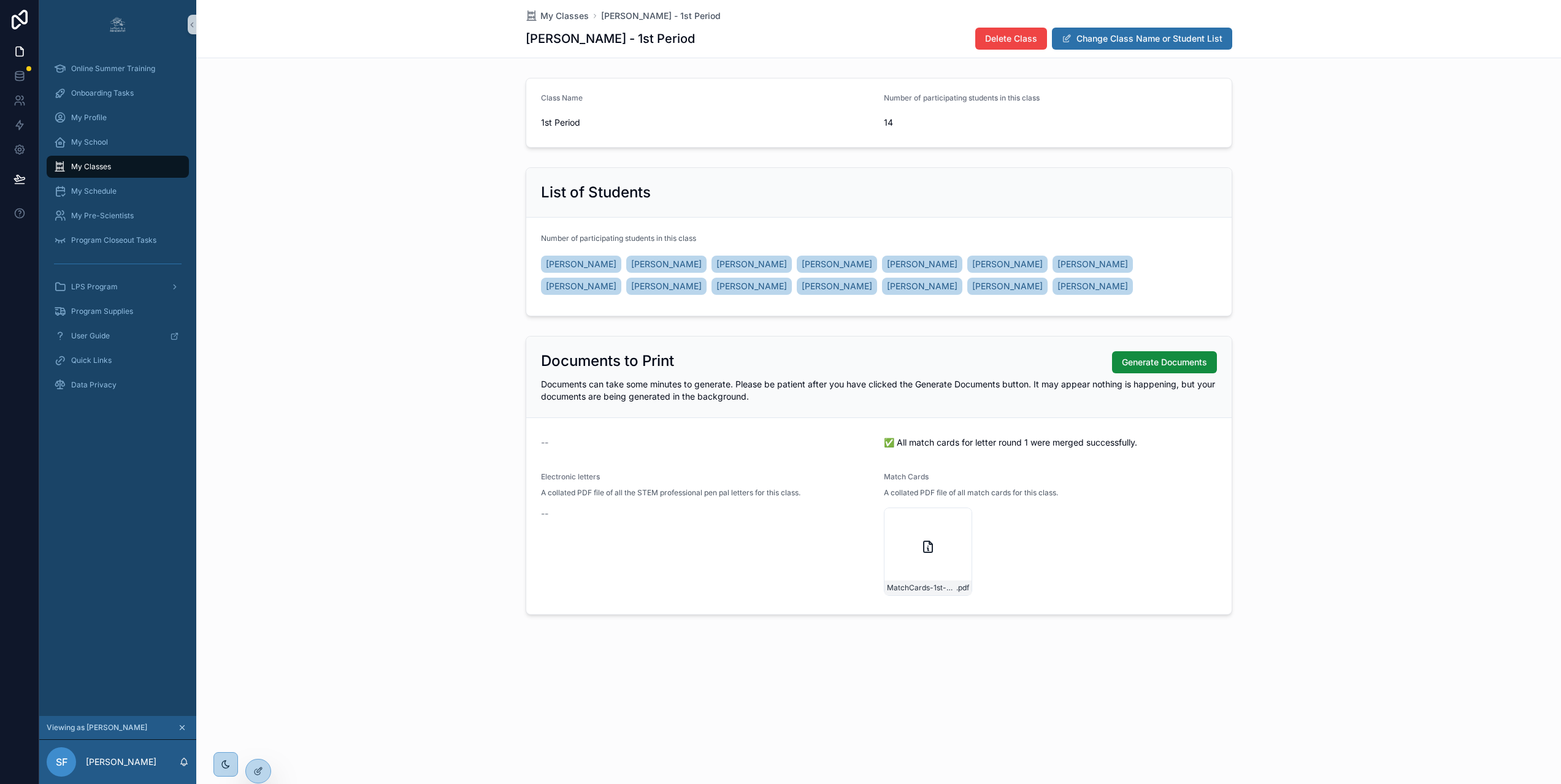
click at [460, 491] on div "Documents to Print Generate Documents Documents can take some minutes to genera…" at bounding box center [879, 475] width 1365 height 288
click at [450, 140] on div "Class Name 1st Period Number of participating students in this class 14" at bounding box center [879, 112] width 1365 height 80
click at [570, 18] on span "My Classes" at bounding box center [564, 16] width 49 height 12
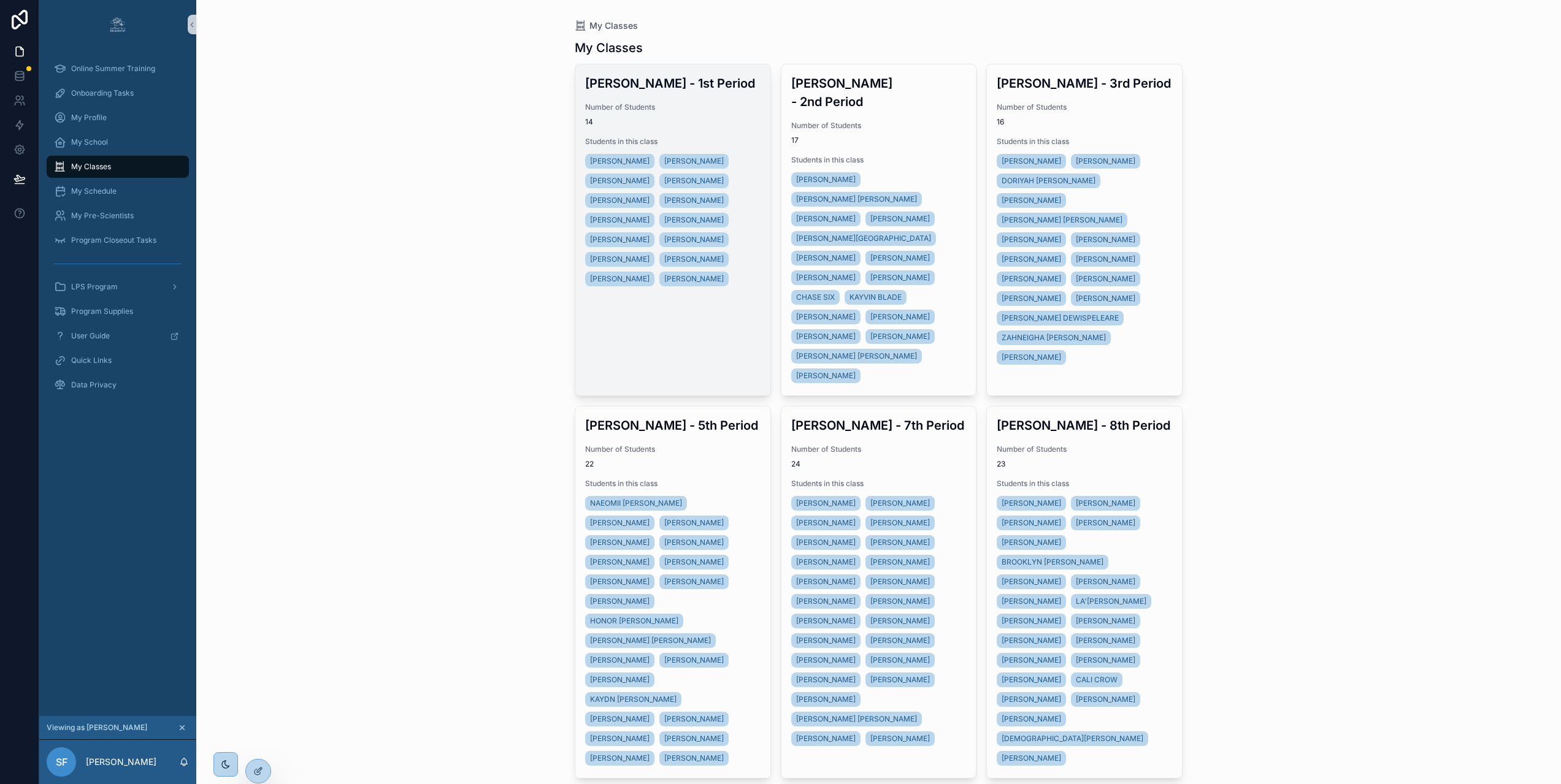
click at [722, 129] on div "Mrs. Farmer - 1st Period Number of Students 14 Students in this class CAM'RON W…" at bounding box center [673, 181] width 195 height 234
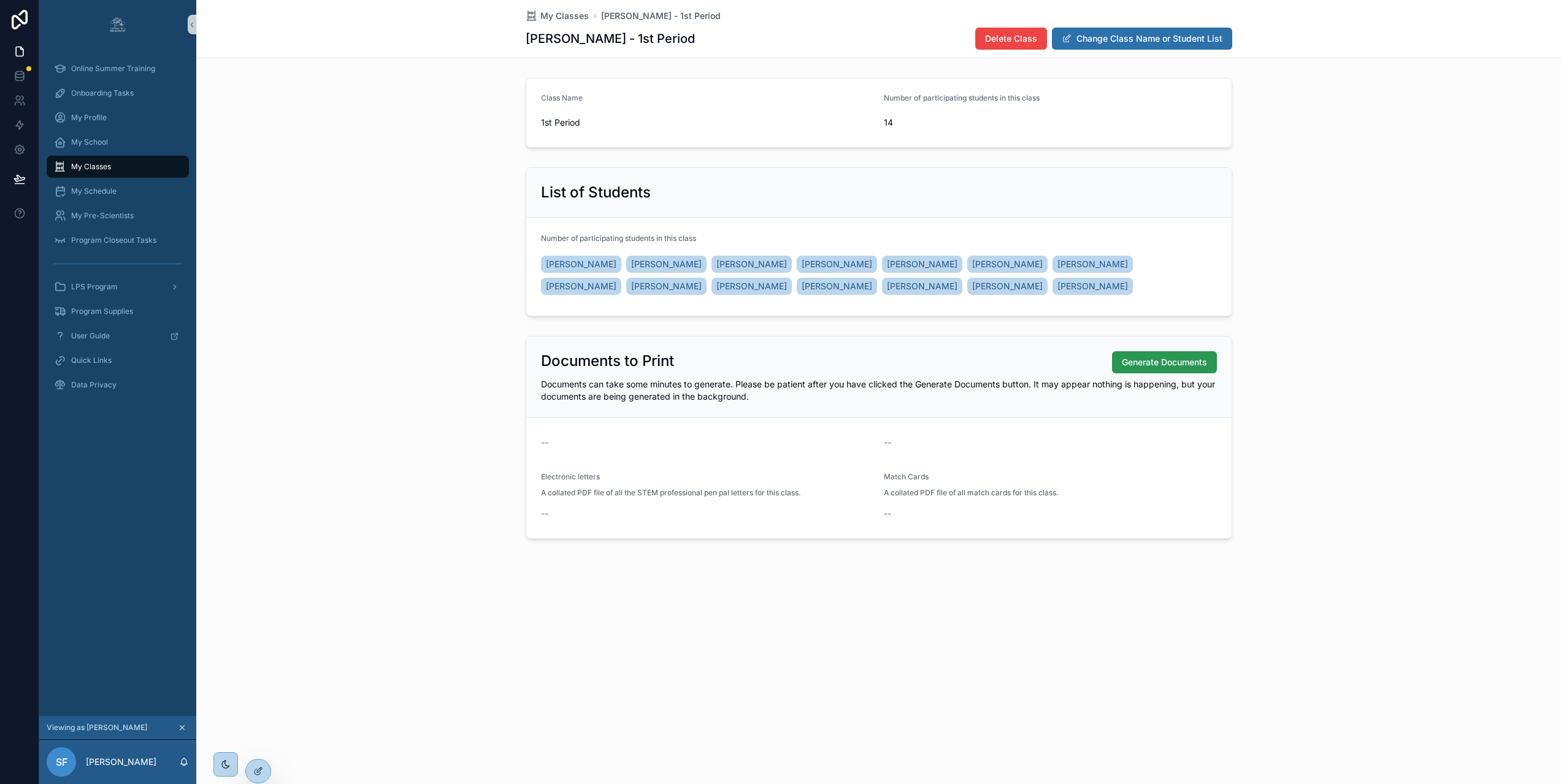
click at [1187, 362] on span "Generate Documents" at bounding box center [1164, 362] width 85 height 12
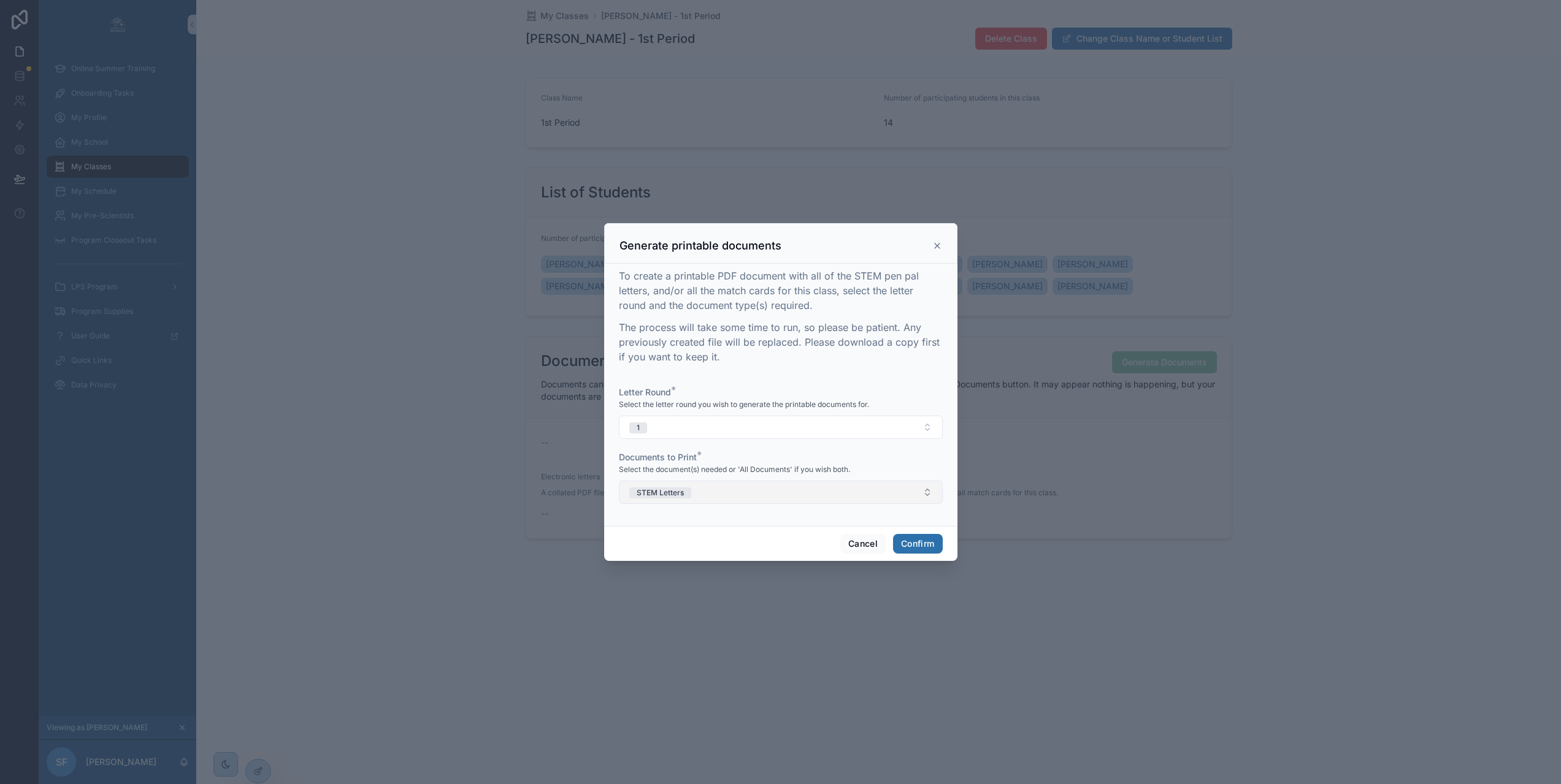
click at [834, 494] on button "STEM Letters" at bounding box center [780, 492] width 324 height 23
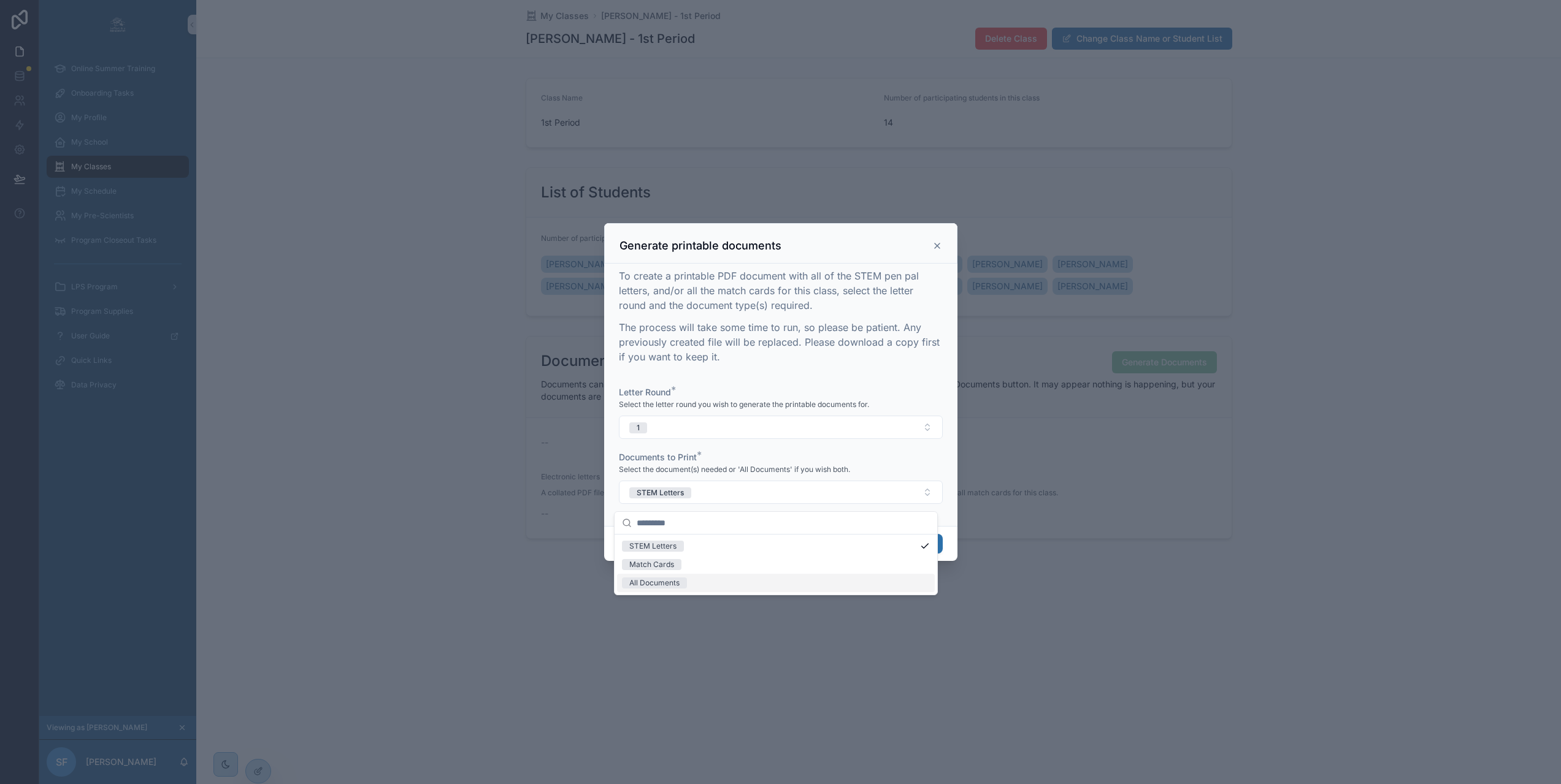
click at [715, 582] on div "All Documents" at bounding box center [775, 583] width 318 height 18
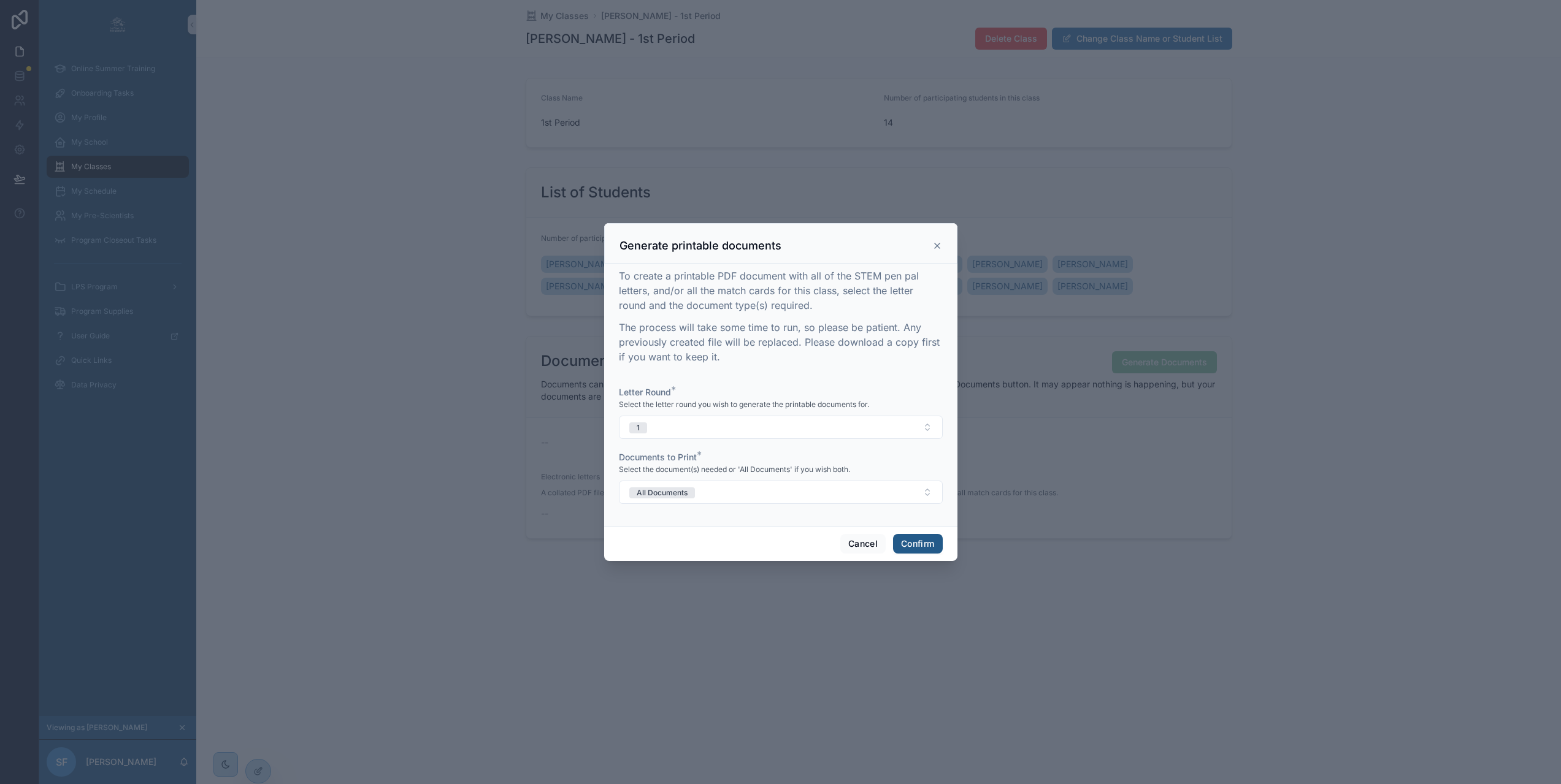
click at [910, 547] on button "Confirm" at bounding box center [917, 544] width 49 height 19
